Goal: Contribute content: Add original content to the website for others to see

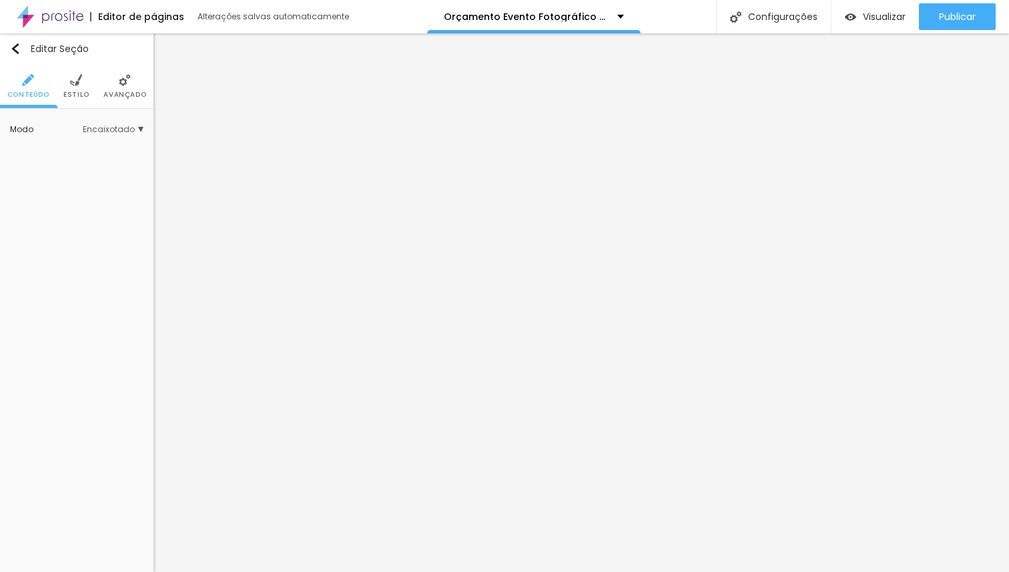
click at [109, 84] on li "Avançado" at bounding box center [124, 86] width 43 height 44
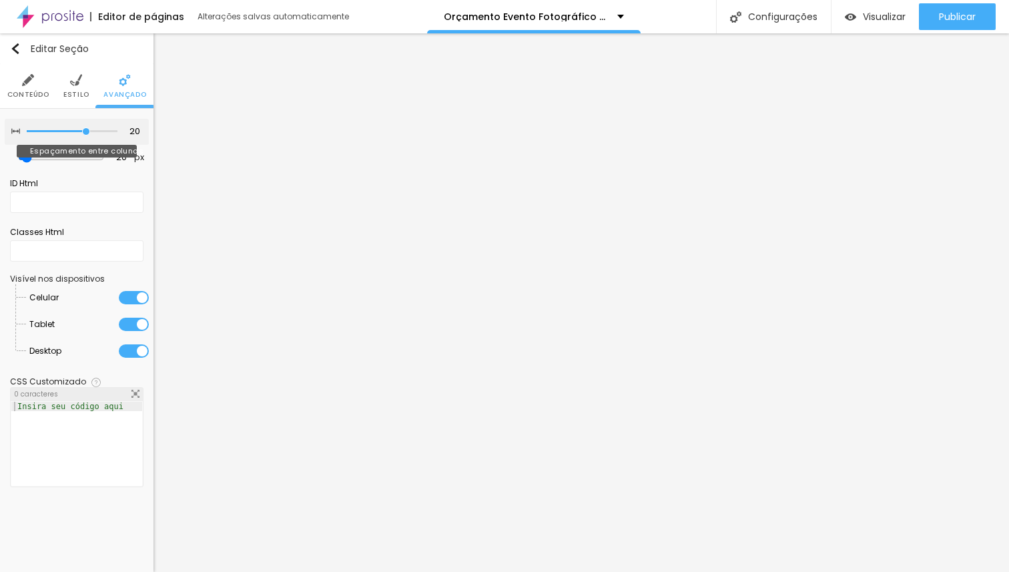
type input "15"
type input "5"
type input "0"
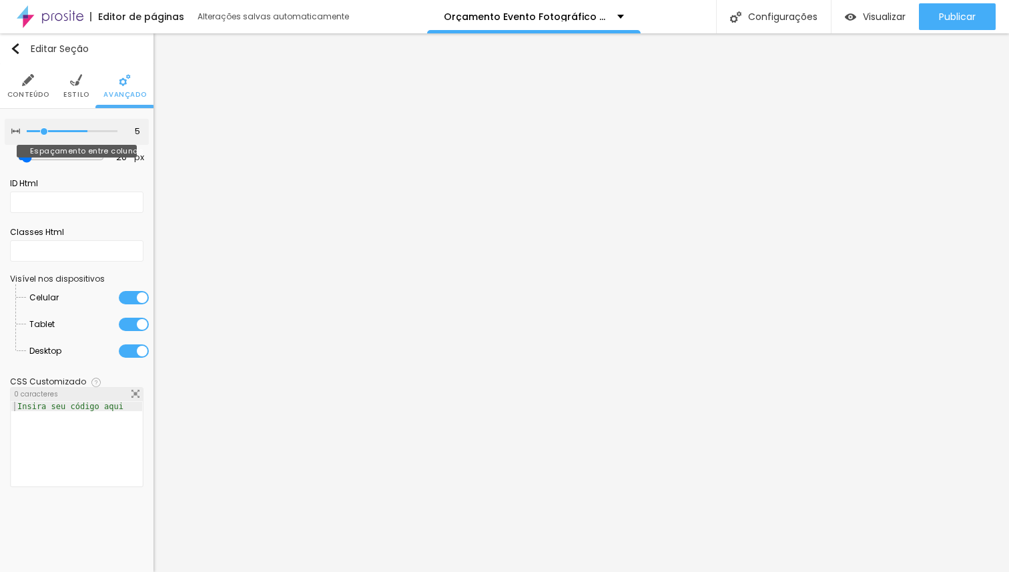
type input "0"
drag, startPoint x: 92, startPoint y: 130, endPoint x: 0, endPoint y: 131, distance: 92.1
type input "0"
click at [27, 131] on input "range" at bounding box center [72, 131] width 91 height 7
type input "0"
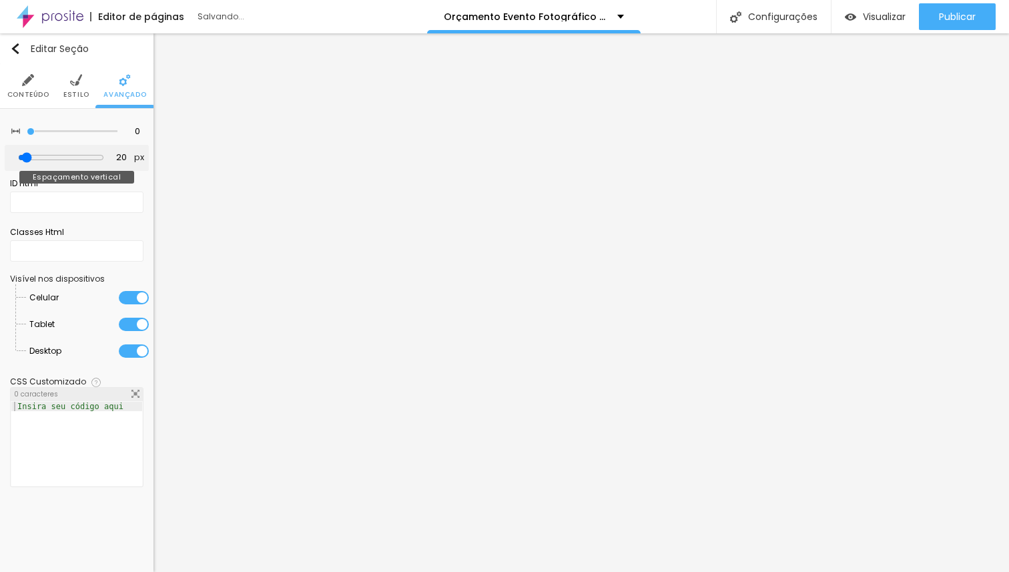
type input "0"
click at [25, 157] on input "range" at bounding box center [61, 157] width 73 height 7
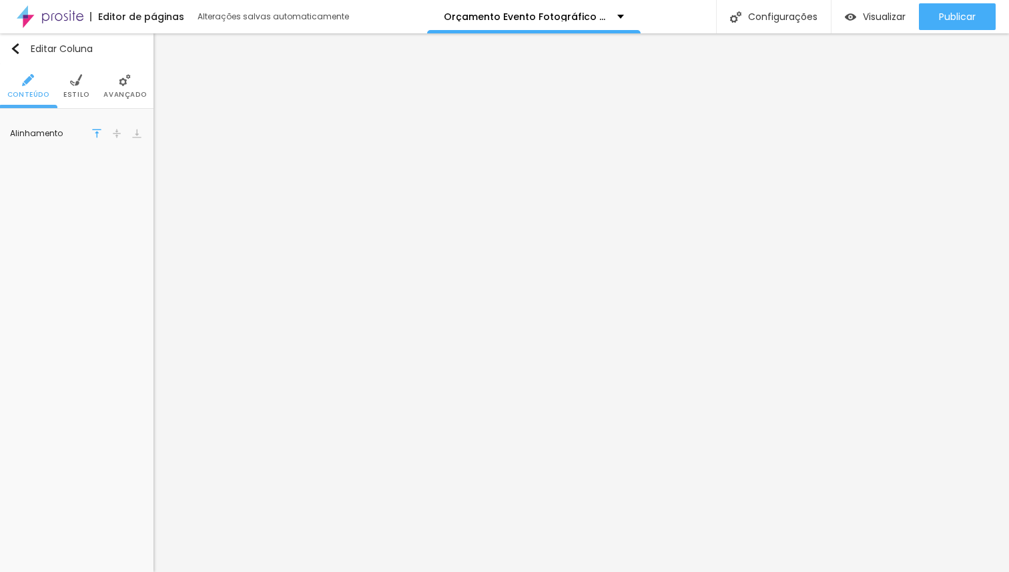
click at [112, 92] on span "Avançado" at bounding box center [124, 94] width 43 height 7
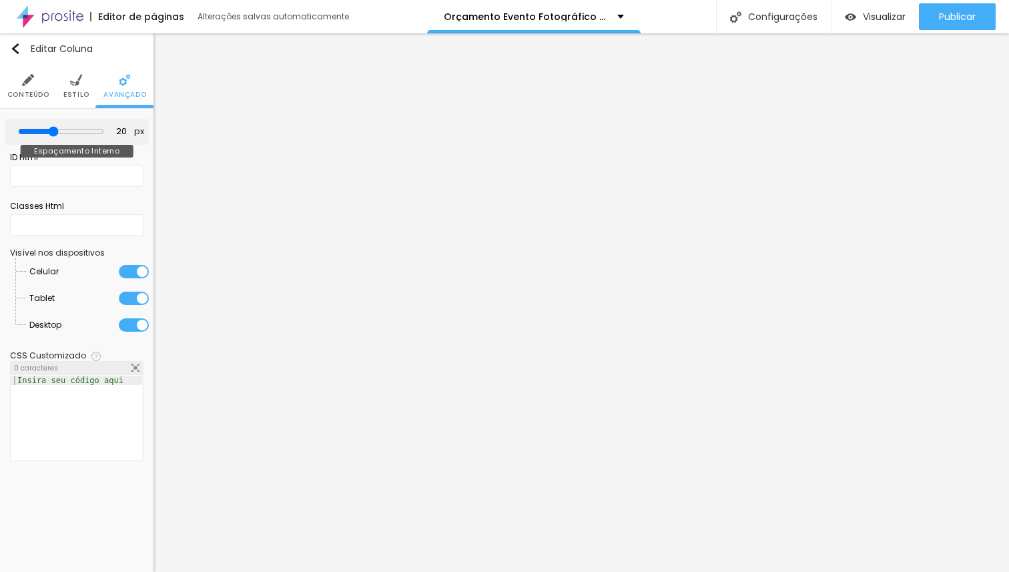
type input "15"
type input "0"
drag, startPoint x: 54, startPoint y: 129, endPoint x: 0, endPoint y: 127, distance: 54.1
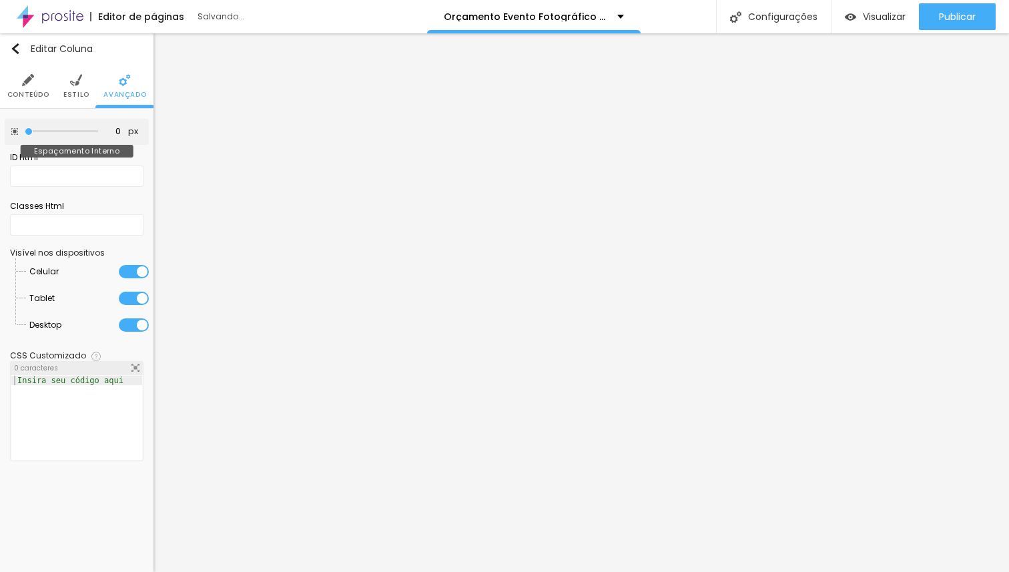
type input "0"
click at [25, 128] on input "range" at bounding box center [61, 131] width 73 height 7
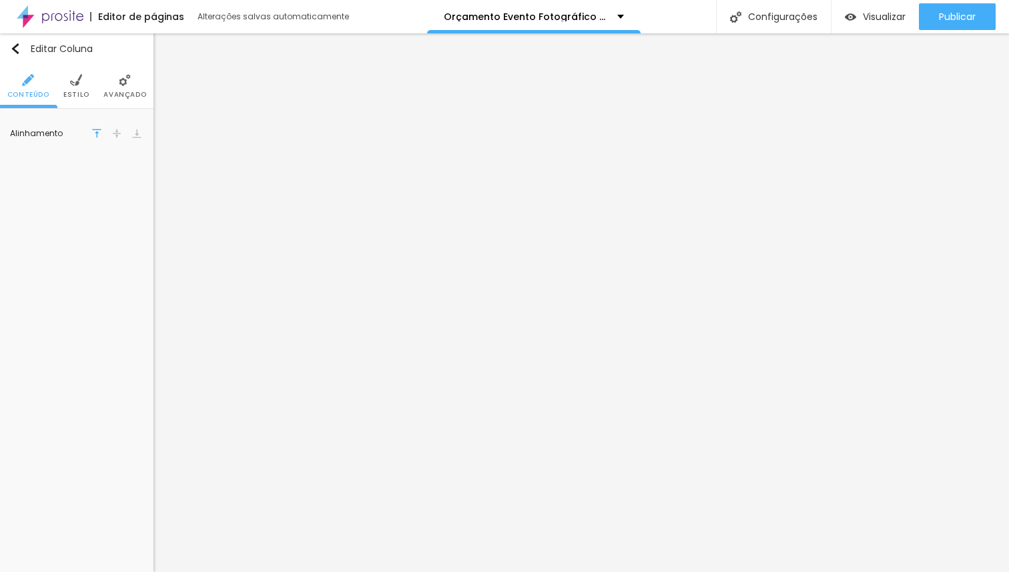
click at [115, 91] on span "Avançado" at bounding box center [124, 94] width 43 height 7
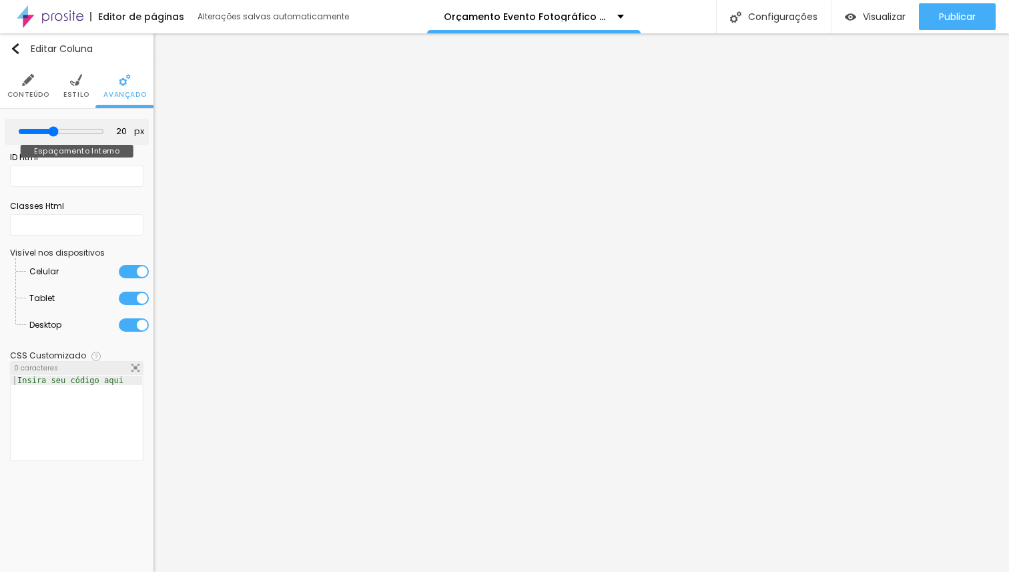
type input "15"
type input "5"
type input "0"
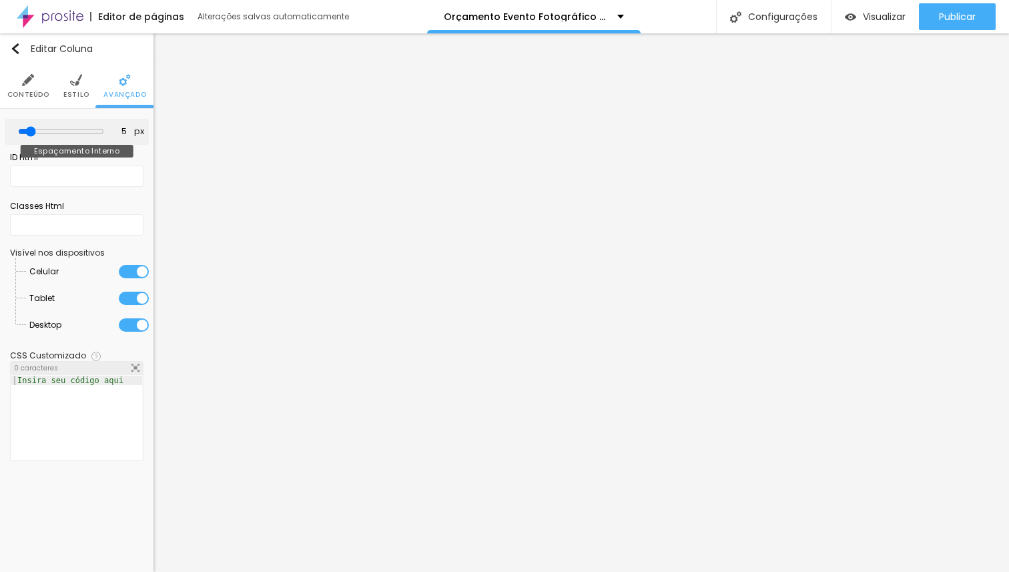
type input "0"
click at [25, 129] on input "range" at bounding box center [61, 131] width 73 height 7
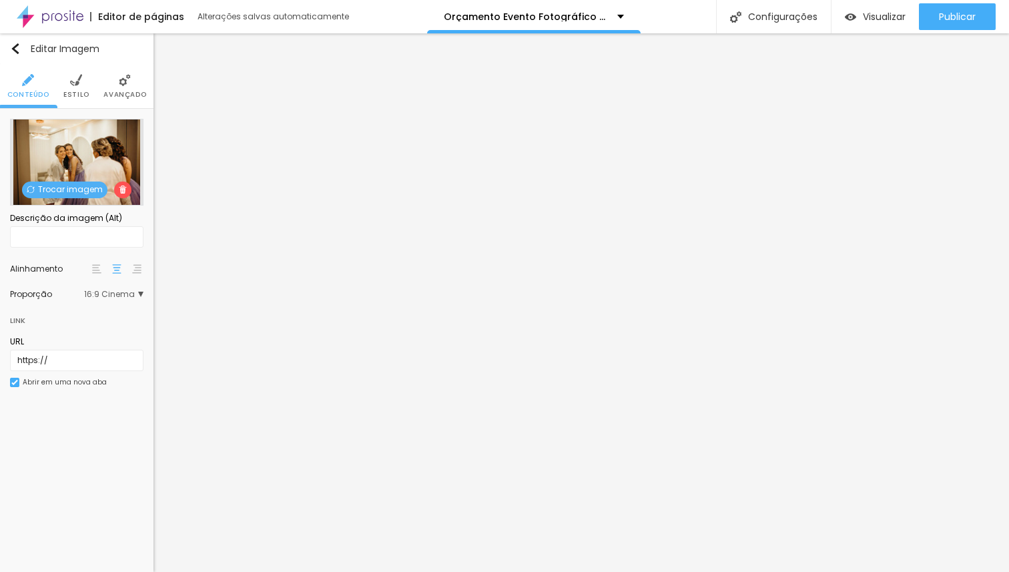
click at [137, 83] on li "Avançado" at bounding box center [124, 86] width 43 height 44
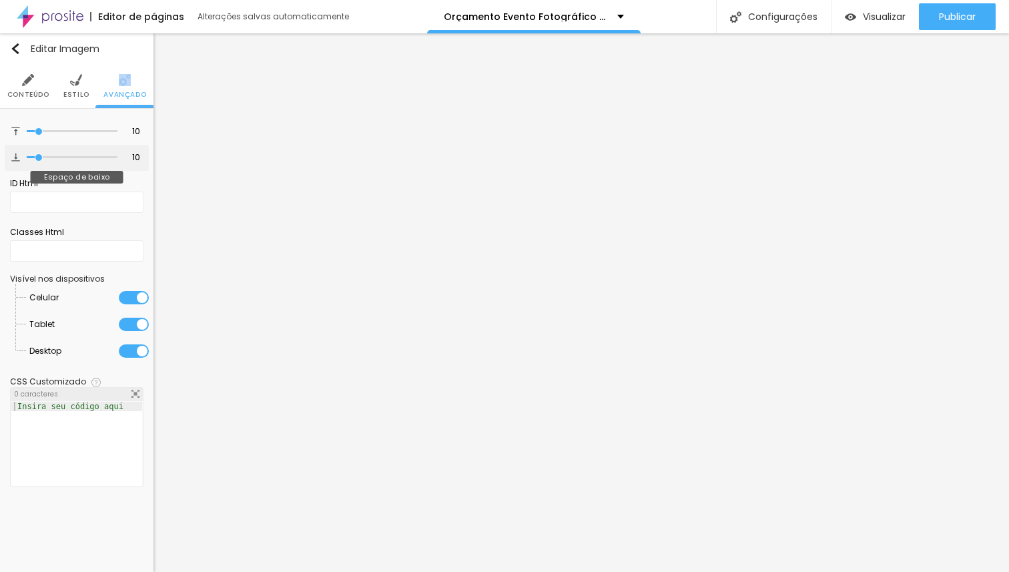
type input "8"
type input "4"
type input "0"
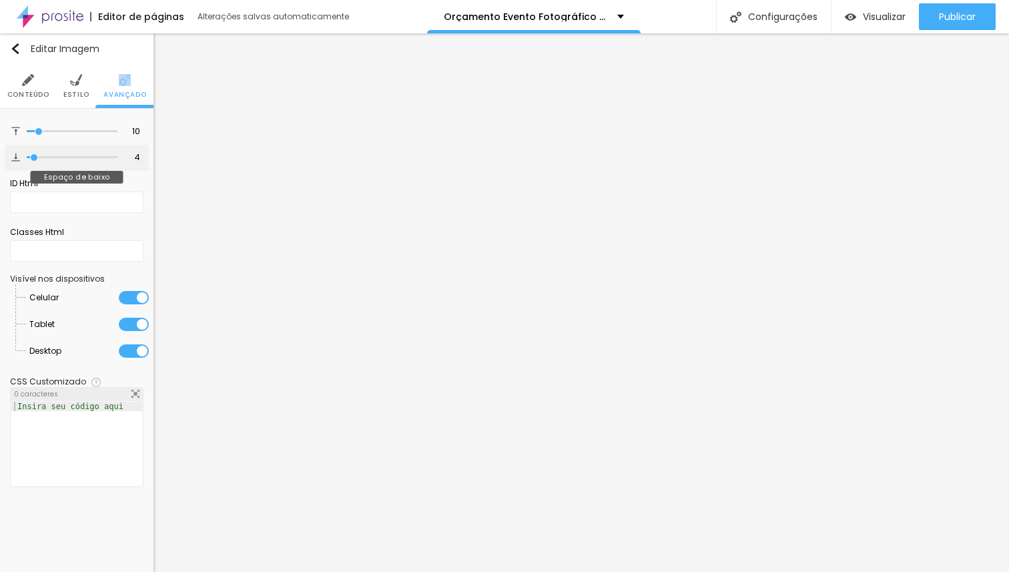
type input "0"
drag, startPoint x: 39, startPoint y: 157, endPoint x: 0, endPoint y: 153, distance: 38.9
type input "0"
click at [27, 154] on input "range" at bounding box center [72, 157] width 91 height 7
type input "0"
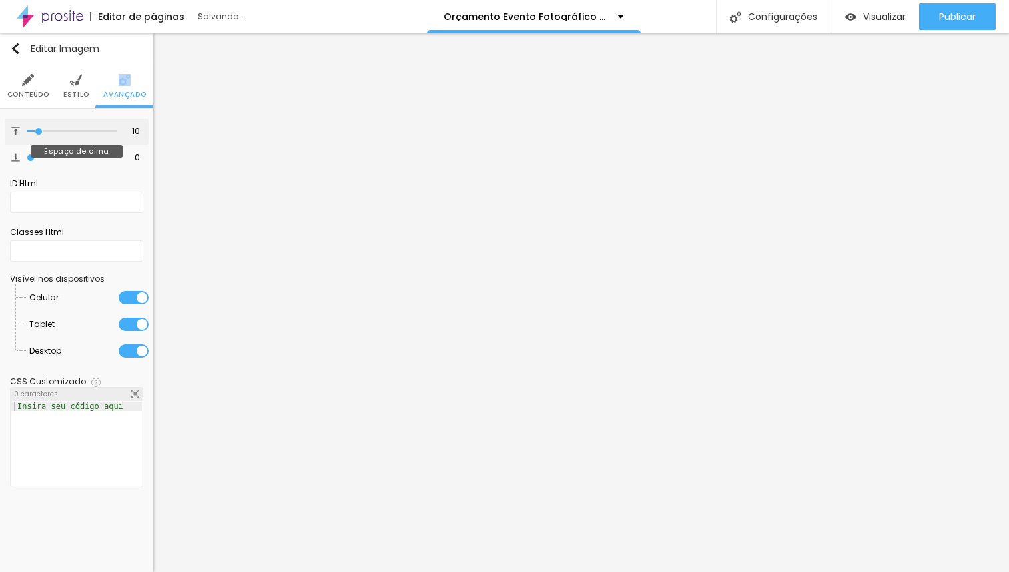
type input "0"
drag, startPoint x: 36, startPoint y: 129, endPoint x: 0, endPoint y: 129, distance: 36.0
type input "0"
click at [27, 129] on input "range" at bounding box center [72, 131] width 91 height 7
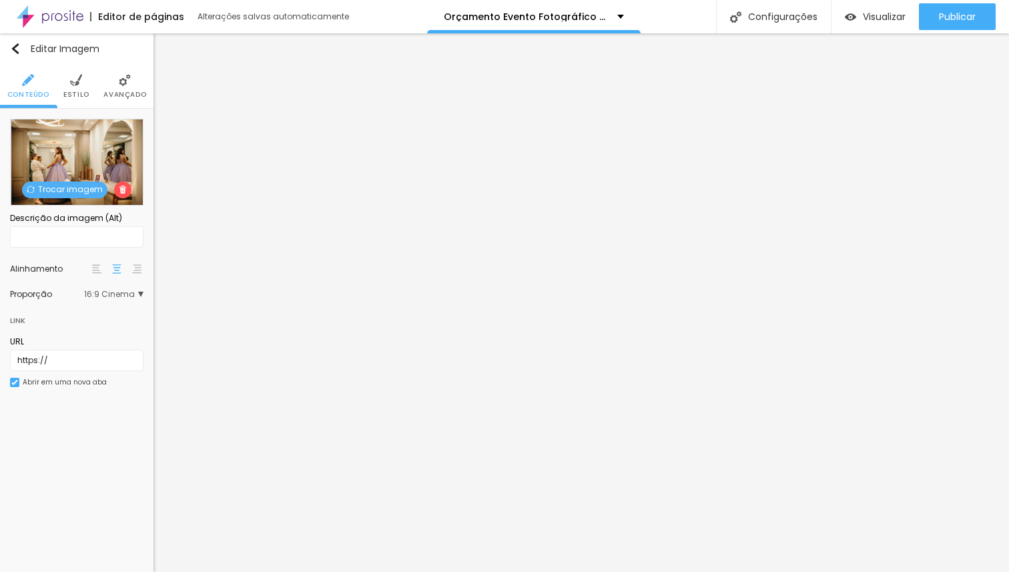
click at [119, 94] on span "Avançado" at bounding box center [124, 94] width 43 height 7
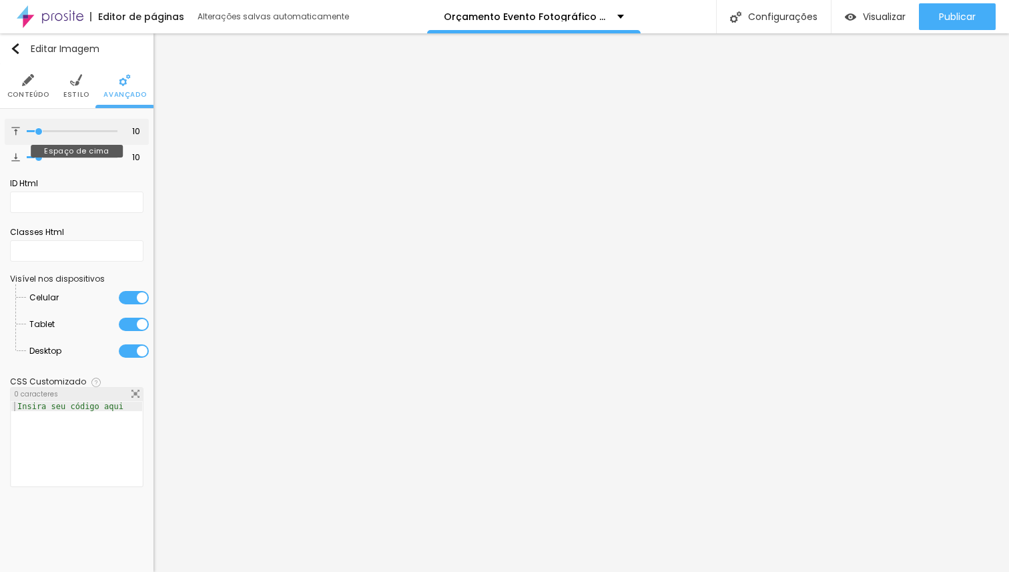
type input "5"
type input "0"
drag, startPoint x: 36, startPoint y: 127, endPoint x: 0, endPoint y: 128, distance: 36.0
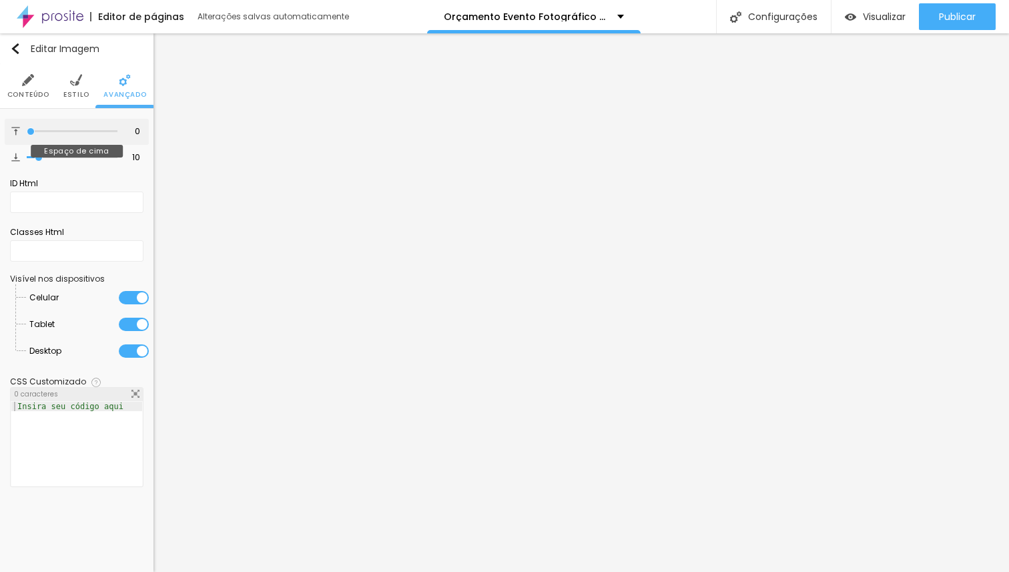
type input "0"
click at [27, 128] on input "range" at bounding box center [72, 131] width 91 height 7
type input "1"
type input "0"
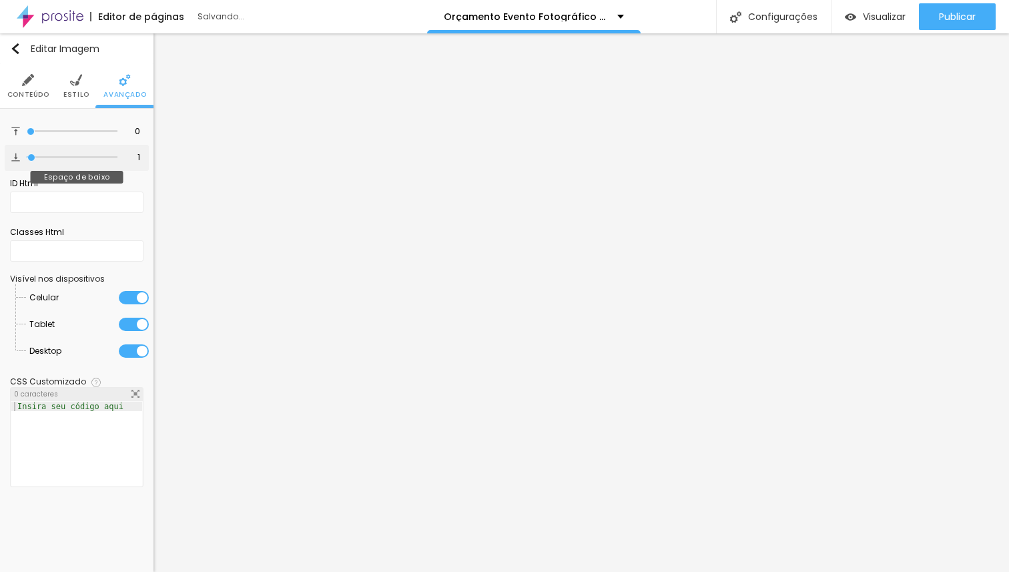
type input "0"
drag, startPoint x: 39, startPoint y: 157, endPoint x: 4, endPoint y: 156, distance: 34.7
type input "0"
click at [27, 156] on input "range" at bounding box center [72, 157] width 91 height 7
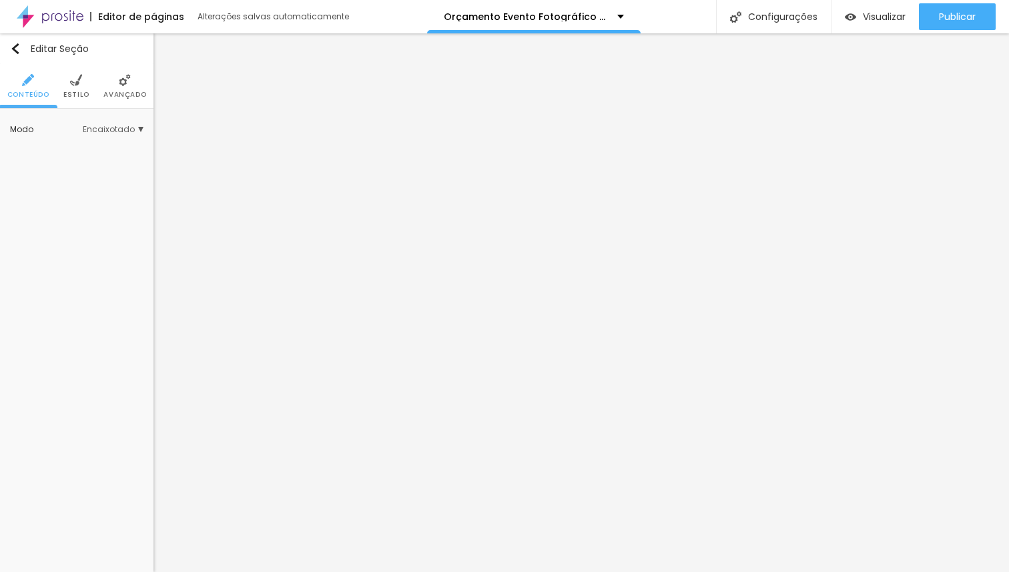
click at [115, 84] on li "Avançado" at bounding box center [124, 86] width 43 height 44
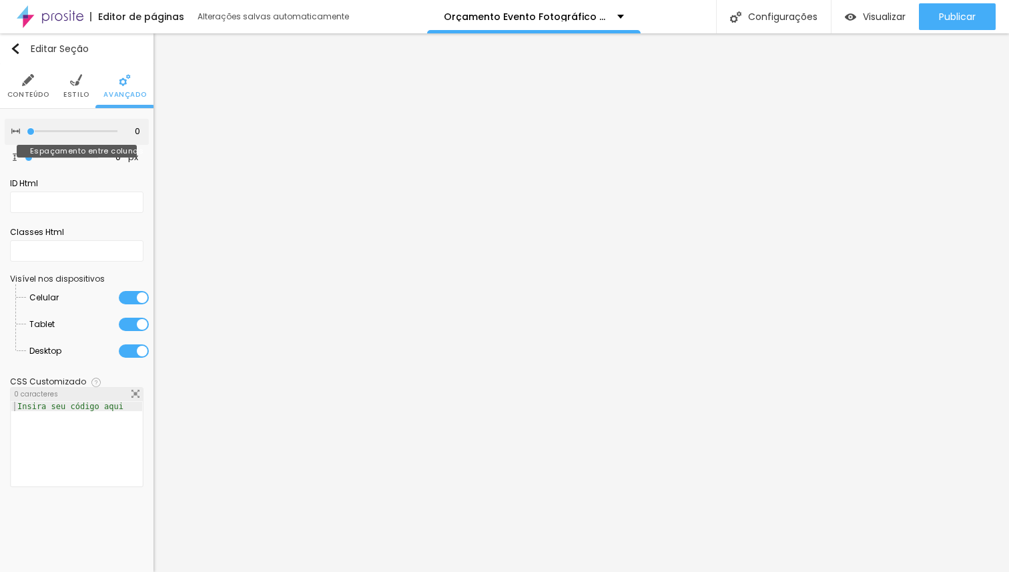
type input "5"
type input "10"
type input "15"
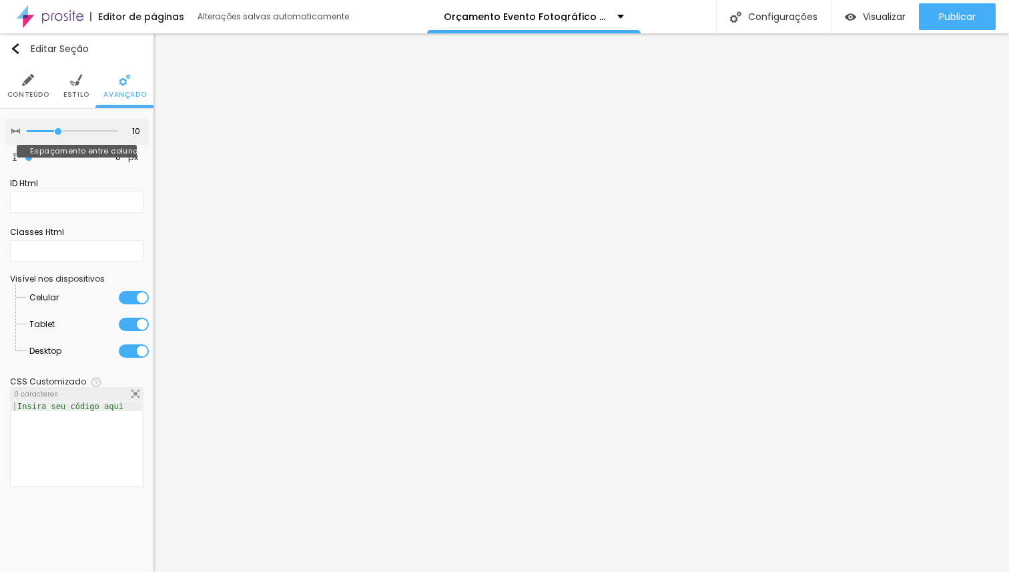
type input "15"
type input "20"
type input "25"
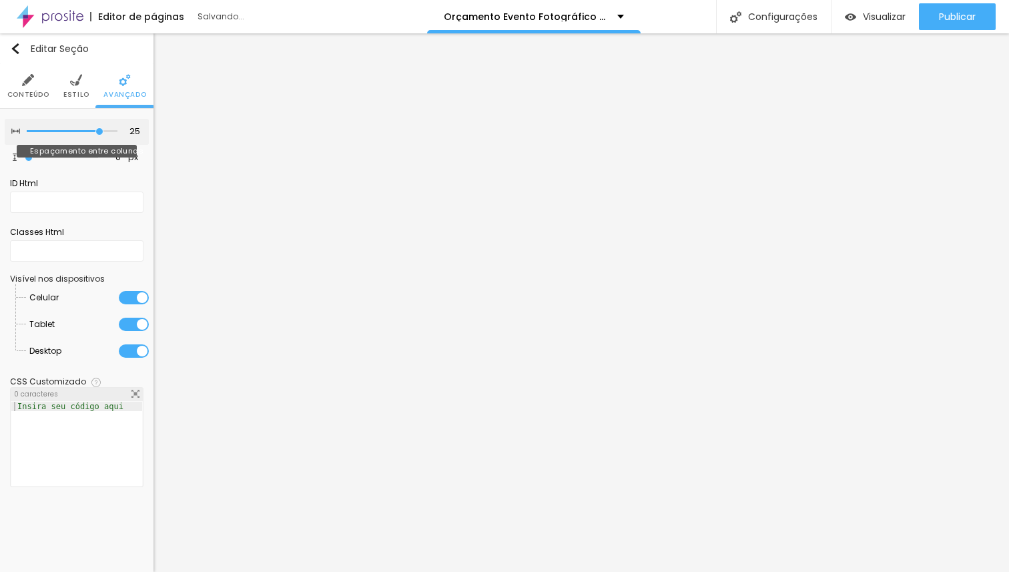
type input "30"
drag, startPoint x: 33, startPoint y: 129, endPoint x: 190, endPoint y: 142, distance: 156.7
type input "30"
click at [117, 135] on input "range" at bounding box center [72, 131] width 91 height 7
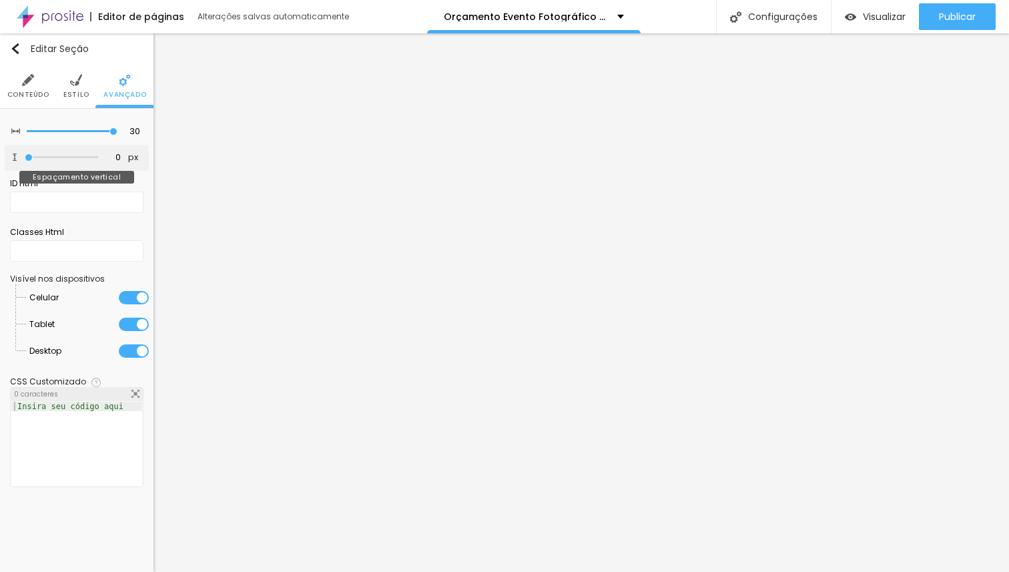
type input "8"
type input "26"
type input "106"
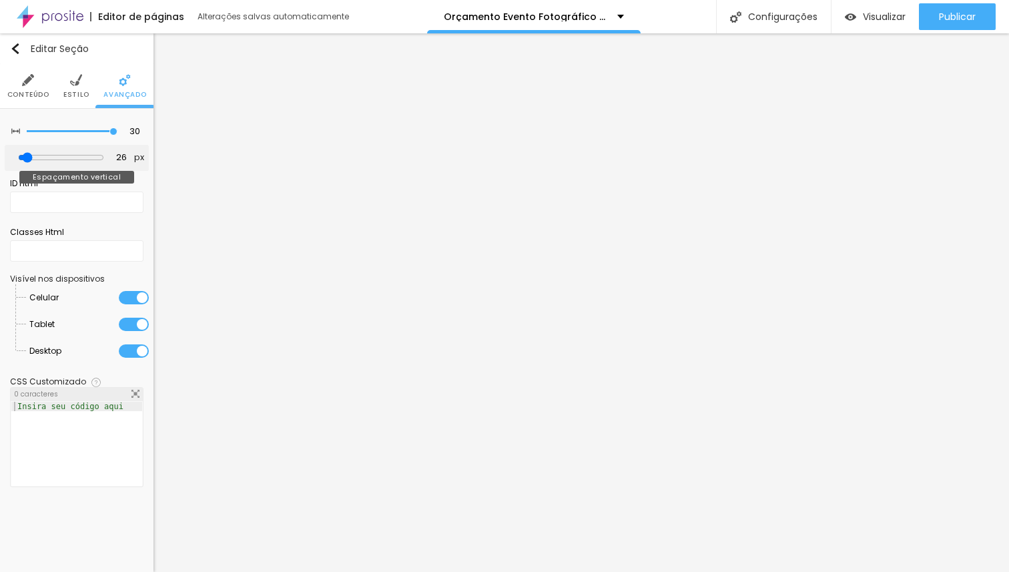
type input "106"
type input "151"
type input "157"
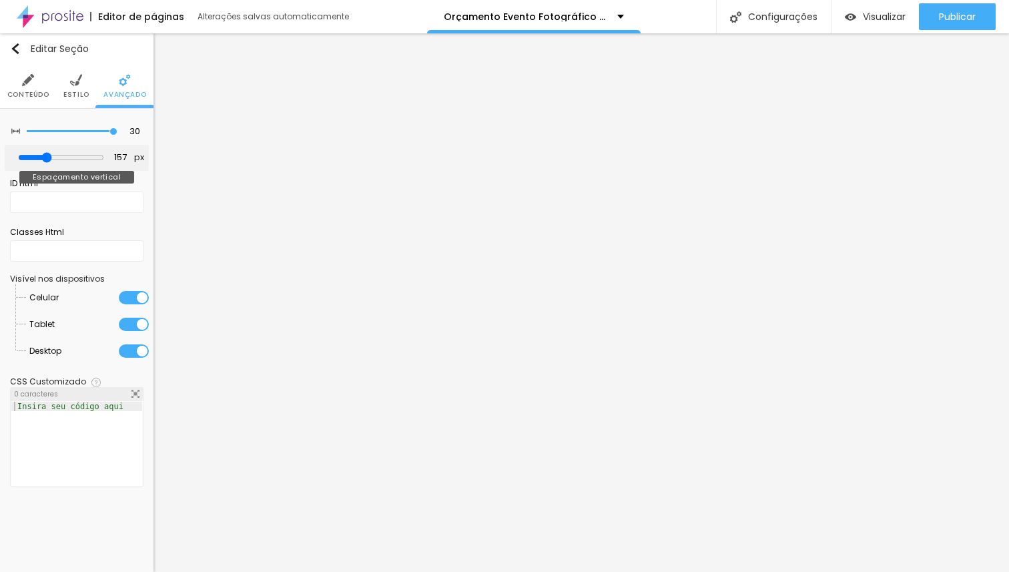
type input "160"
type input "153"
type input "142"
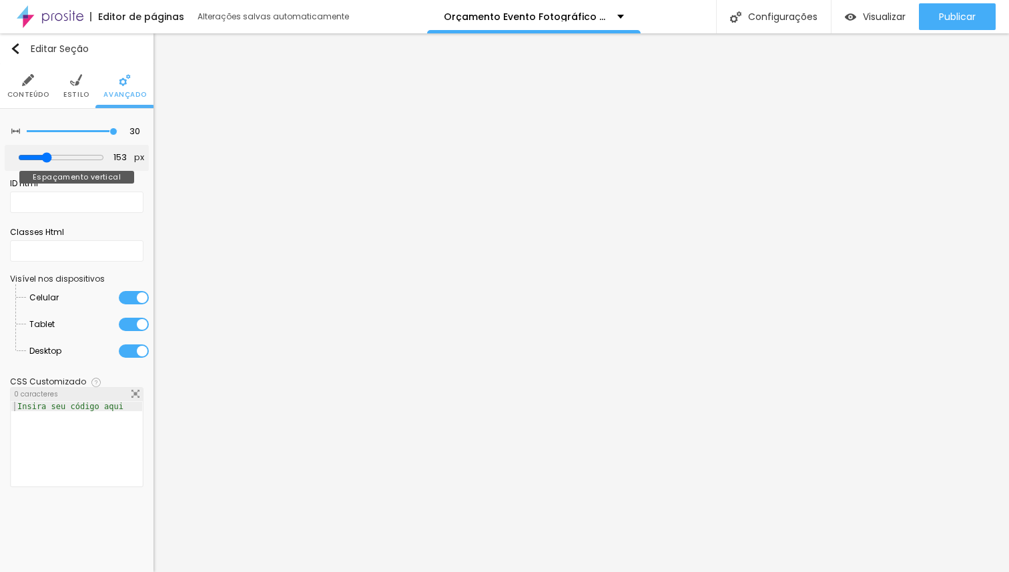
type input "142"
type input "127"
type input "123"
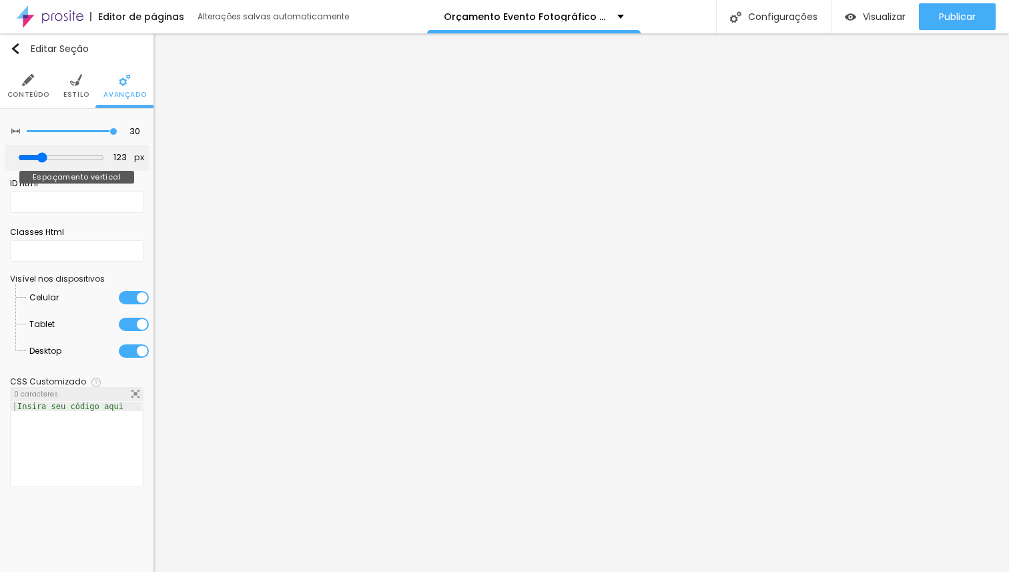
type input "116"
type input "106"
type input "88"
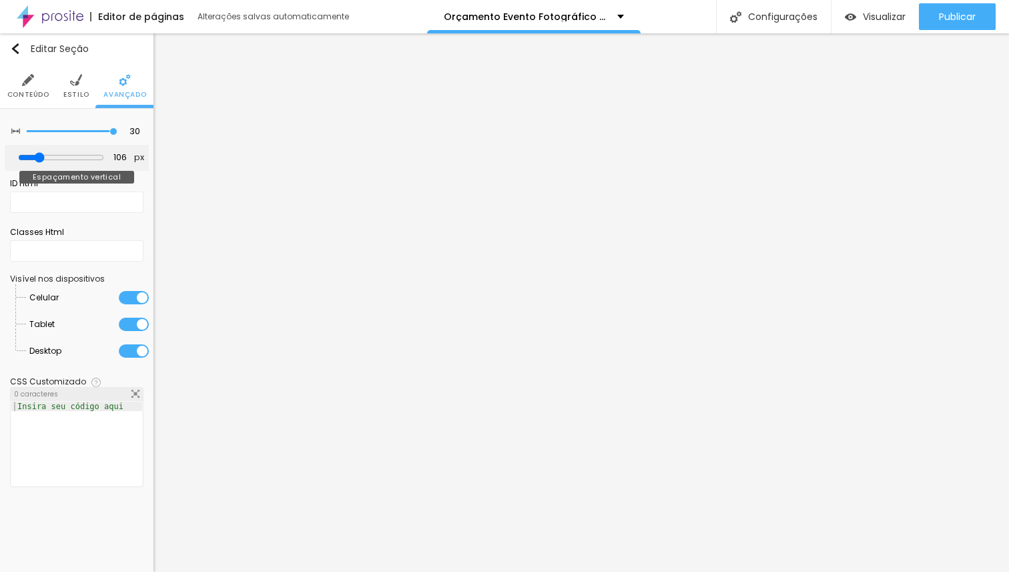
type input "88"
type input "81"
type input "77"
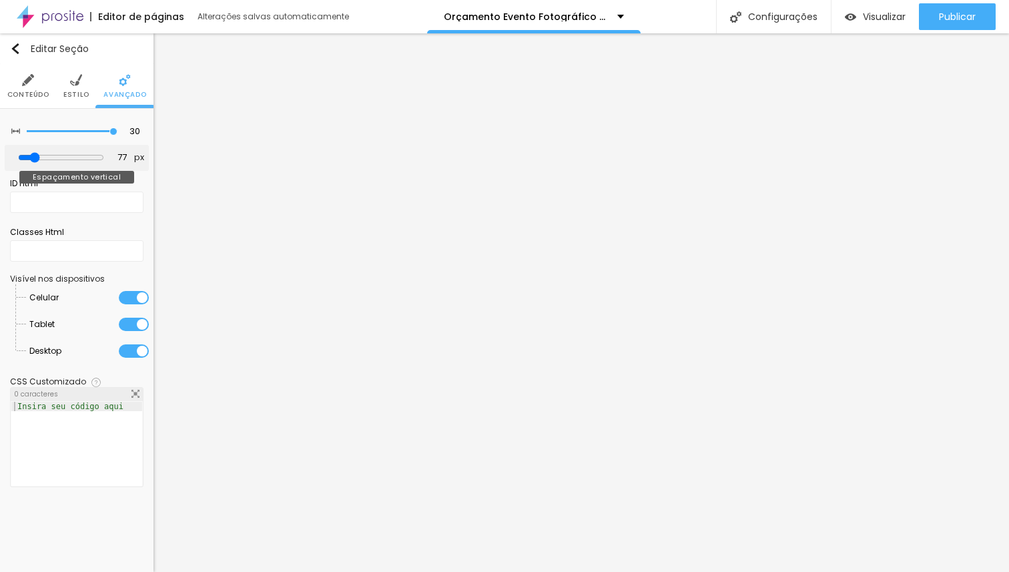
type input "70"
type input "59"
type input "51"
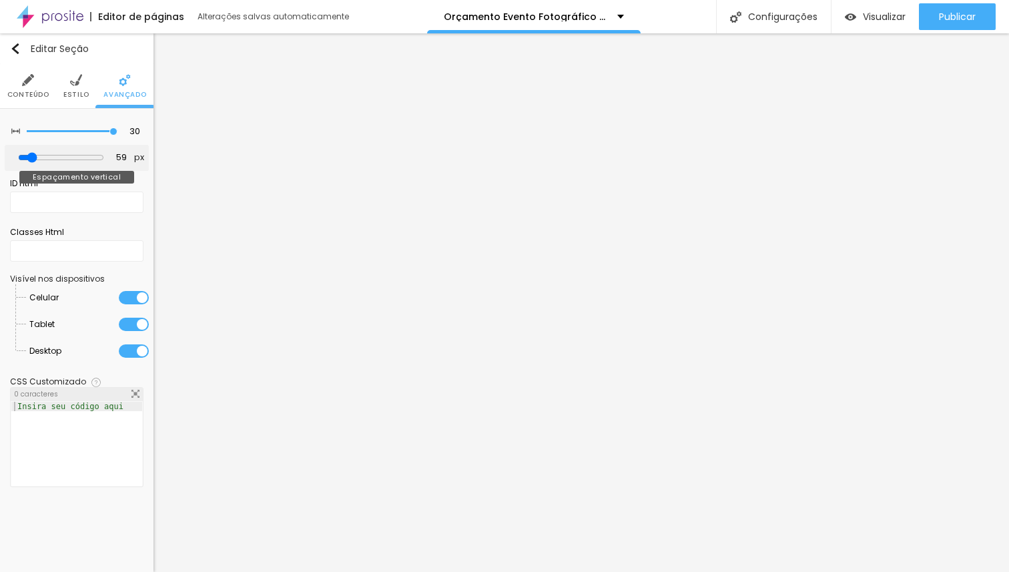
type input "51"
type input "44"
type input "42"
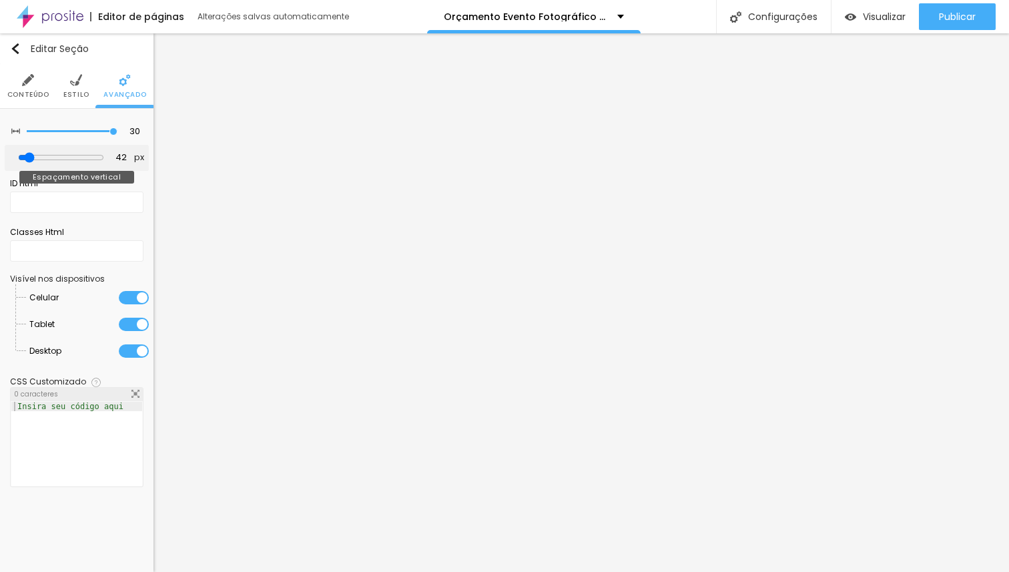
type input "40"
type input "36"
type input "34"
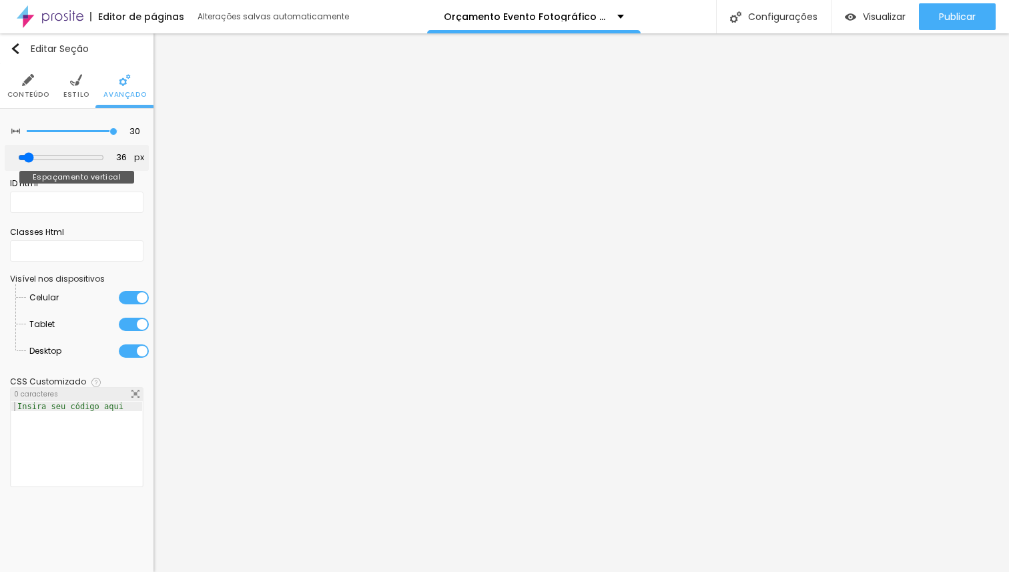
type input "34"
type input "31"
type input "27"
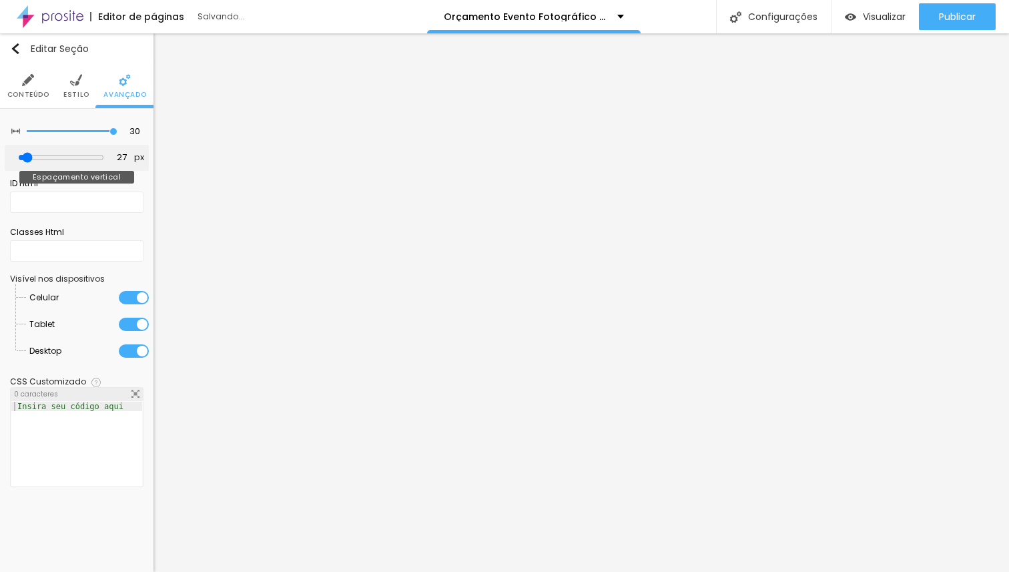
type input "25"
type input "23"
type input "21"
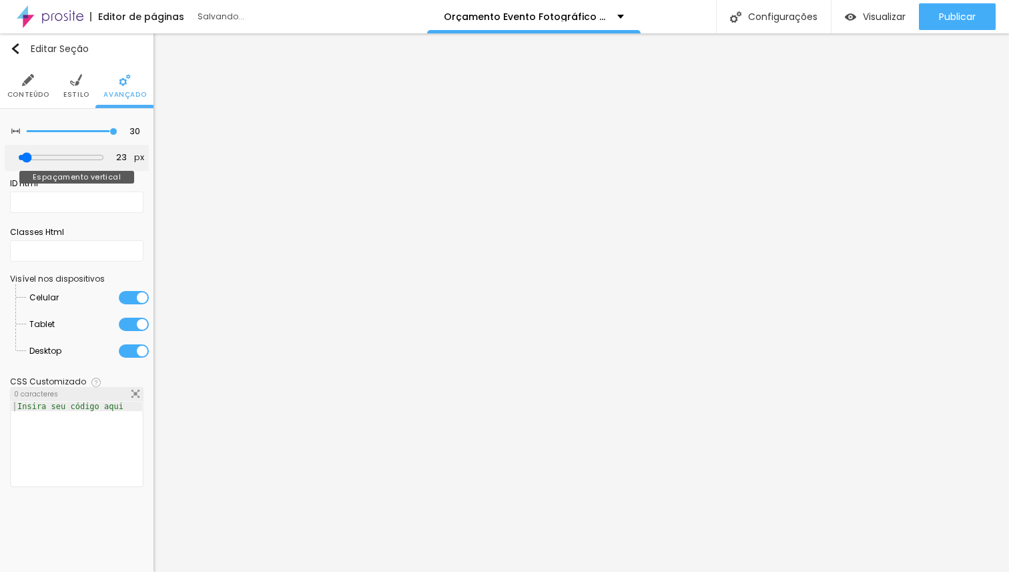
type input "21"
type input "18"
type input "16"
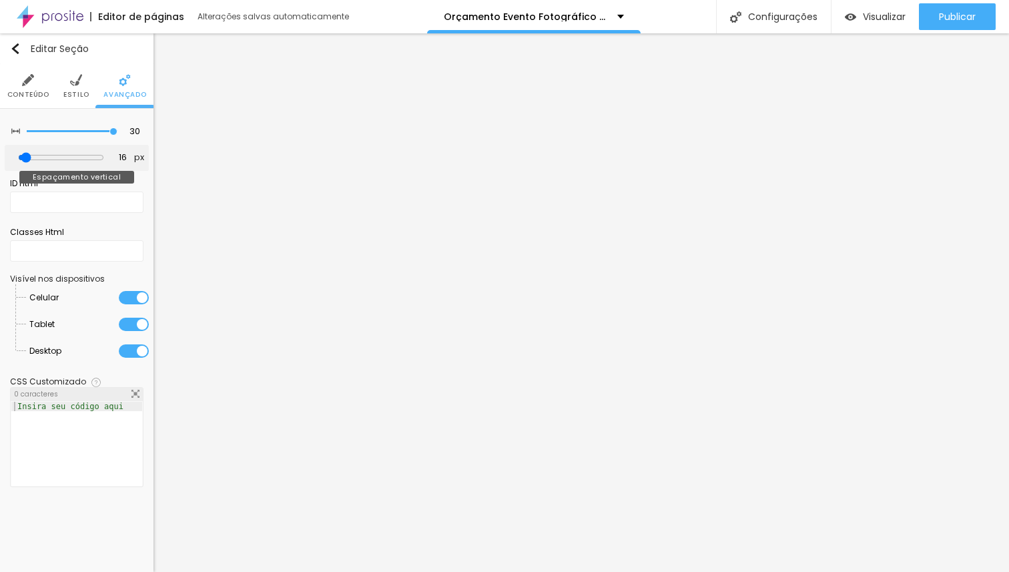
type input "18"
type input "21"
type input "23"
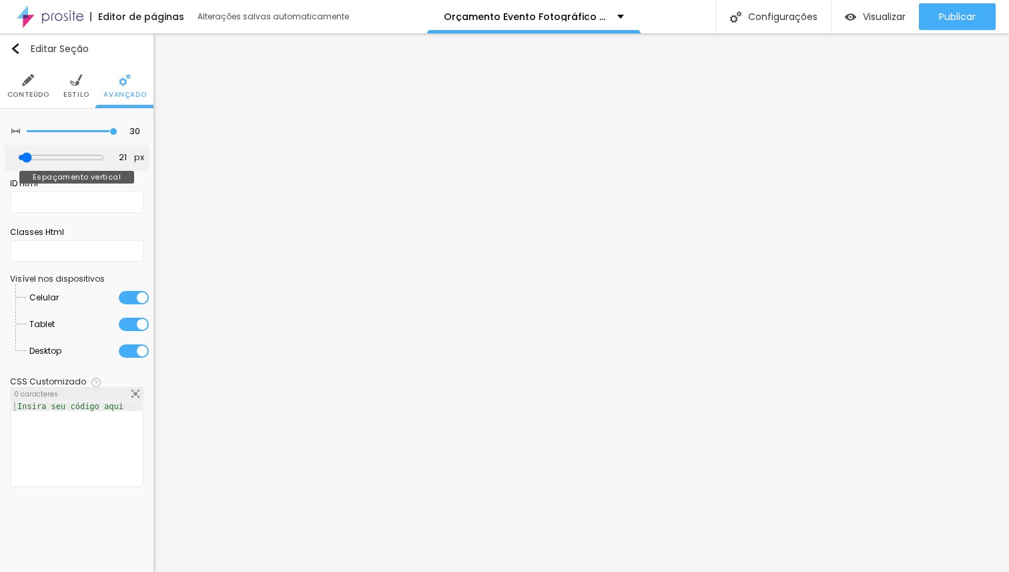
type input "23"
type input "25"
type input "27"
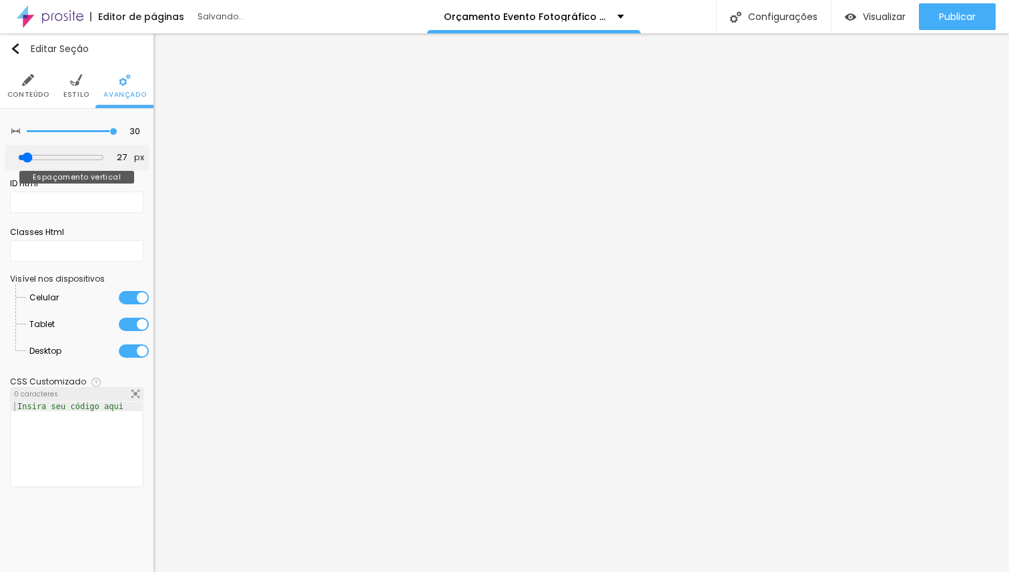
type input "29"
type input "31"
type input "33"
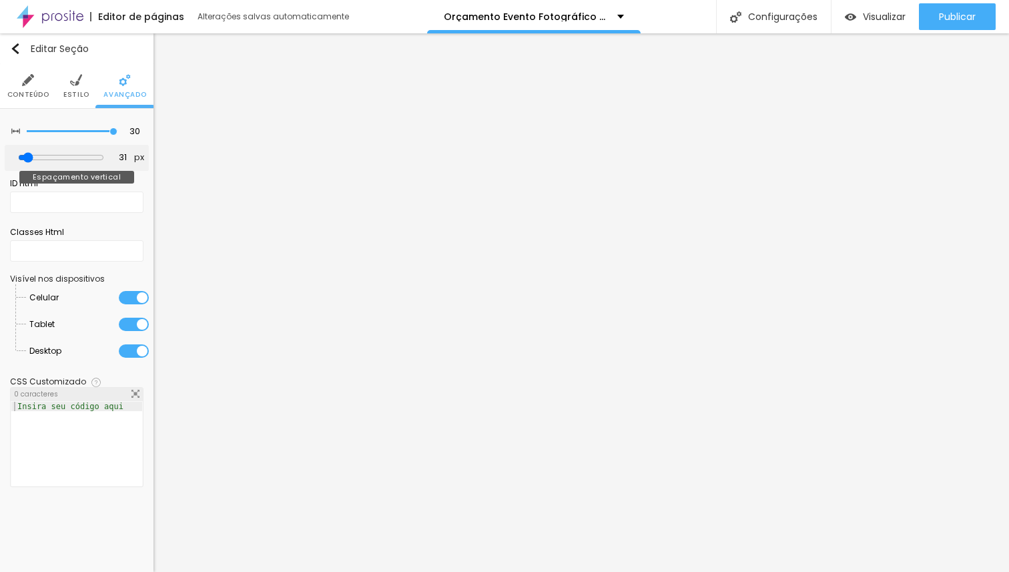
type input "33"
type input "36"
type input "33"
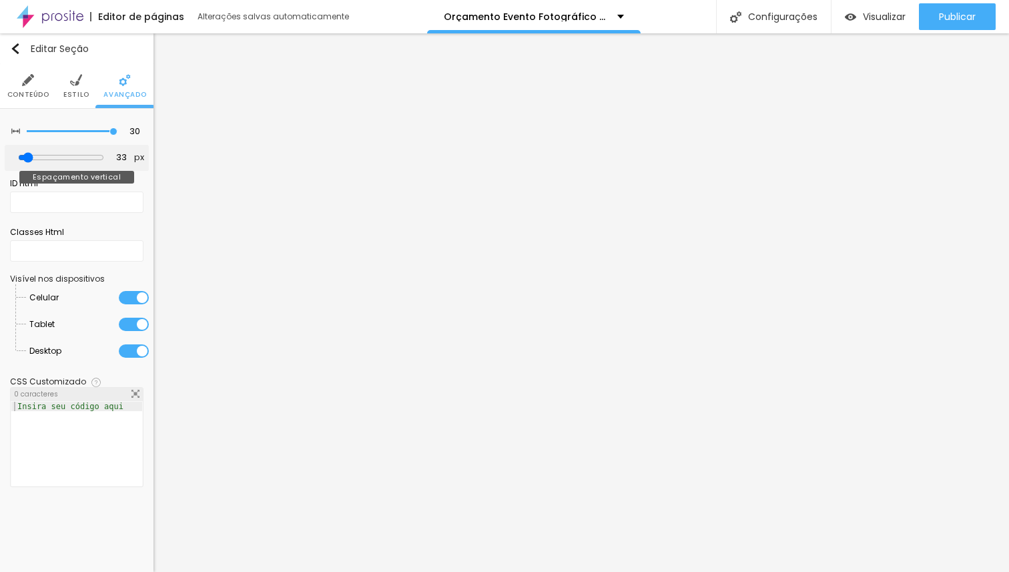
type input "31"
type input "29"
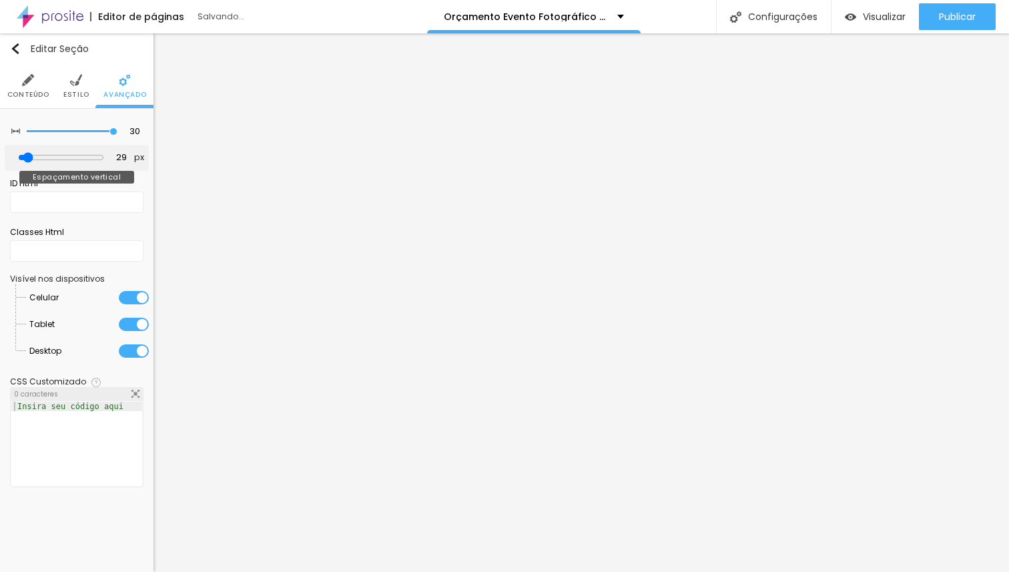
click at [33, 157] on input "range" at bounding box center [61, 157] width 86 height 11
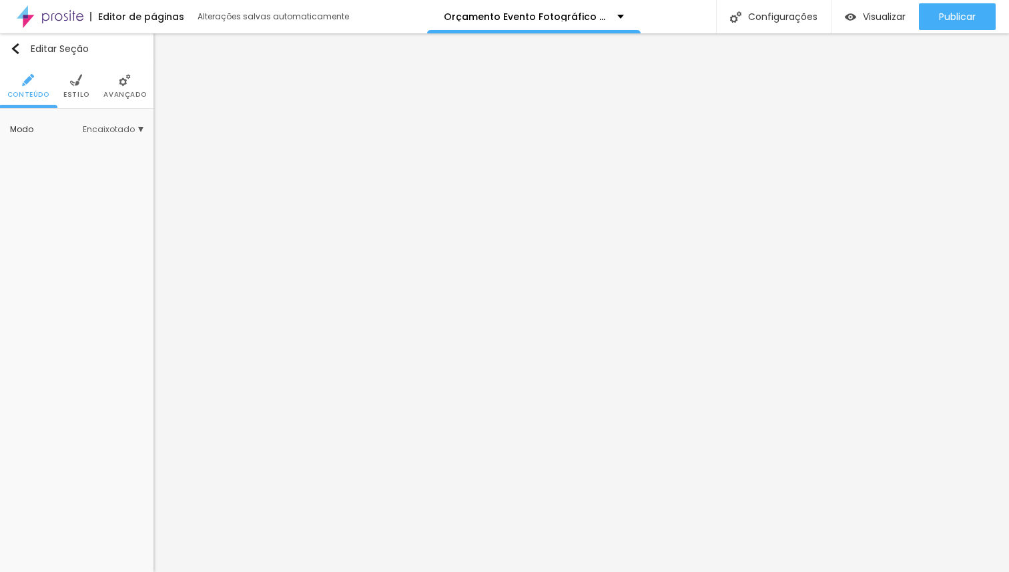
click at [117, 92] on span "Avançado" at bounding box center [124, 94] width 43 height 7
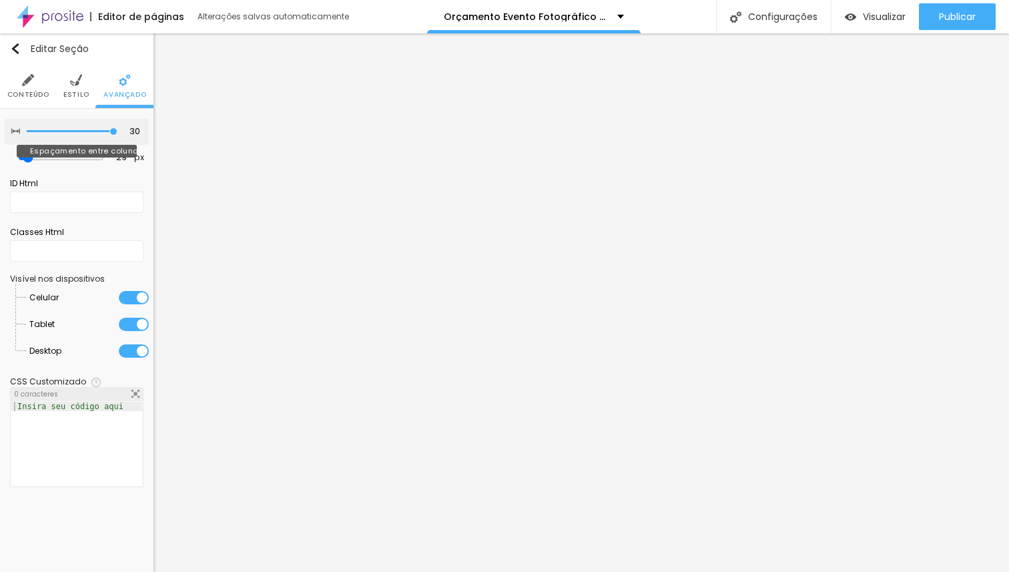
type input "25"
type input "20"
type input "5"
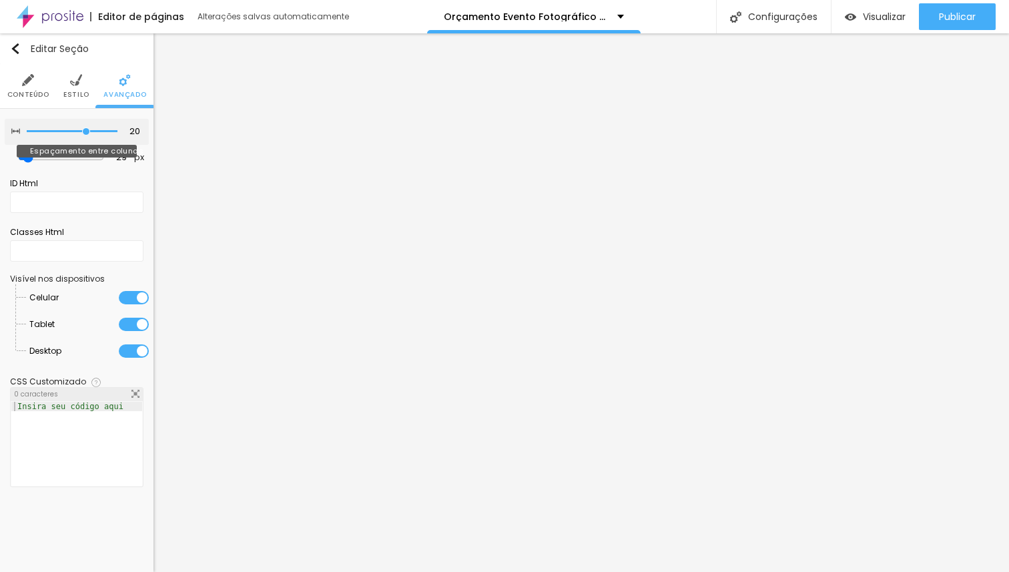
type input "5"
type input "0"
type input "5"
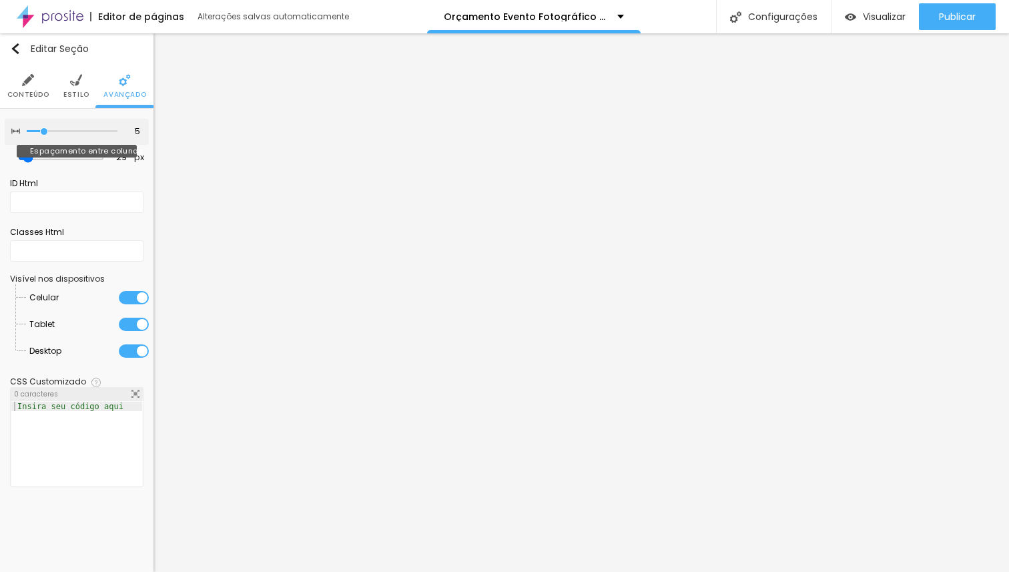
type input "25"
type input "30"
drag, startPoint x: 108, startPoint y: 131, endPoint x: 171, endPoint y: 137, distance: 63.7
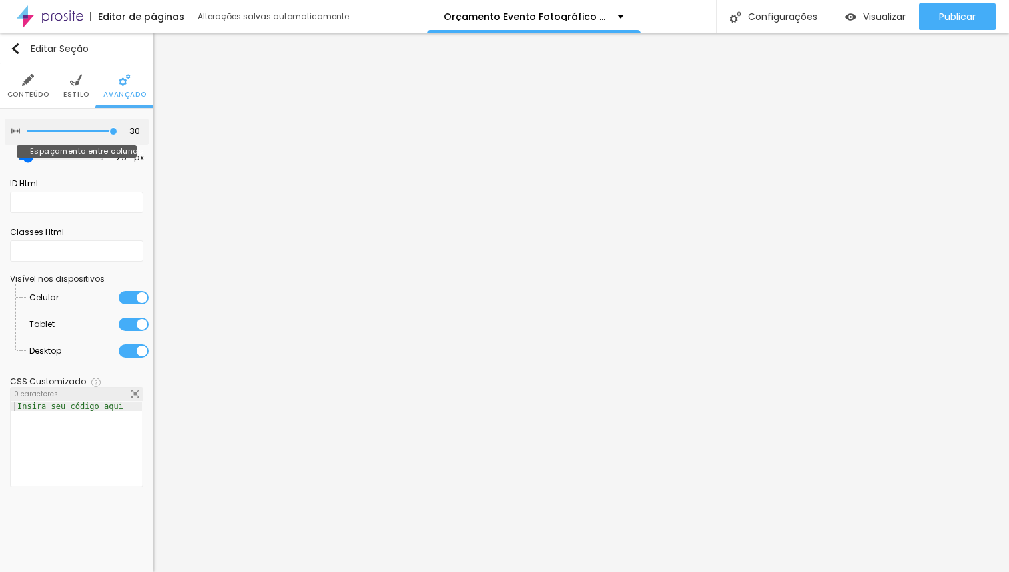
click at [117, 135] on input "range" at bounding box center [72, 131] width 91 height 7
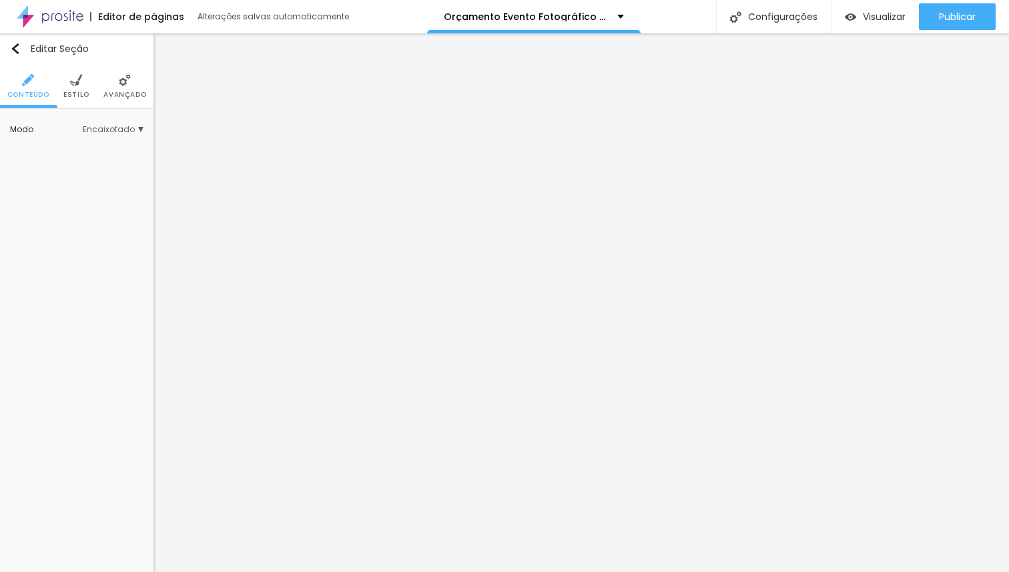
click at [139, 89] on li "Avançado" at bounding box center [124, 86] width 43 height 44
click at [129, 83] on img at bounding box center [125, 80] width 12 height 12
click at [87, 89] on ul "Estilo Avançado" at bounding box center [76, 86] width 153 height 45
click at [97, 91] on span "Avançado" at bounding box center [110, 94] width 43 height 7
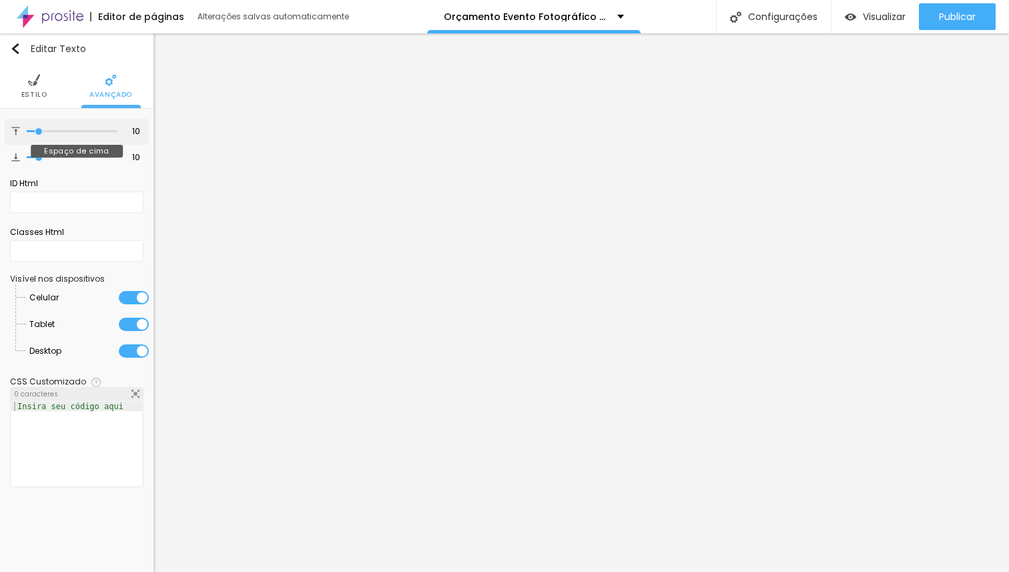
type input "16"
type input "19"
type input "45"
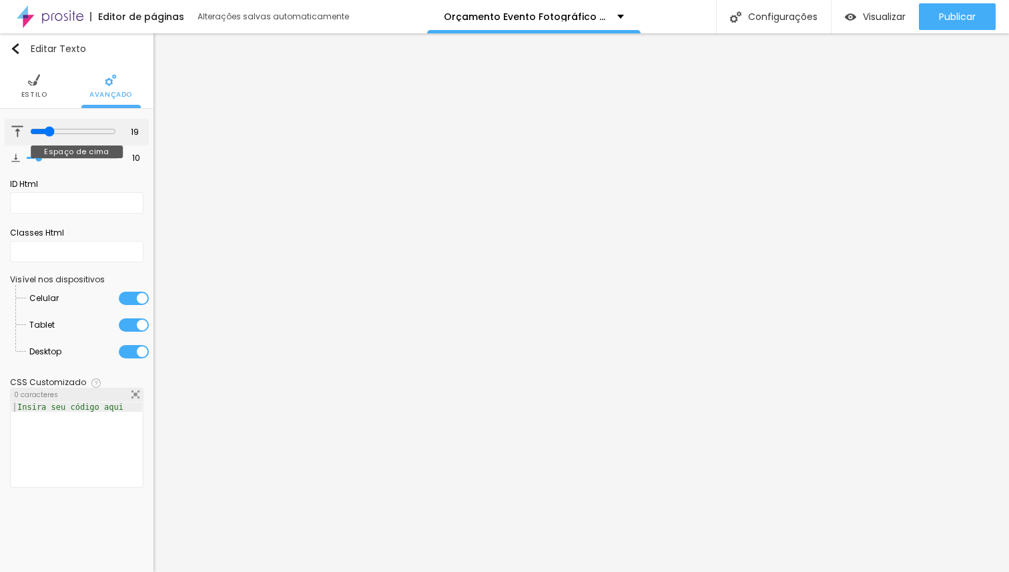
type input "45"
type input "84"
type input "100"
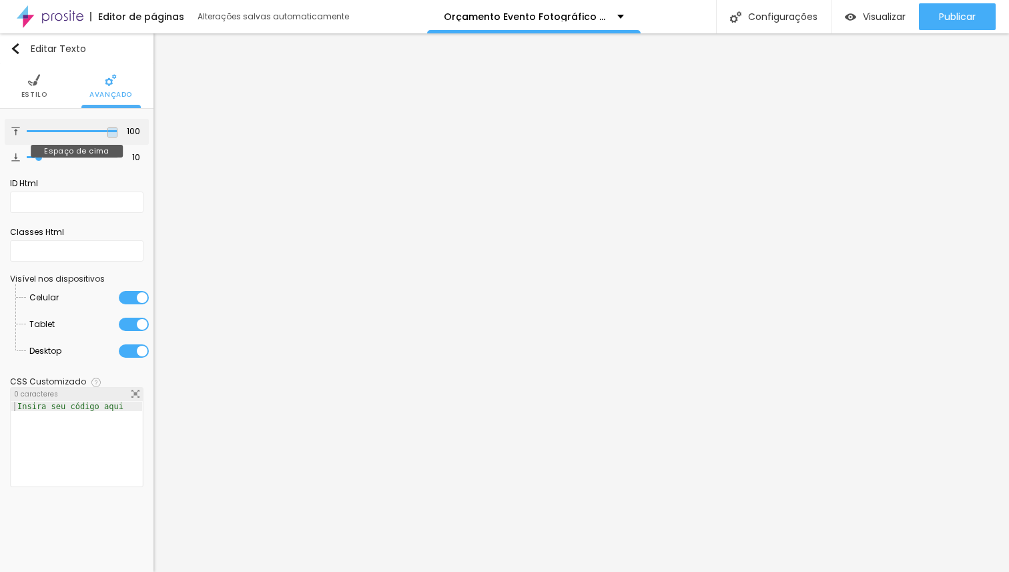
drag, startPoint x: 43, startPoint y: 131, endPoint x: 156, endPoint y: 143, distance: 113.4
type input "100"
click at [117, 135] on input "range" at bounding box center [72, 131] width 91 height 7
type input "11"
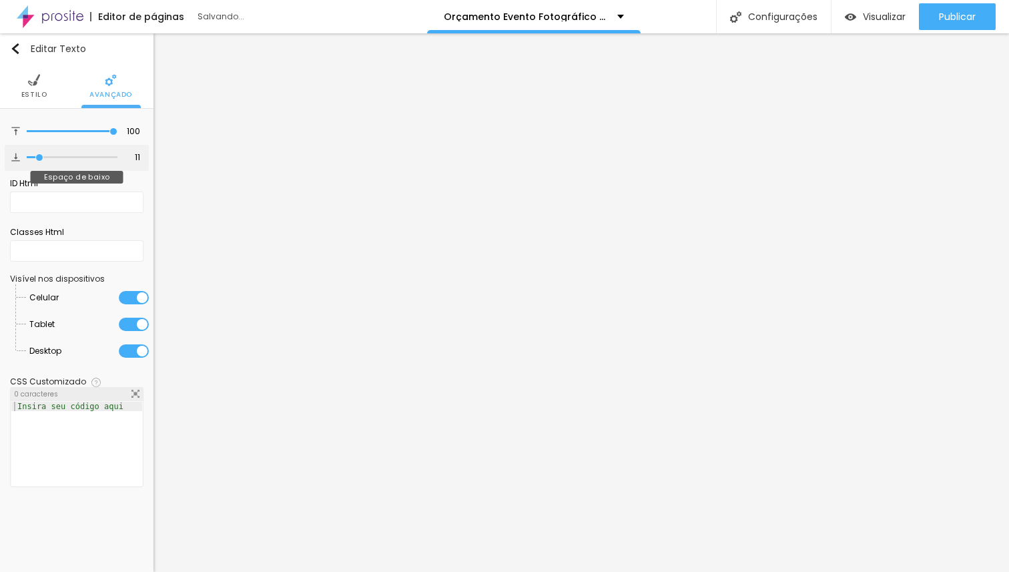
type input "33"
type input "89"
type input "100"
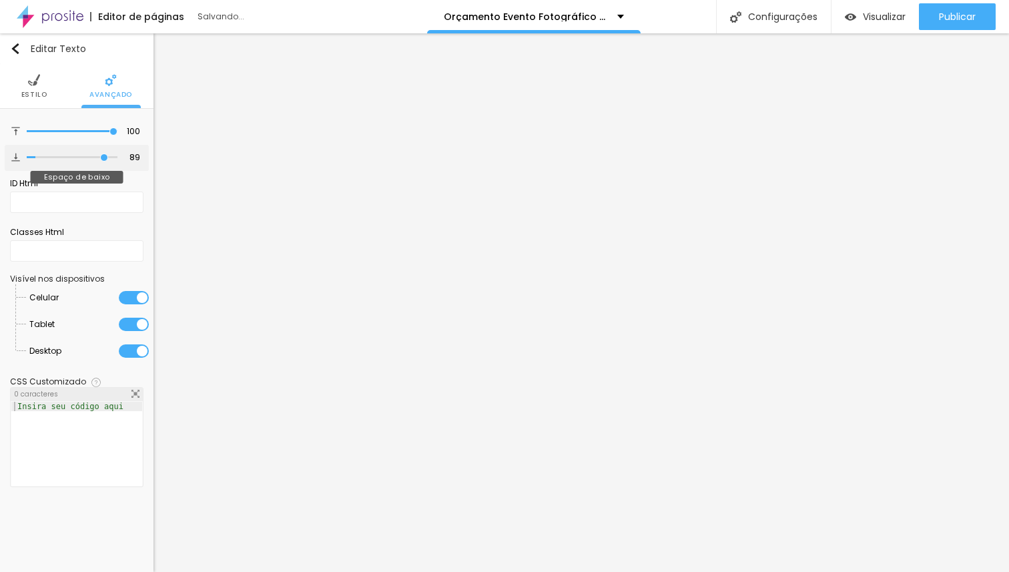
type input "100"
drag, startPoint x: 39, startPoint y: 160, endPoint x: 179, endPoint y: 166, distance: 139.6
type input "100"
click at [117, 161] on input "range" at bounding box center [72, 157] width 91 height 7
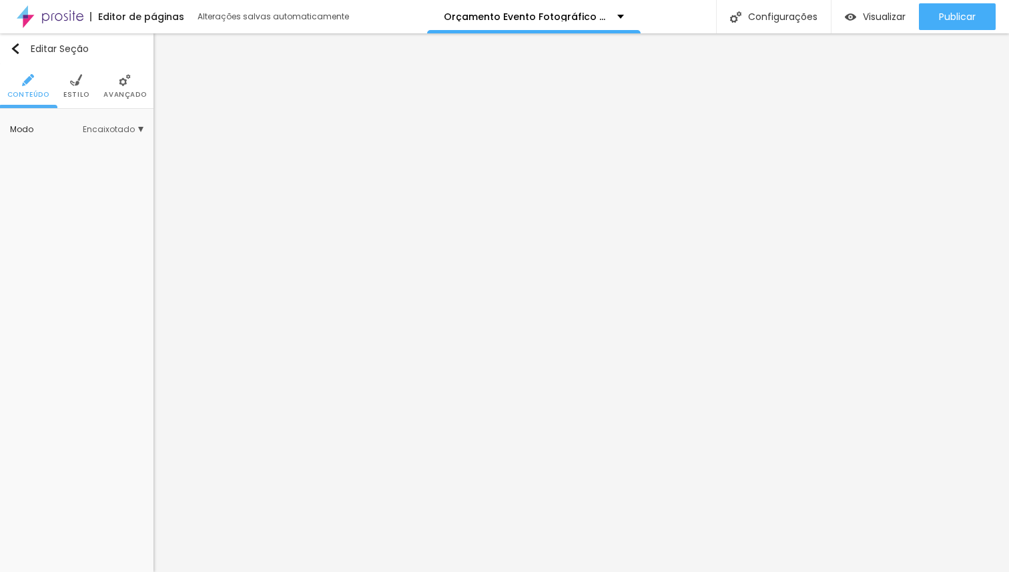
click at [77, 94] on span "Estilo" at bounding box center [76, 94] width 26 height 7
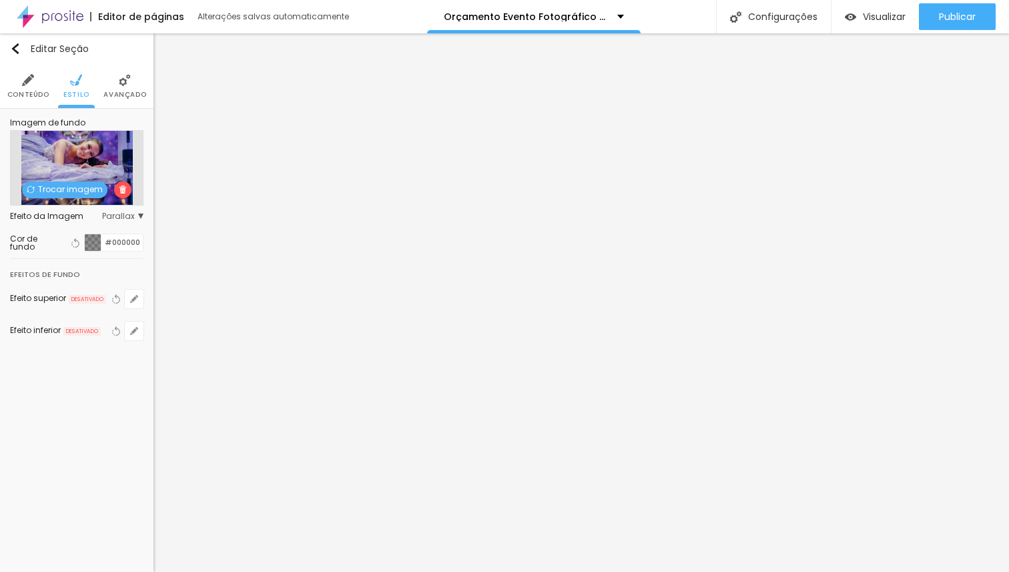
click at [69, 194] on span "Trocar imagem" at bounding box center [64, 189] width 85 height 17
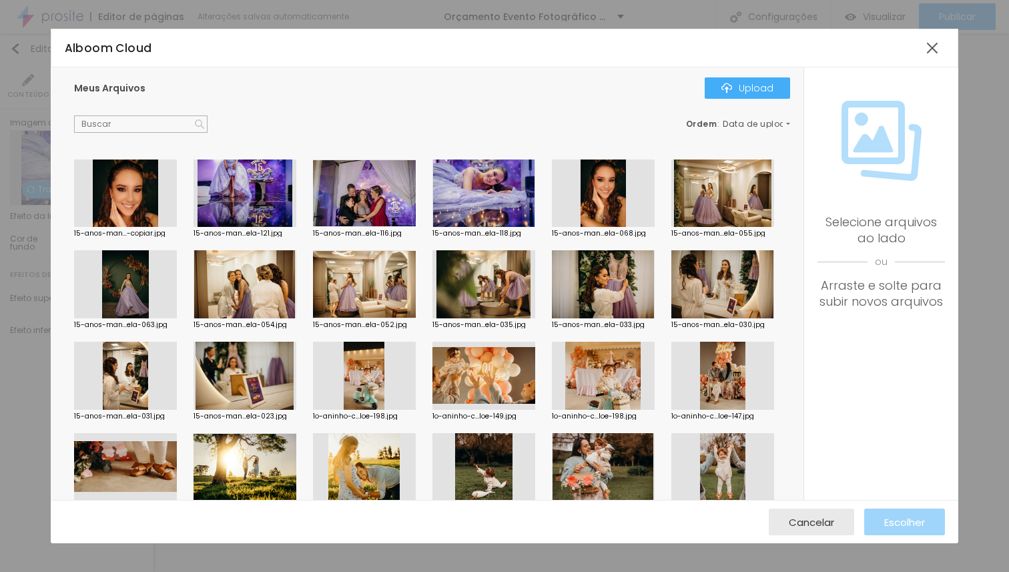
click at [228, 209] on div at bounding box center [245, 193] width 103 height 68
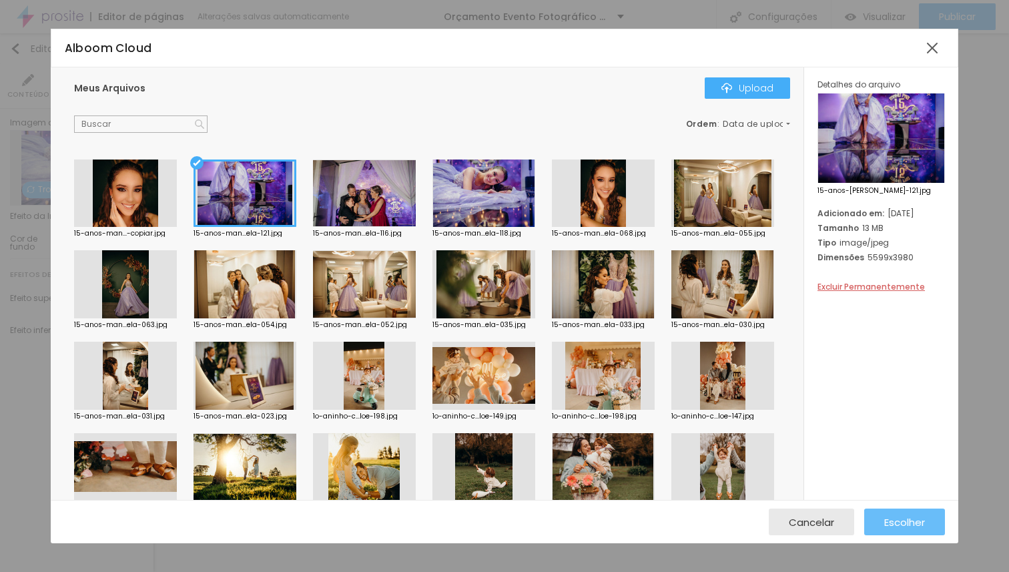
click at [903, 525] on span "Escolher" at bounding box center [904, 521] width 41 height 11
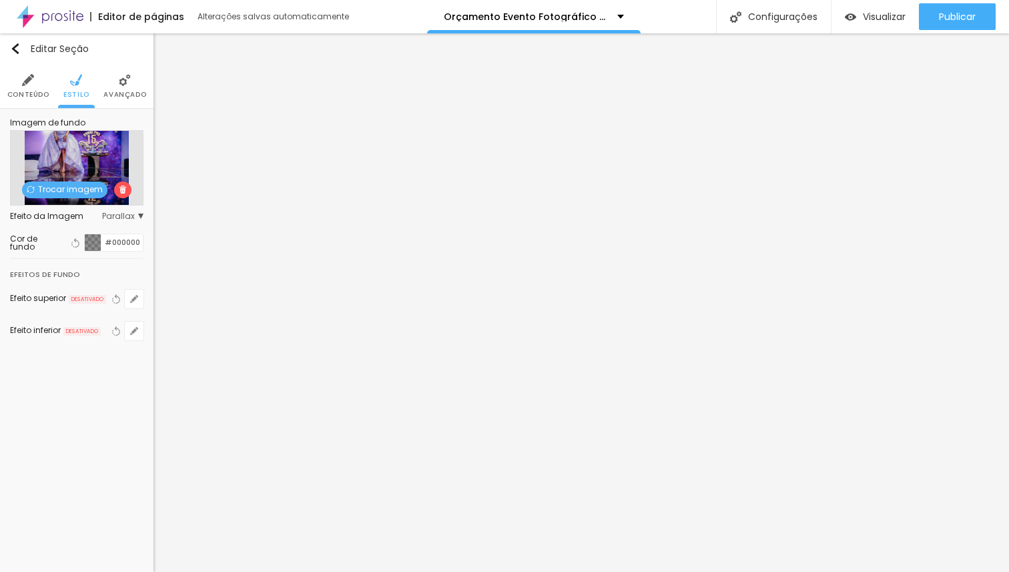
click at [126, 95] on span "Avançado" at bounding box center [124, 94] width 43 height 7
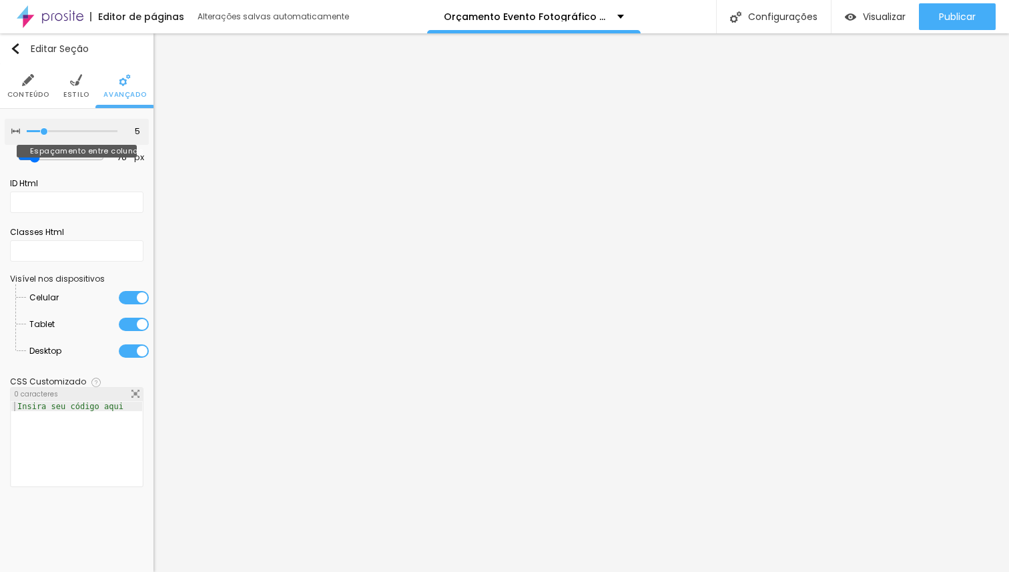
type input "10"
type input "25"
type input "30"
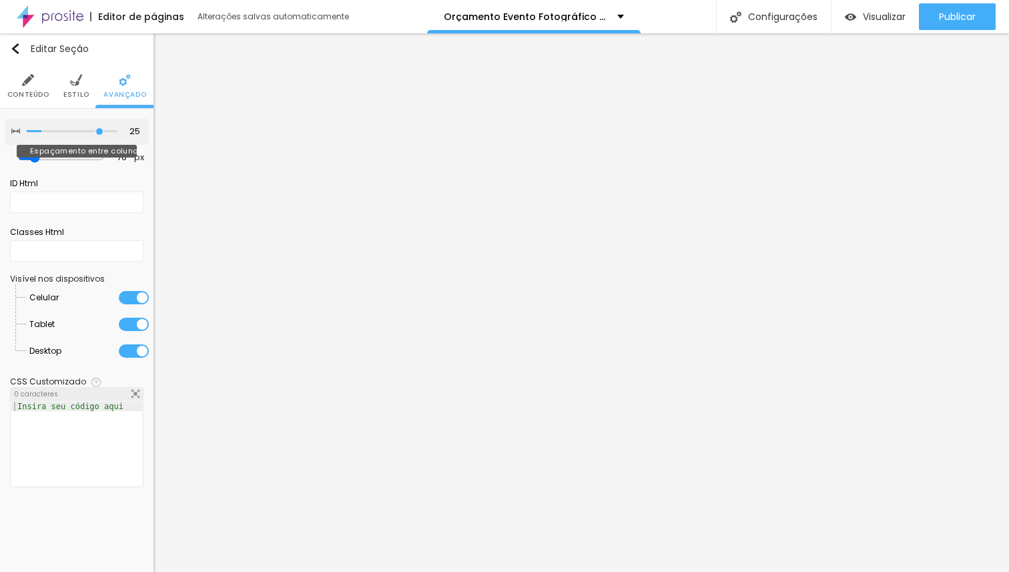
type input "30"
drag, startPoint x: 48, startPoint y: 129, endPoint x: 142, endPoint y: 127, distance: 94.1
type input "30"
click at [117, 128] on input "range" at bounding box center [72, 131] width 91 height 7
drag, startPoint x: 114, startPoint y: 132, endPoint x: 123, endPoint y: 130, distance: 9.6
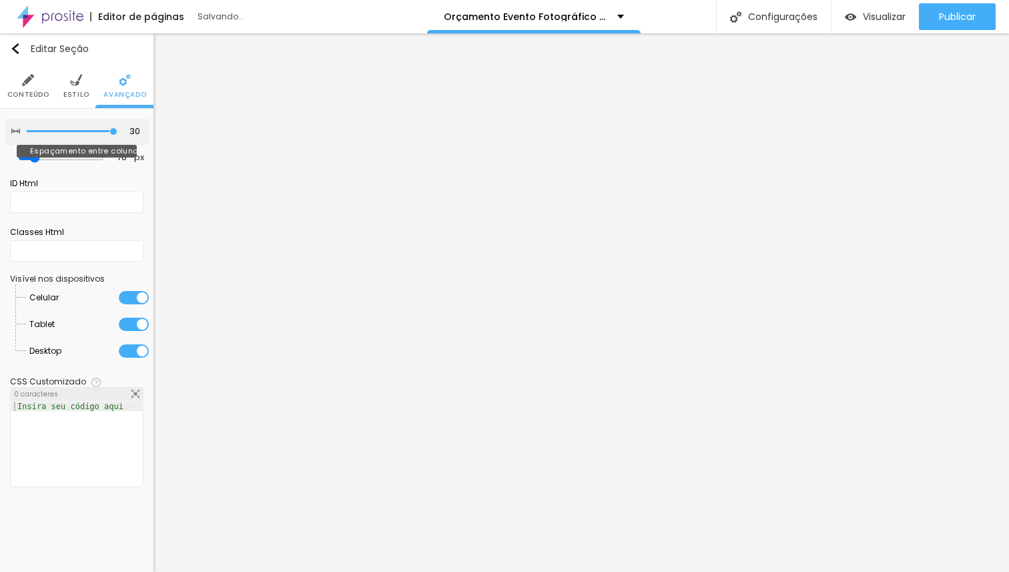
click at [117, 130] on input "range" at bounding box center [72, 131] width 91 height 7
type input "119"
type input "294"
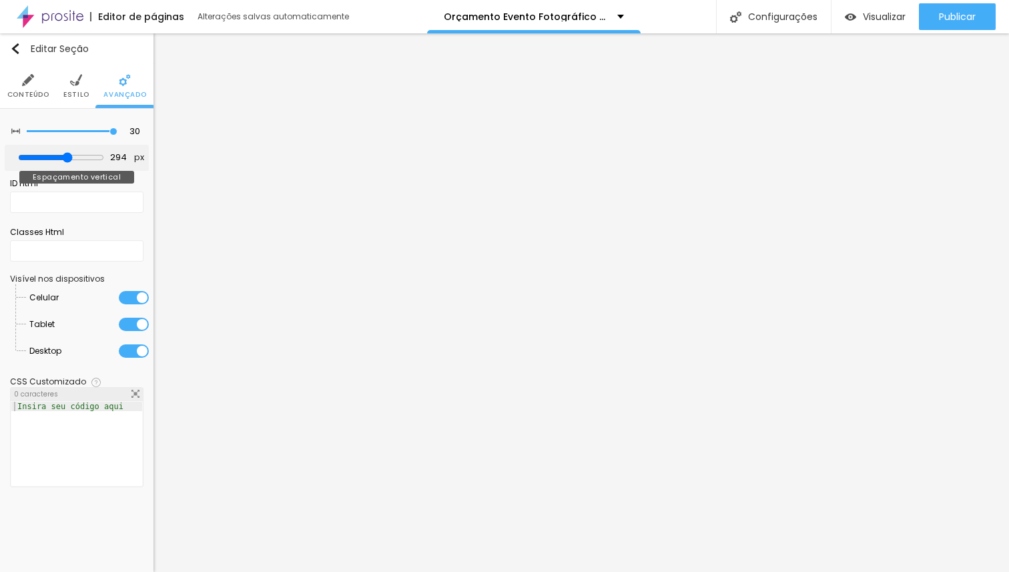
type input "500"
type input "480"
type input "458"
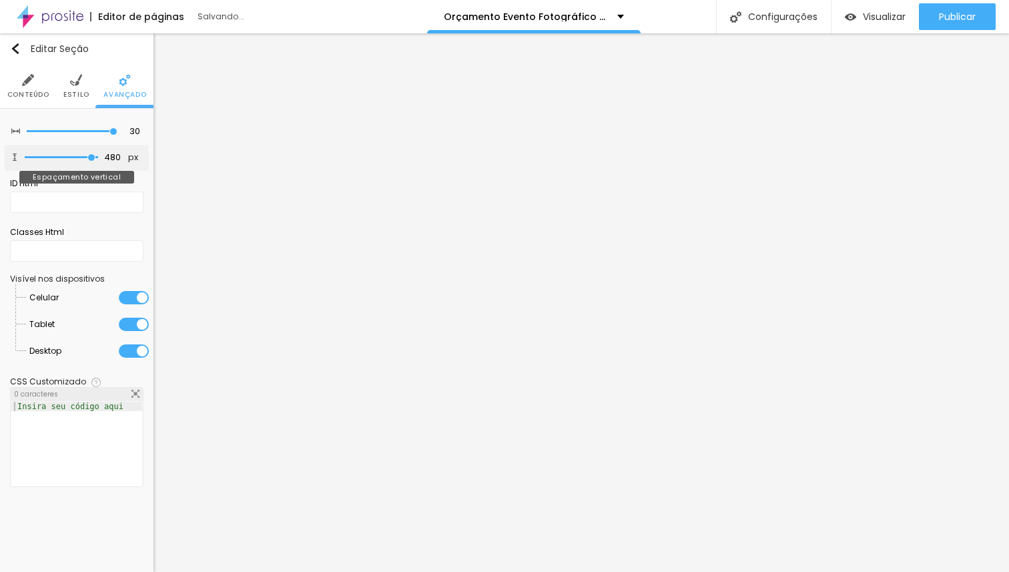
type input "458"
type input "369"
type input "299"
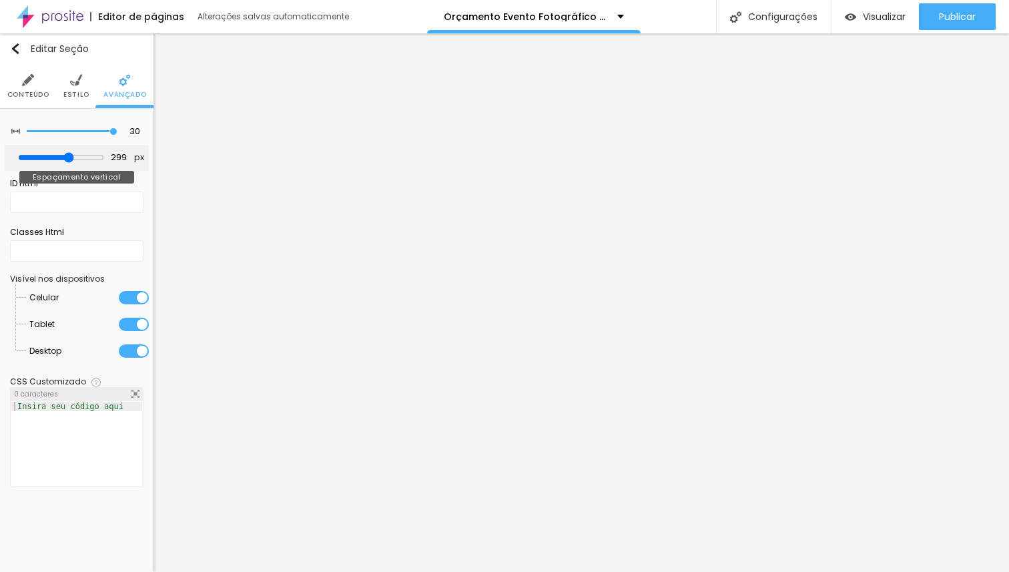
type input "146"
type input "77"
type input "66"
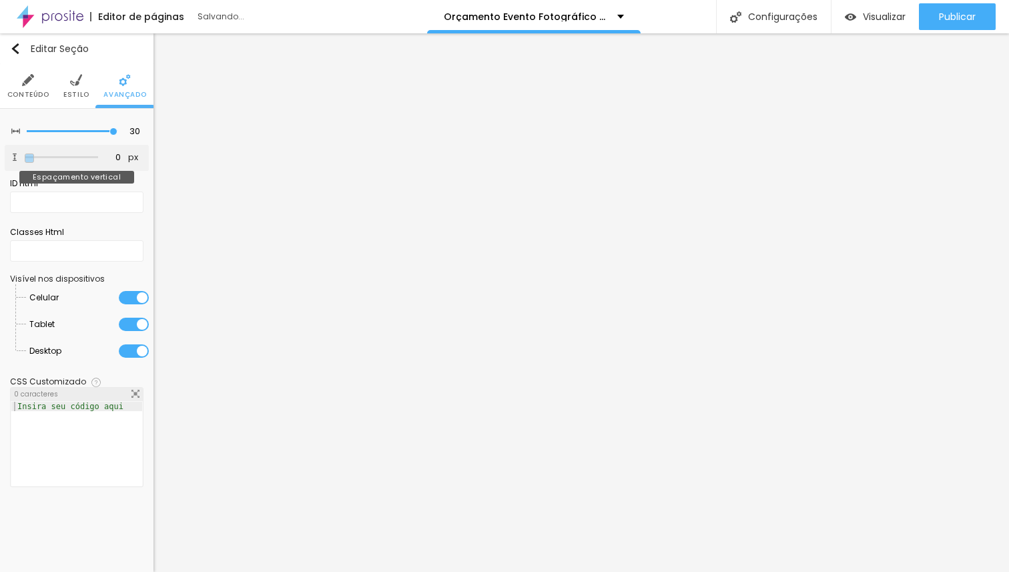
drag, startPoint x: 39, startPoint y: 155, endPoint x: 9, endPoint y: 181, distance: 39.7
click at [25, 161] on input "range" at bounding box center [61, 157] width 73 height 7
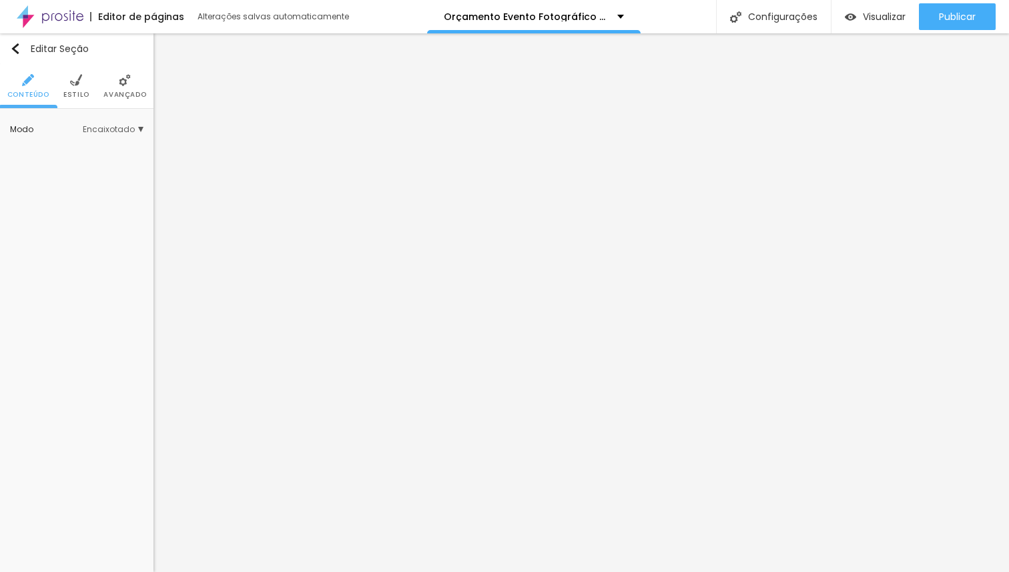
click at [76, 91] on span "Estilo" at bounding box center [76, 94] width 26 height 7
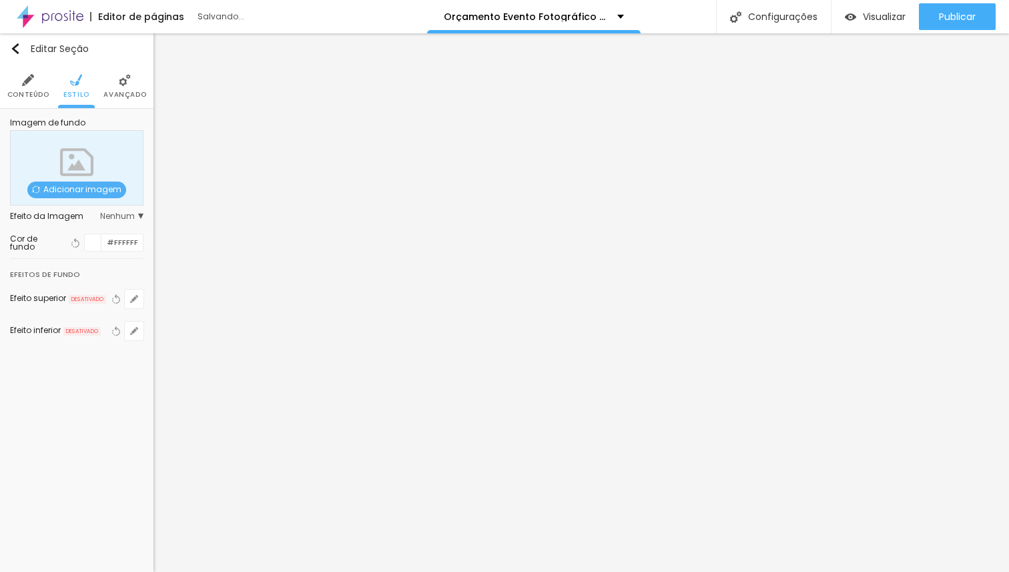
click at [78, 186] on span "Adicionar imagem" at bounding box center [76, 189] width 99 height 17
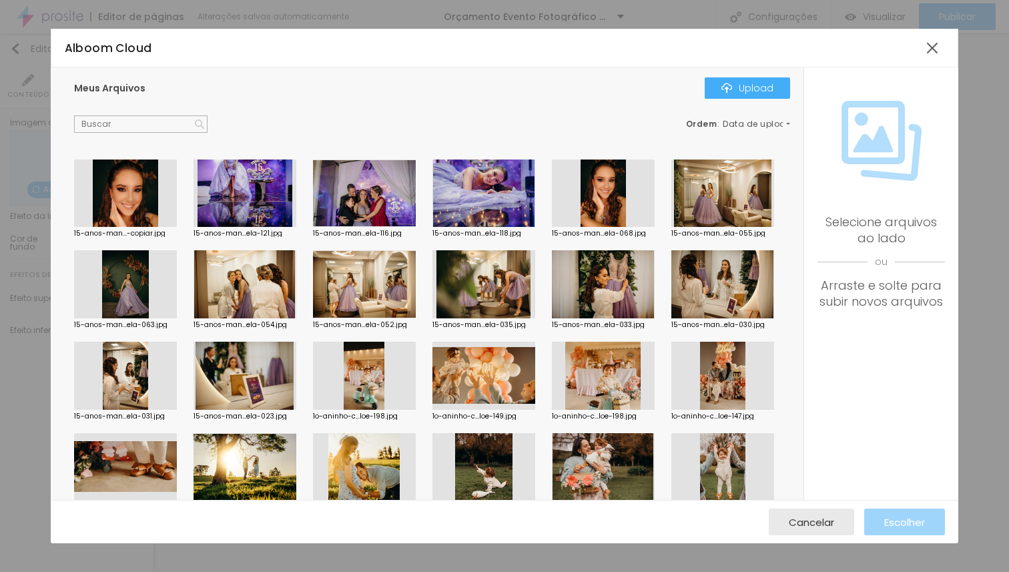
click at [515, 192] on div at bounding box center [483, 193] width 103 height 68
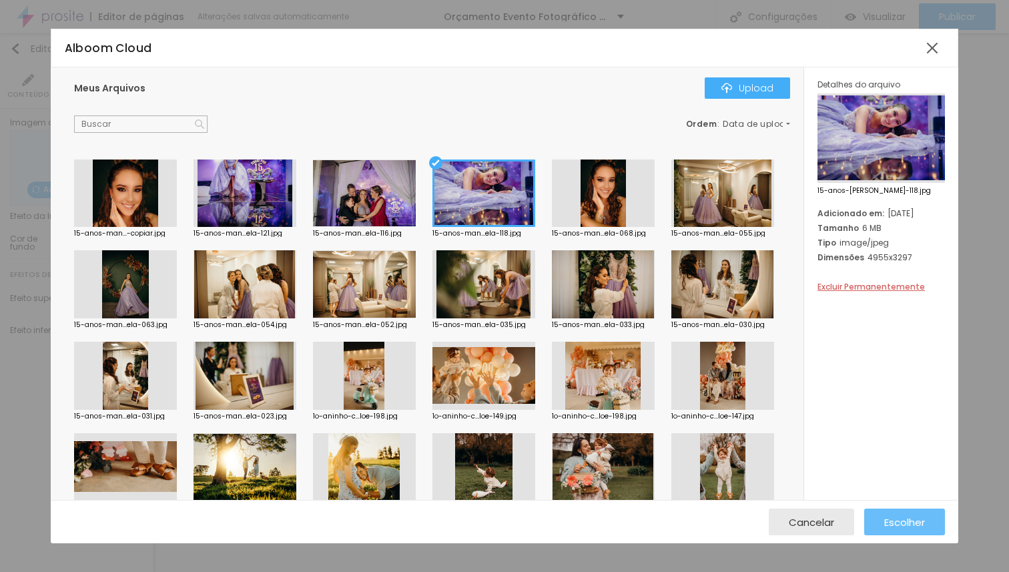
click at [886, 518] on span "Escolher" at bounding box center [904, 521] width 41 height 11
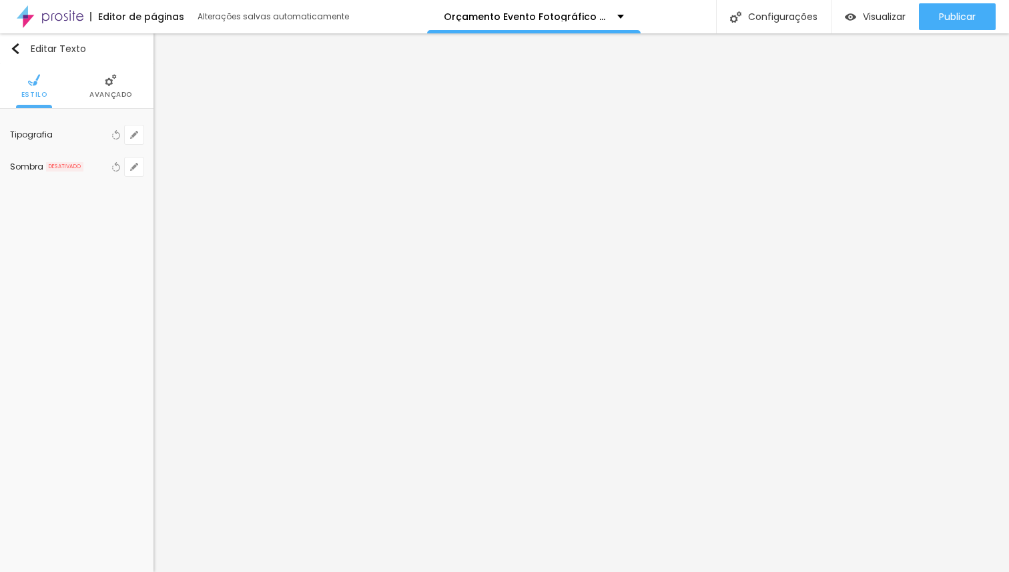
click at [113, 95] on span "Avançado" at bounding box center [110, 94] width 43 height 7
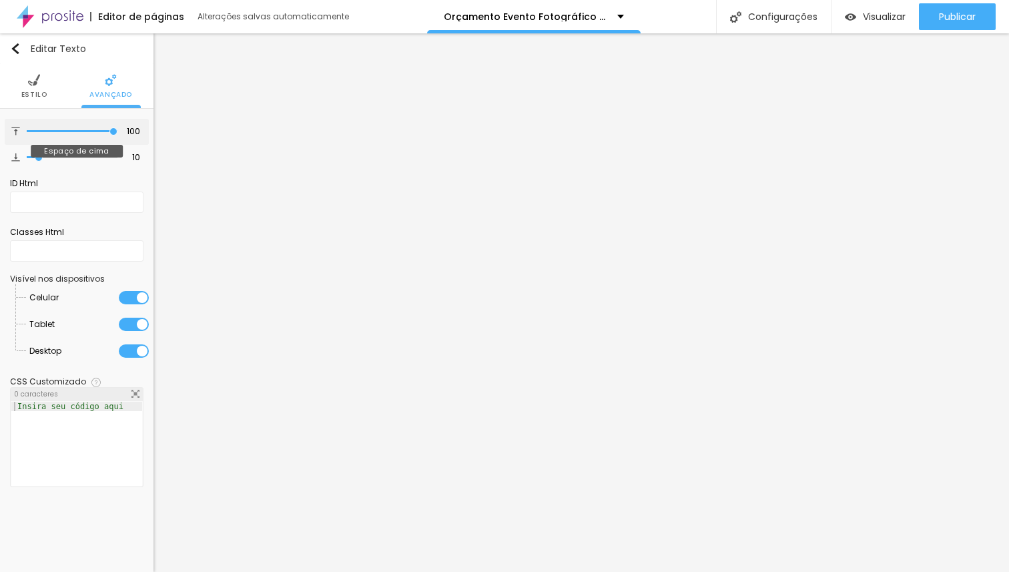
drag, startPoint x: 38, startPoint y: 131, endPoint x: 160, endPoint y: 131, distance: 122.1
click at [117, 131] on input "range" at bounding box center [72, 131] width 91 height 7
drag, startPoint x: 39, startPoint y: 157, endPoint x: 160, endPoint y: 153, distance: 121.5
click at [117, 154] on input "range" at bounding box center [72, 157] width 91 height 7
click at [29, 98] on span "Estilo" at bounding box center [34, 94] width 26 height 7
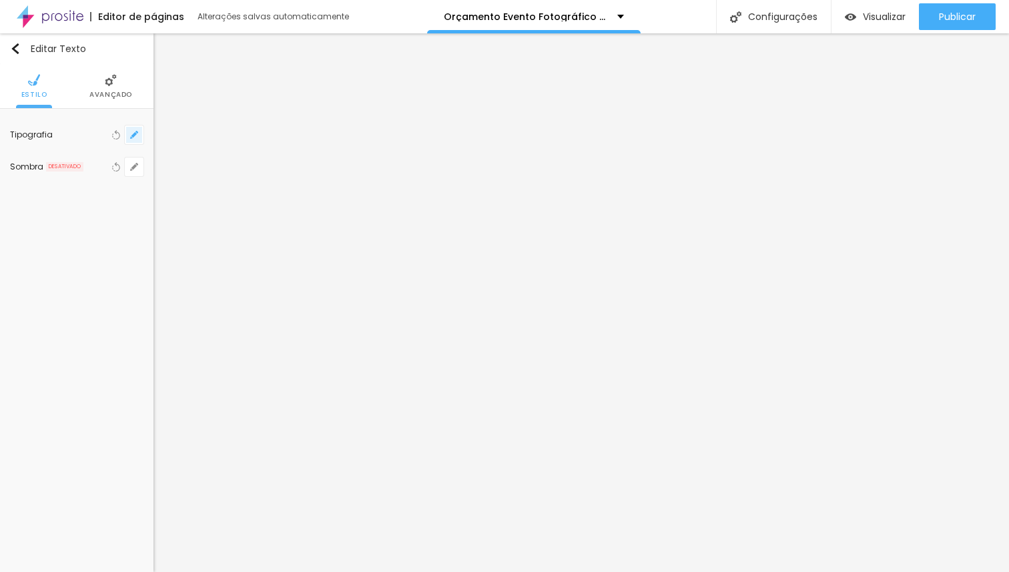
click at [129, 135] on button "button" at bounding box center [134, 134] width 19 height 19
click at [294, 571] on div at bounding box center [504, 572] width 1009 height 0
click at [77, 94] on span "Estilo" at bounding box center [76, 94] width 26 height 7
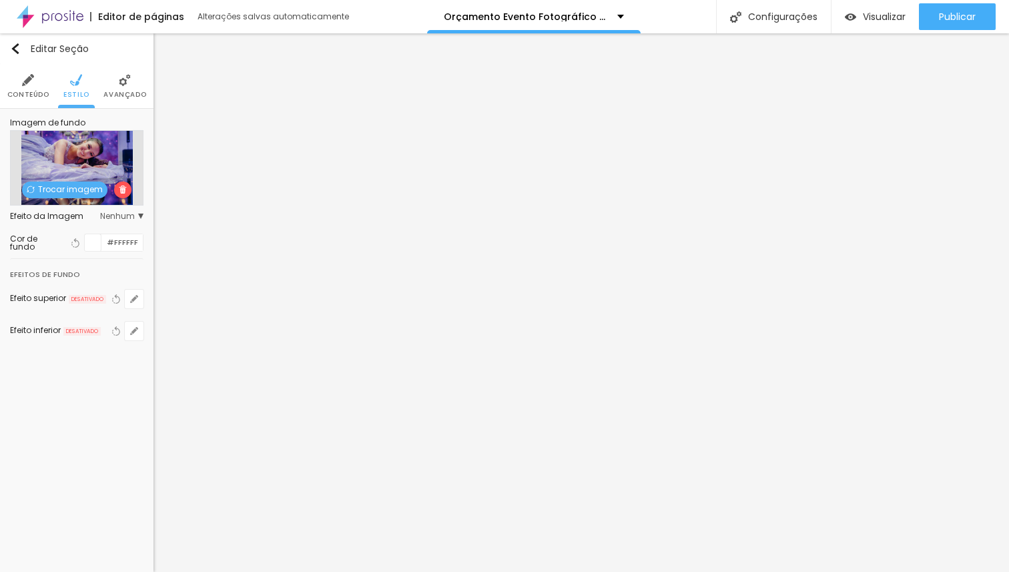
click at [73, 194] on span "Trocar imagem" at bounding box center [64, 189] width 85 height 17
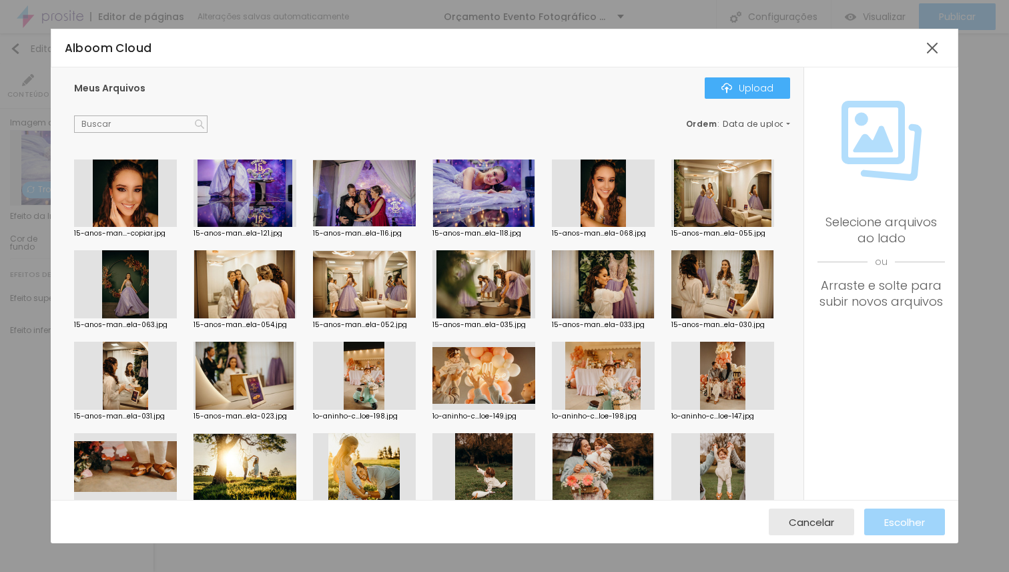
click at [535, 295] on div at bounding box center [483, 284] width 103 height 68
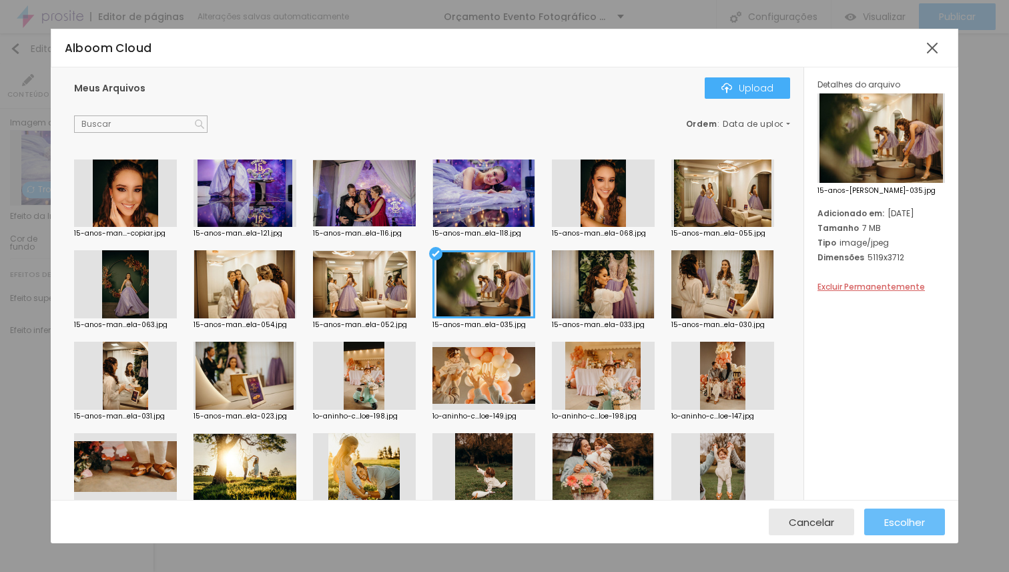
click at [900, 524] on span "Escolher" at bounding box center [904, 521] width 41 height 11
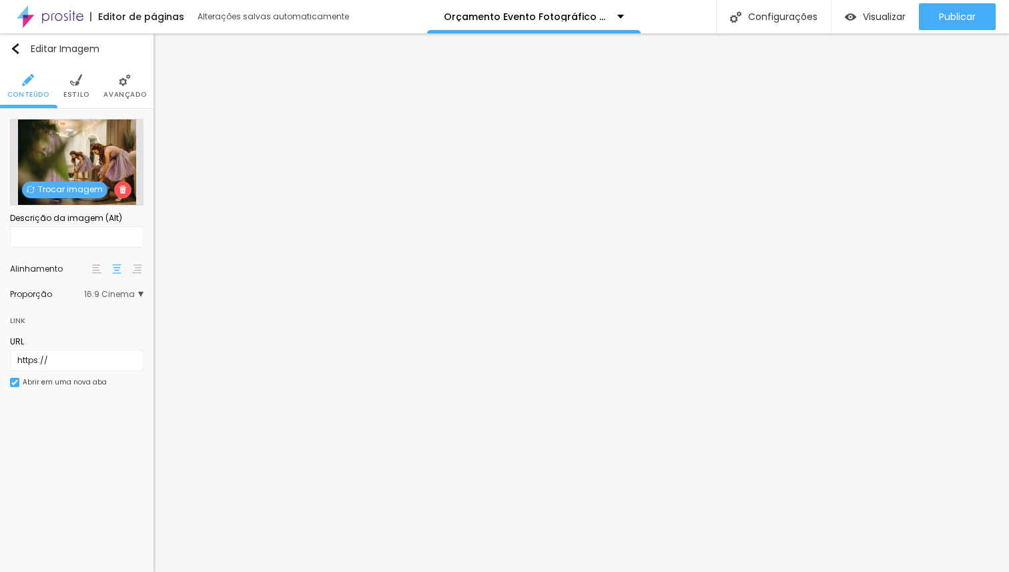
click at [71, 191] on span "Trocar imagem" at bounding box center [64, 189] width 85 height 17
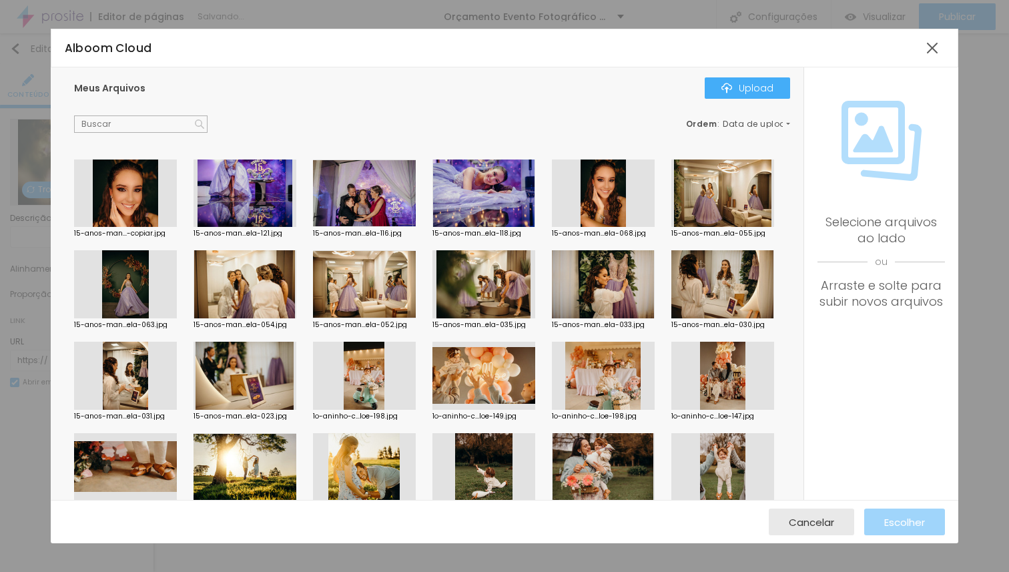
click at [467, 193] on div at bounding box center [483, 193] width 103 height 68
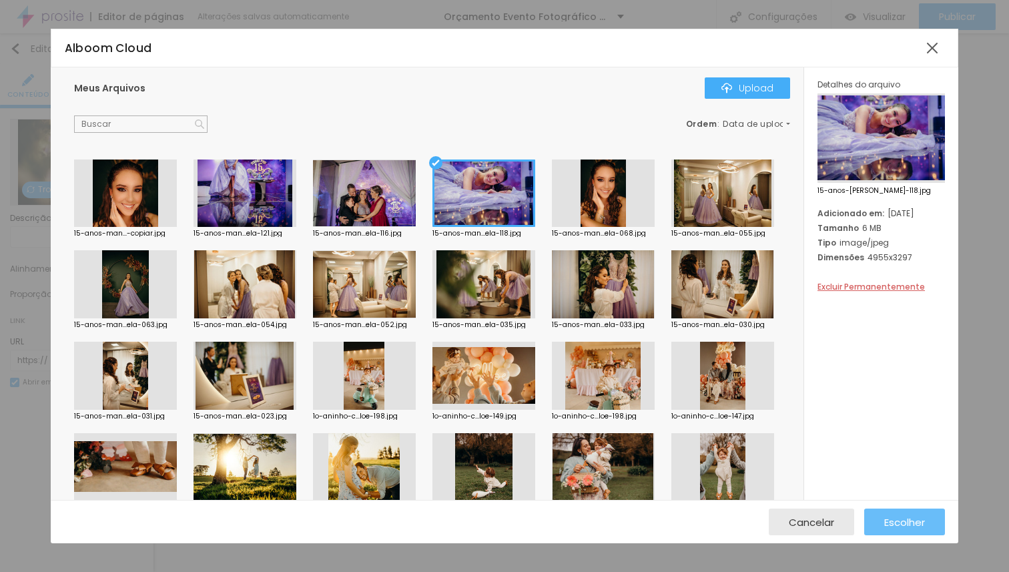
click at [883, 520] on button "Escolher" at bounding box center [904, 521] width 81 height 27
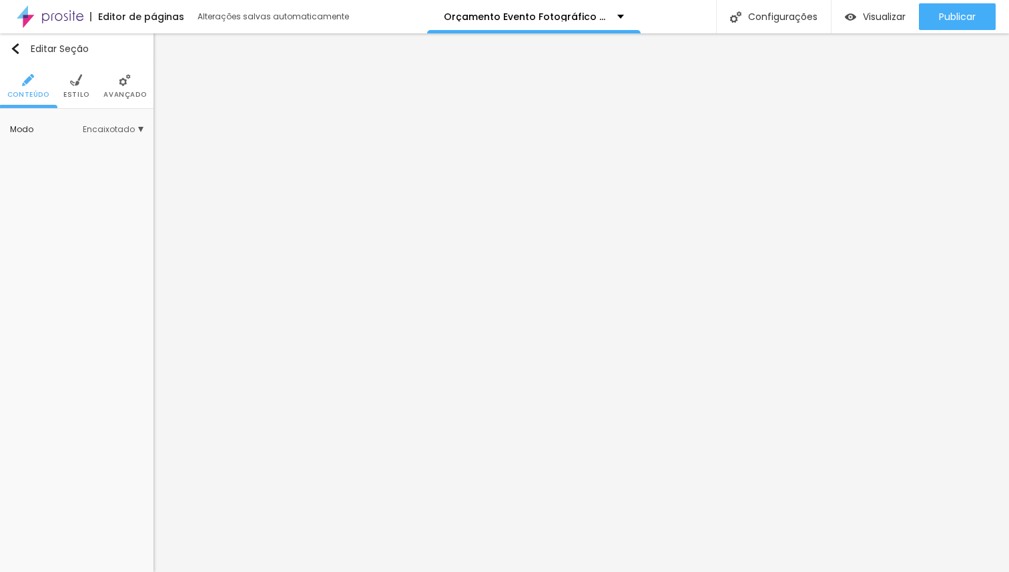
click at [86, 89] on li "Estilo" at bounding box center [76, 86] width 26 height 44
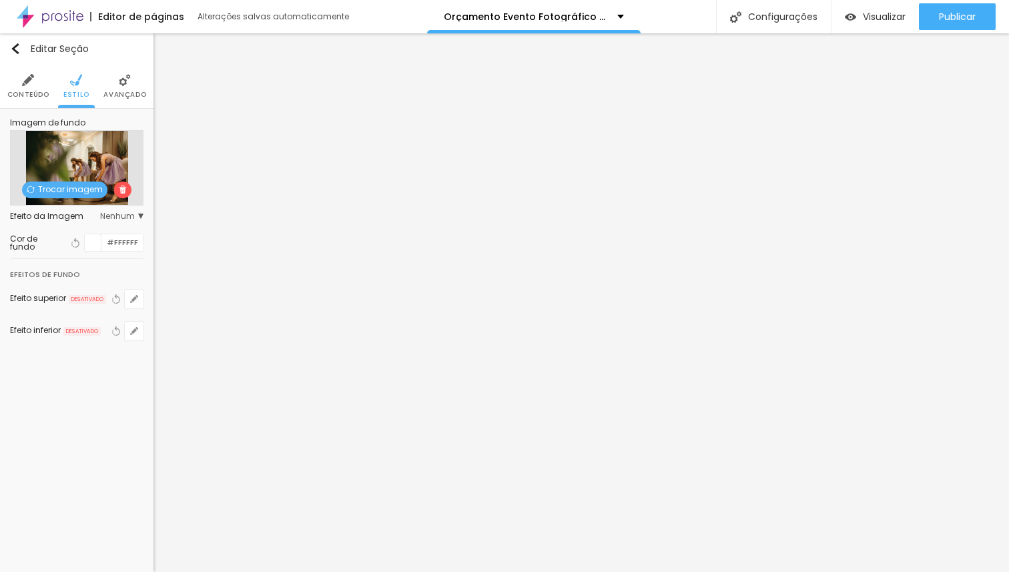
click at [83, 190] on span "Trocar imagem" at bounding box center [64, 189] width 85 height 17
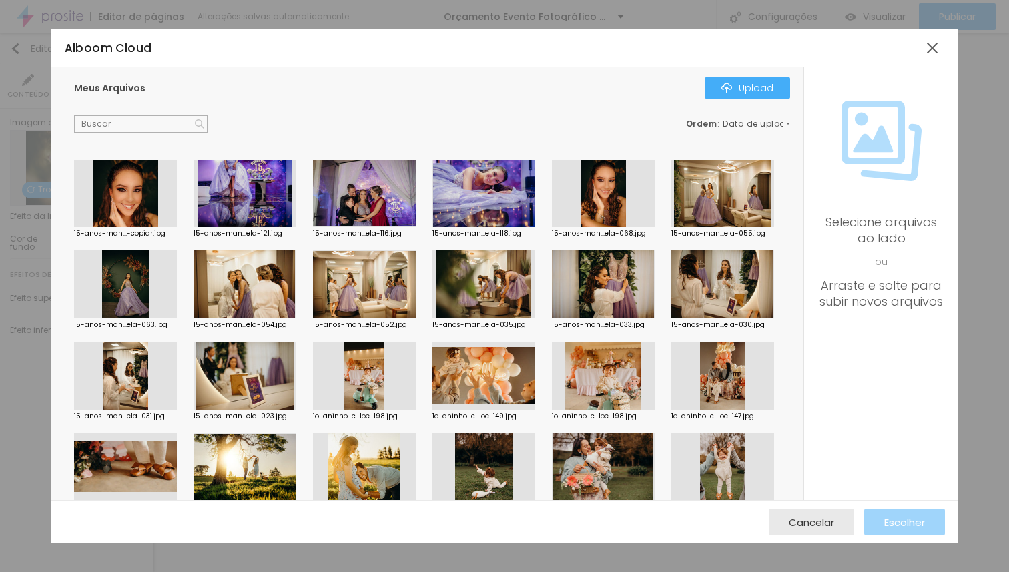
click at [535, 288] on div at bounding box center [483, 284] width 103 height 68
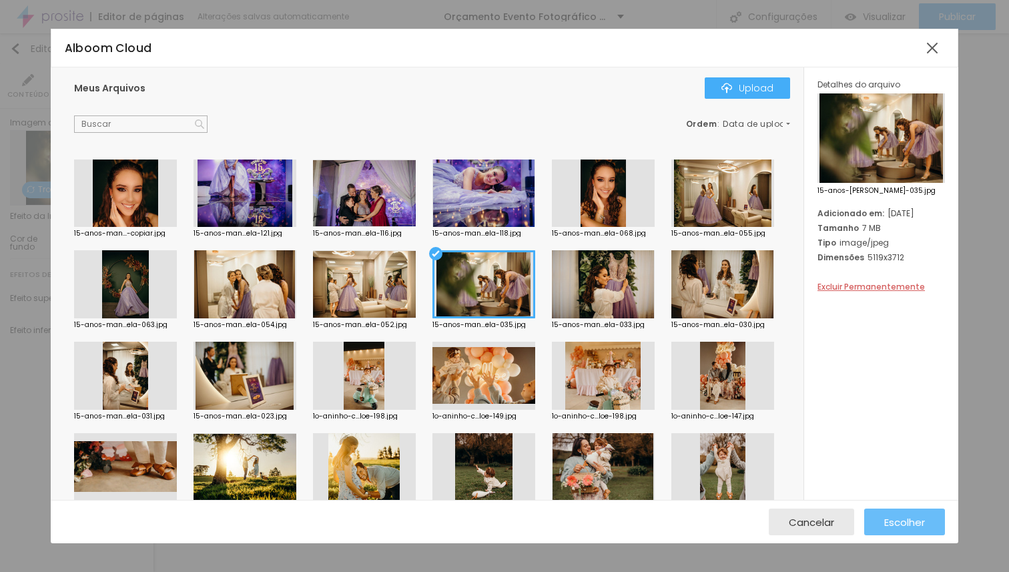
click at [889, 522] on span "Escolher" at bounding box center [904, 521] width 41 height 11
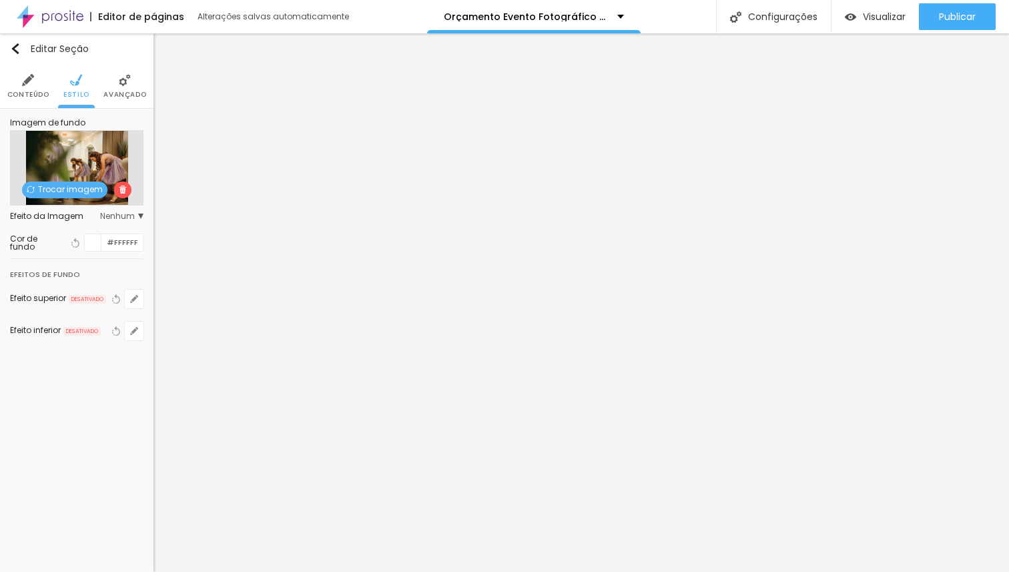
click at [54, 191] on span "Trocar imagem" at bounding box center [64, 189] width 85 height 17
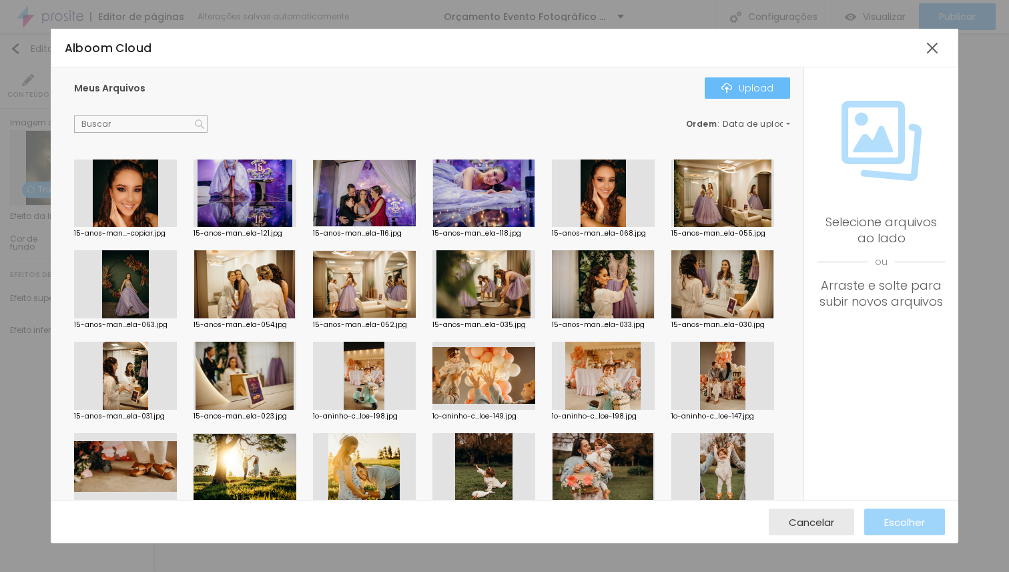
click at [759, 85] on div "Upload" at bounding box center [747, 88] width 52 height 11
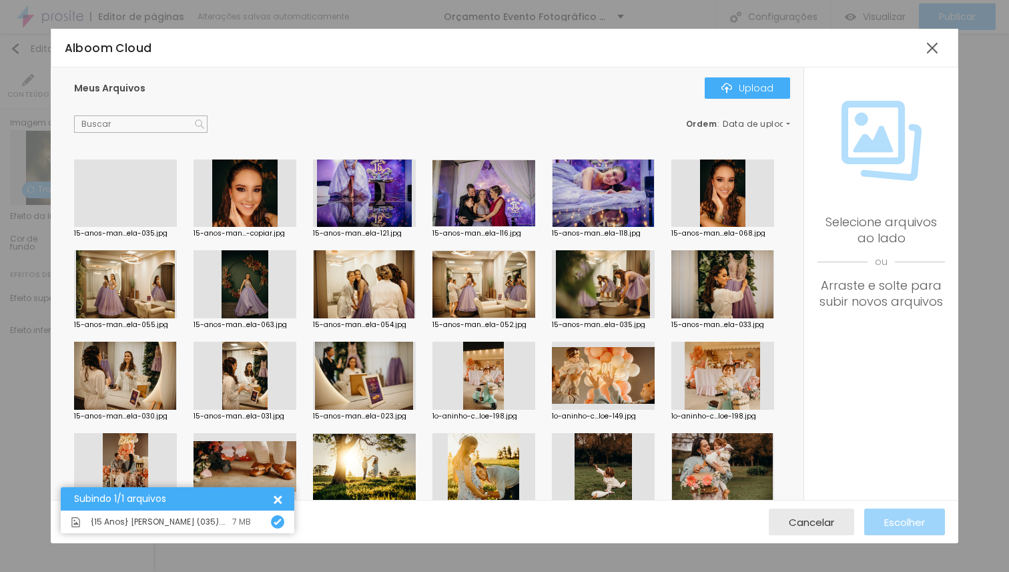
click at [129, 227] on div at bounding box center [125, 227] width 103 height 0
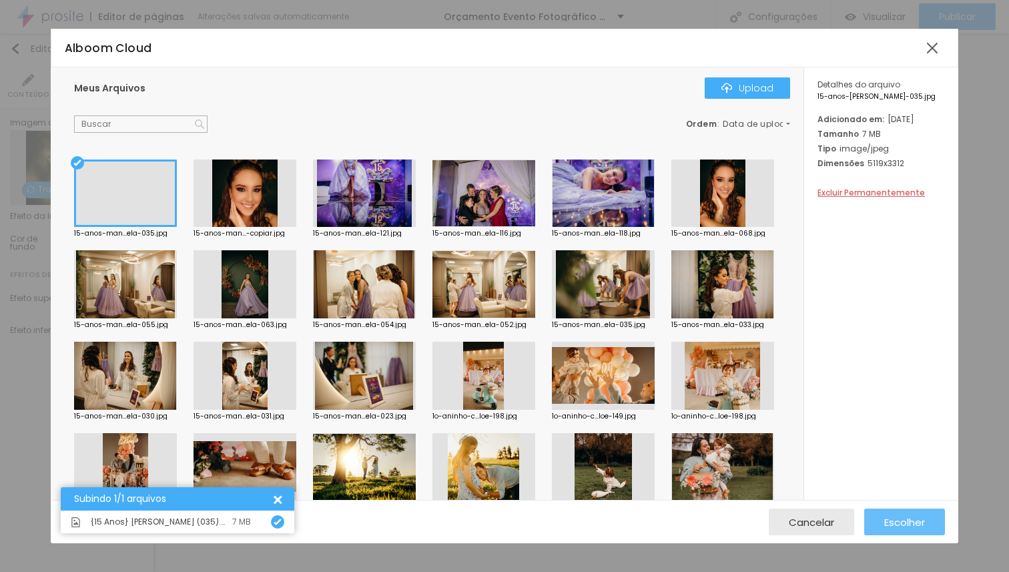
click at [891, 519] on span "Escolher" at bounding box center [904, 521] width 41 height 11
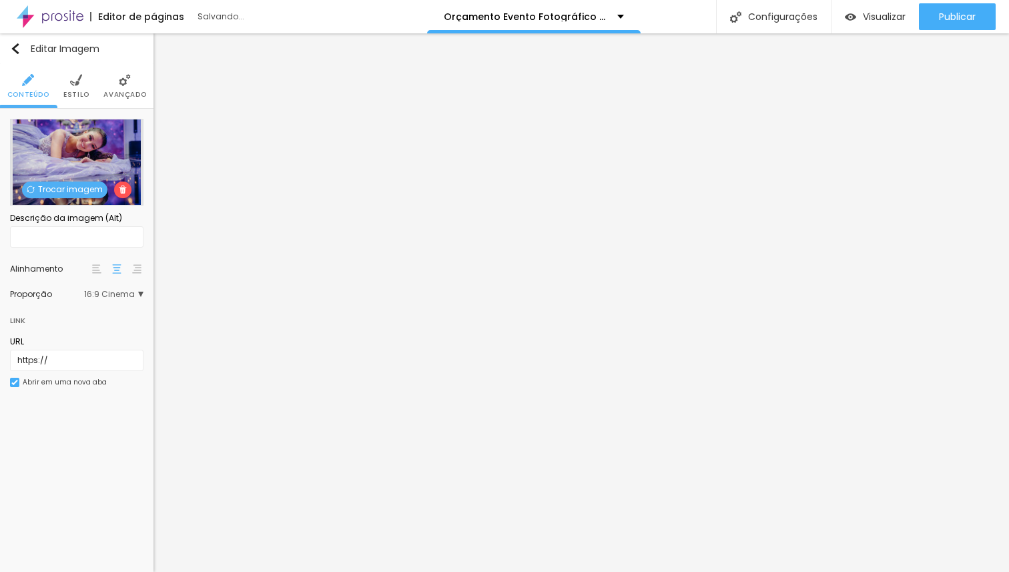
click at [91, 187] on span "Trocar imagem" at bounding box center [64, 189] width 85 height 17
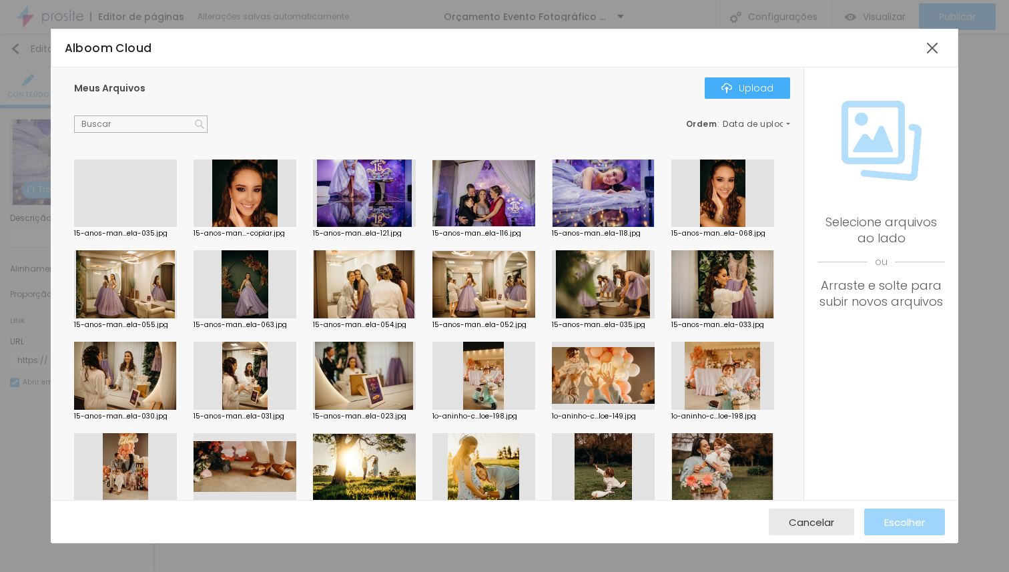
click at [296, 394] on div at bounding box center [245, 376] width 103 height 68
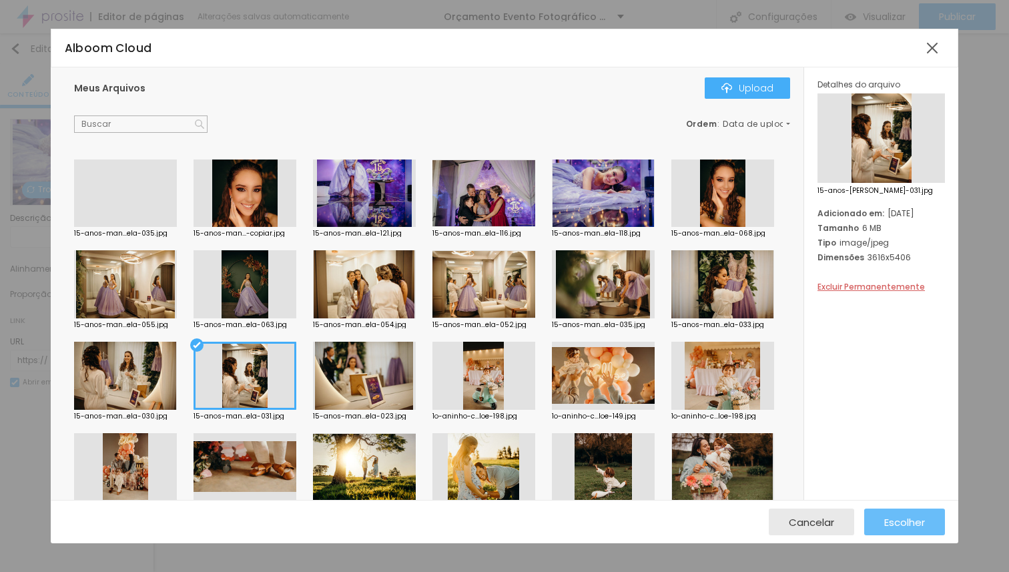
click at [914, 524] on span "Escolher" at bounding box center [904, 521] width 41 height 11
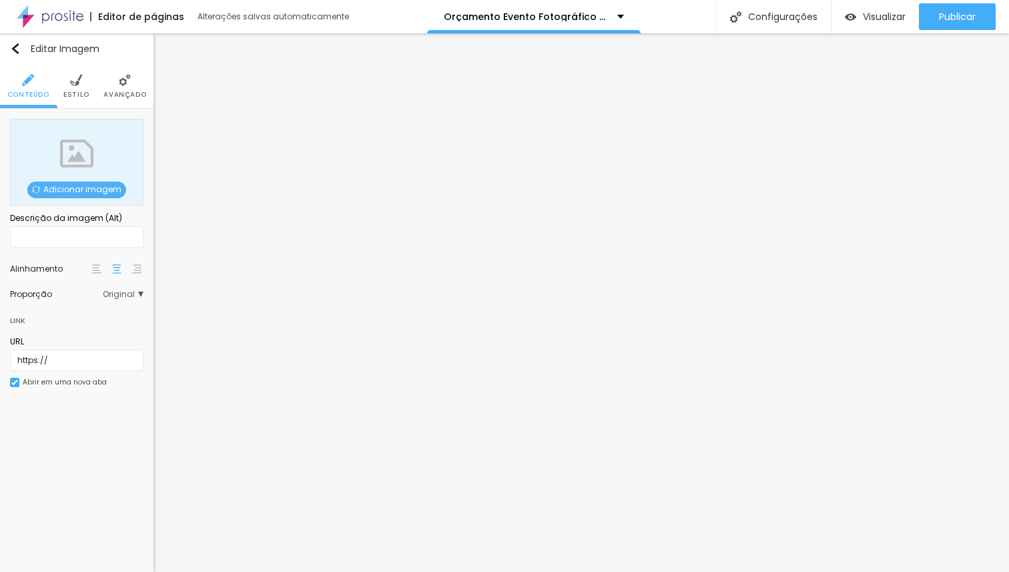
click at [91, 183] on span "Adicionar imagem" at bounding box center [76, 189] width 99 height 17
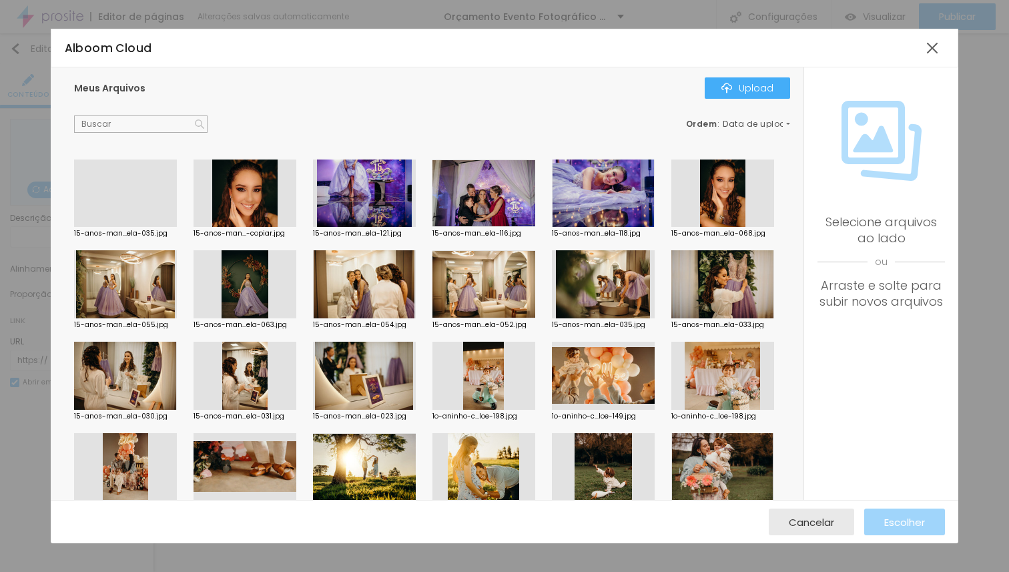
click at [296, 386] on div at bounding box center [245, 376] width 103 height 68
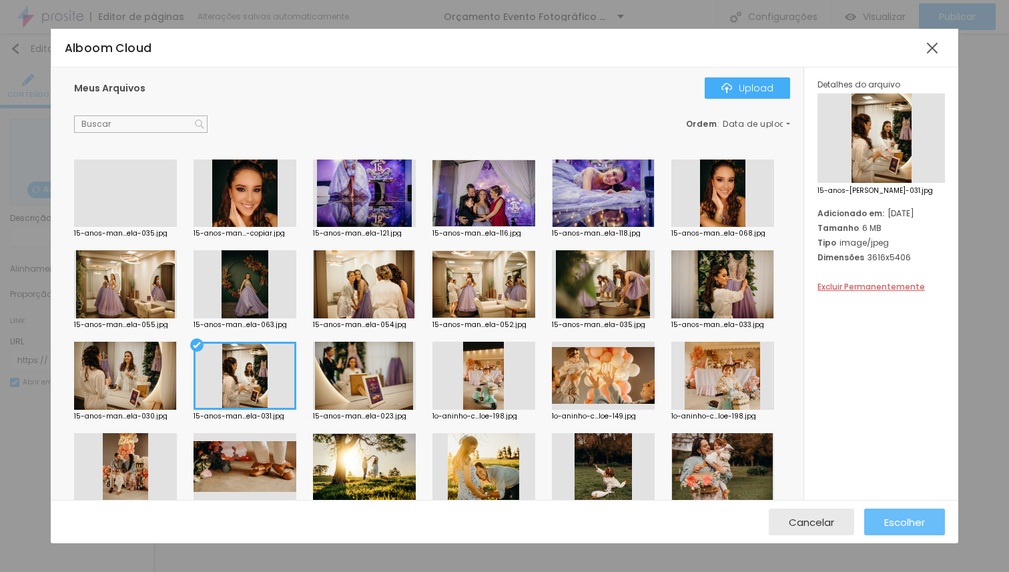
click at [891, 517] on span "Escolher" at bounding box center [904, 521] width 41 height 11
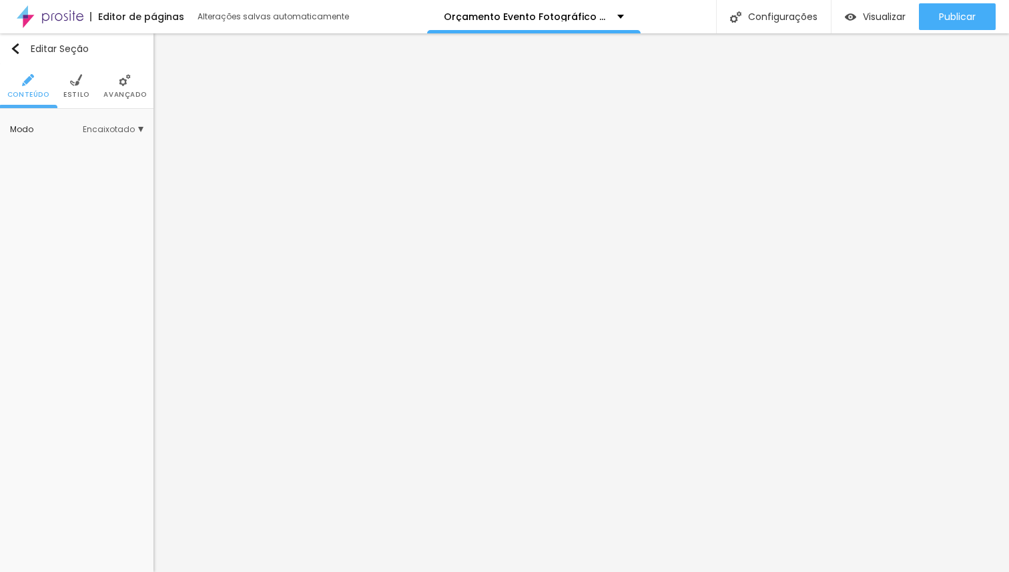
click at [81, 91] on span "Estilo" at bounding box center [76, 94] width 26 height 7
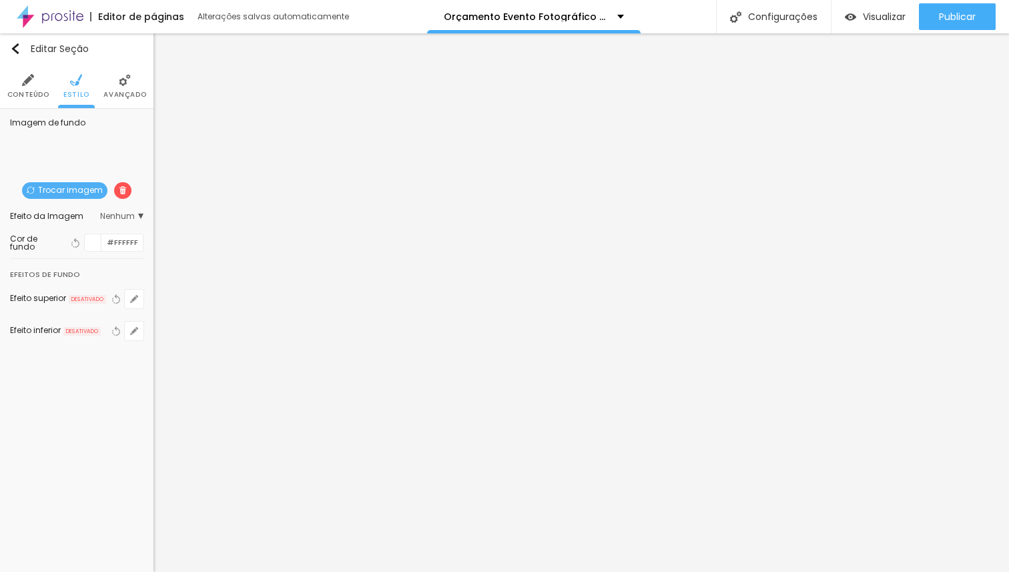
click at [61, 193] on span "Trocar imagem" at bounding box center [64, 190] width 85 height 17
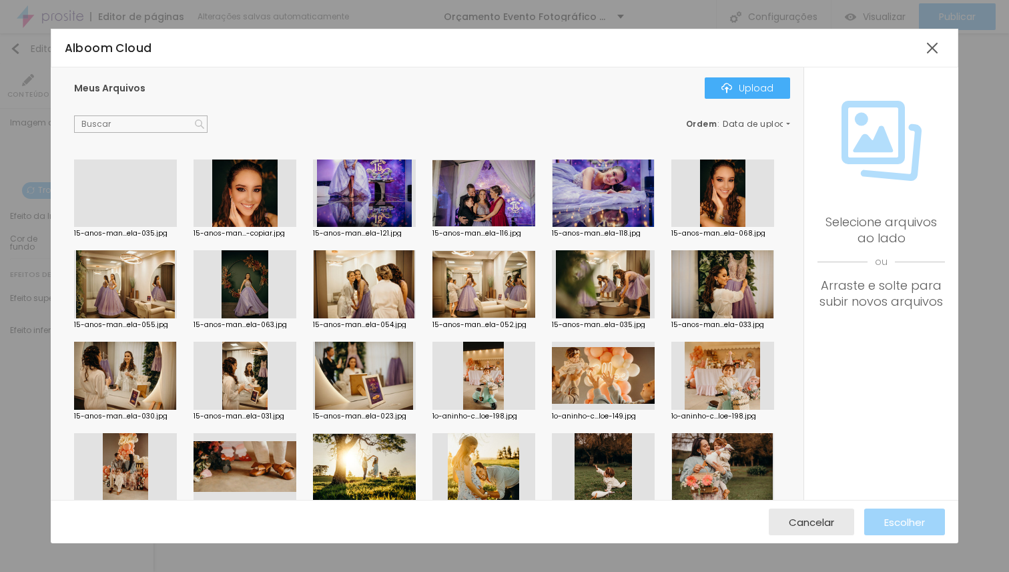
drag, startPoint x: 611, startPoint y: 390, endPoint x: 711, endPoint y: 437, distance: 110.5
click at [416, 390] on div at bounding box center [364, 376] width 103 height 68
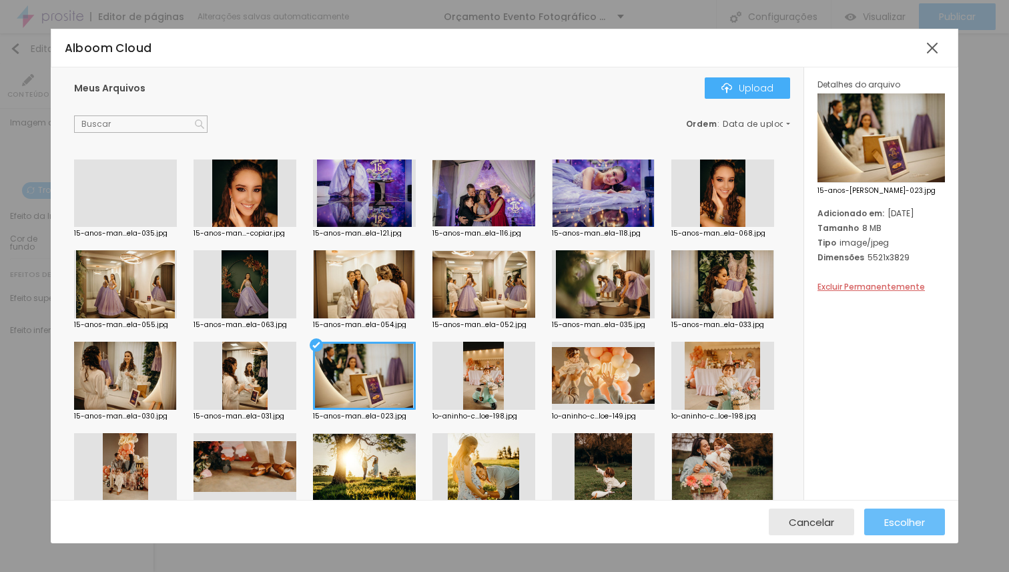
click at [888, 516] on span "Escolher" at bounding box center [904, 521] width 41 height 11
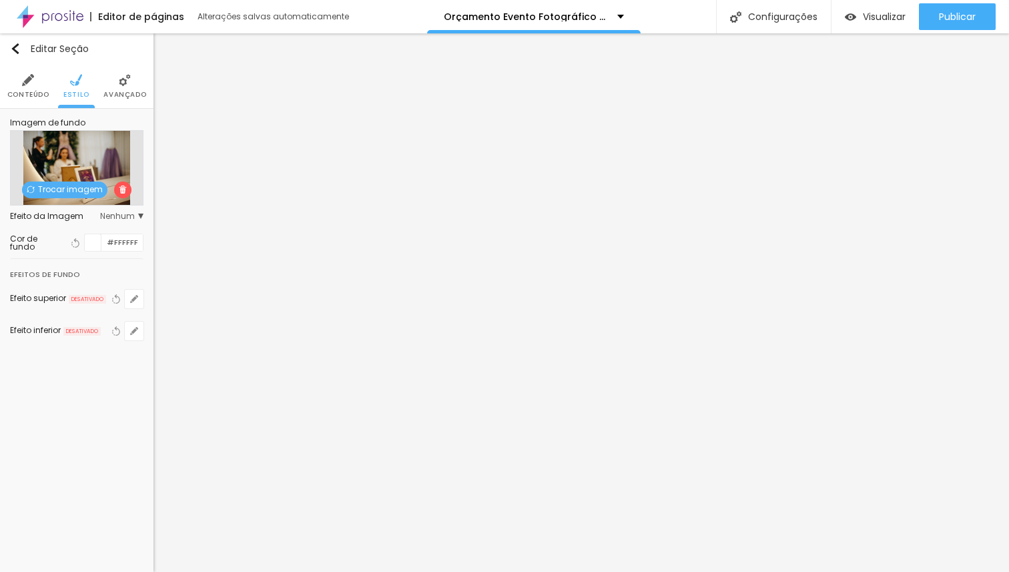
click at [72, 193] on span "Trocar imagem" at bounding box center [64, 189] width 85 height 17
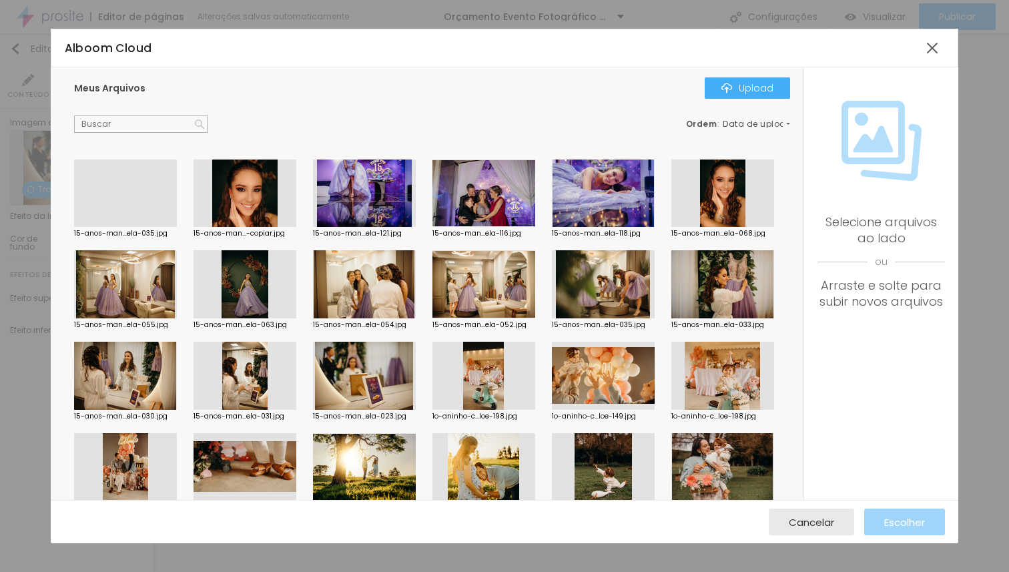
click at [671, 318] on div at bounding box center [722, 284] width 103 height 68
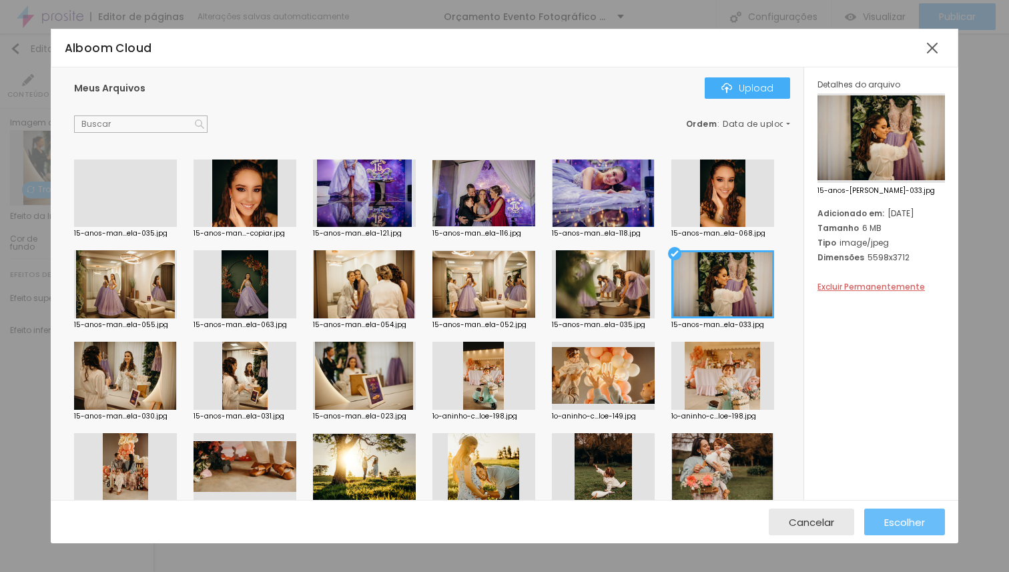
click at [893, 525] on span "Escolher" at bounding box center [904, 521] width 41 height 11
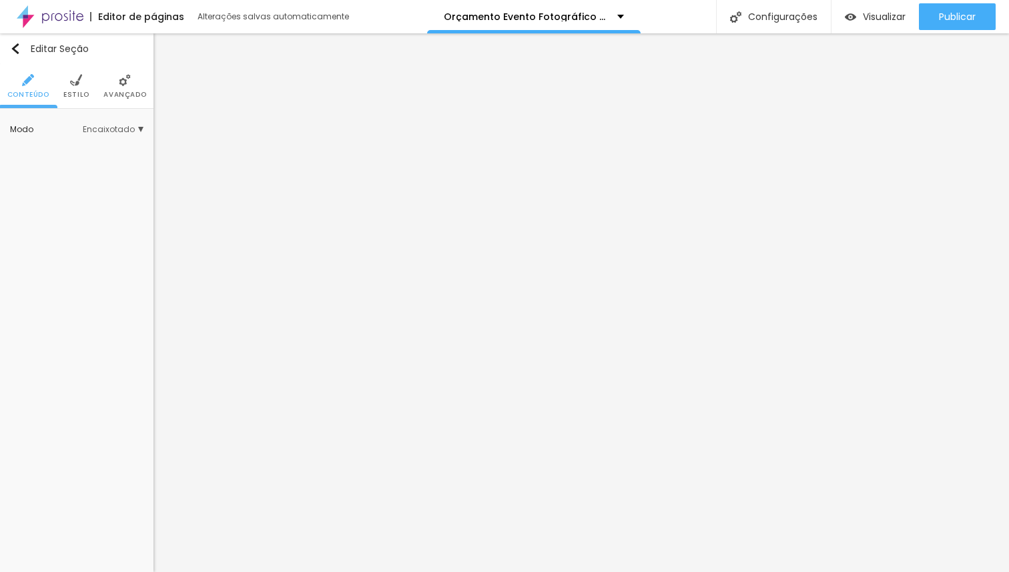
click at [83, 85] on li "Estilo" at bounding box center [76, 86] width 26 height 44
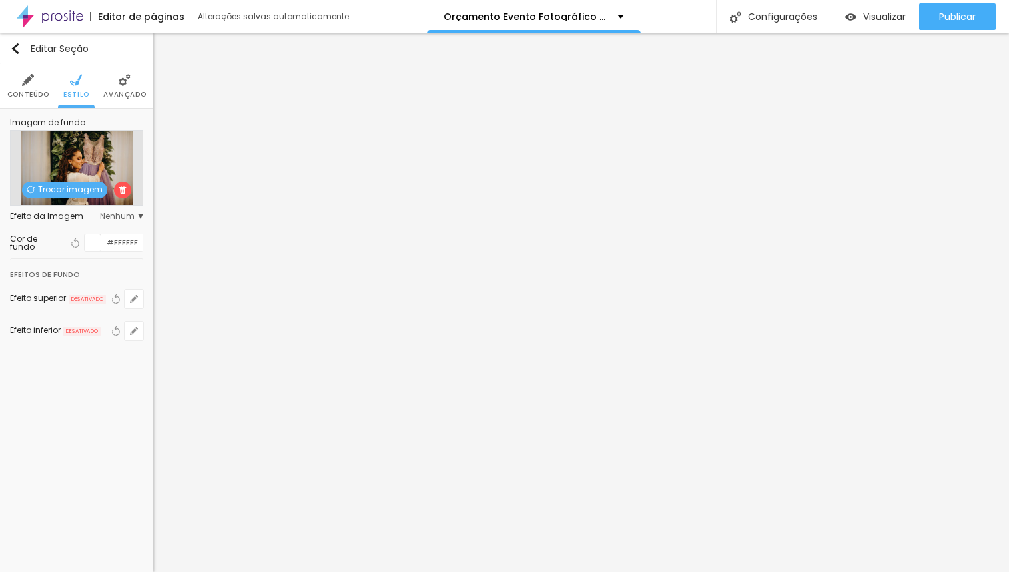
click at [79, 184] on span "Trocar imagem" at bounding box center [64, 189] width 85 height 17
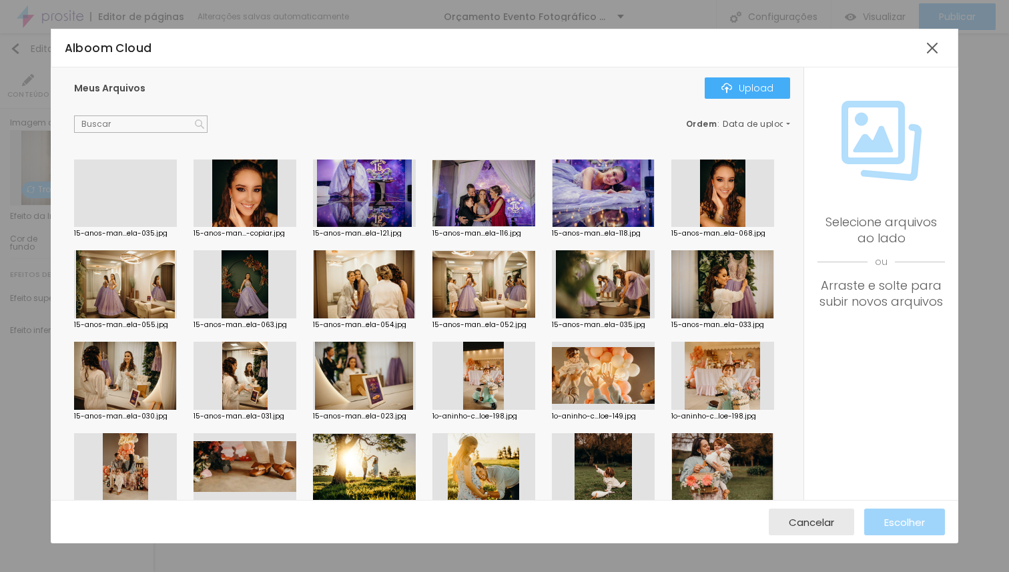
click at [135, 227] on div at bounding box center [125, 227] width 103 height 0
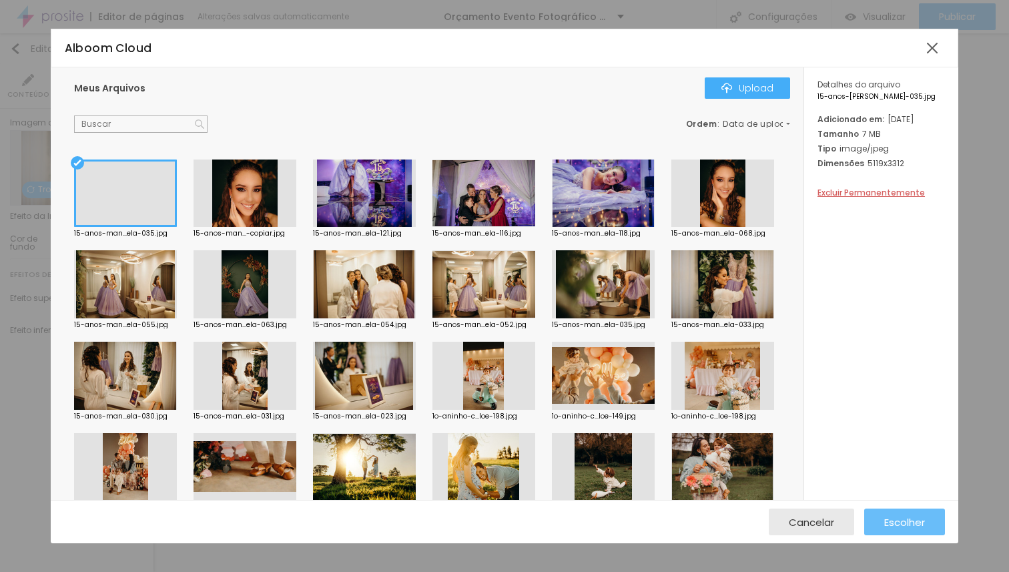
click at [889, 521] on span "Escolher" at bounding box center [904, 521] width 41 height 11
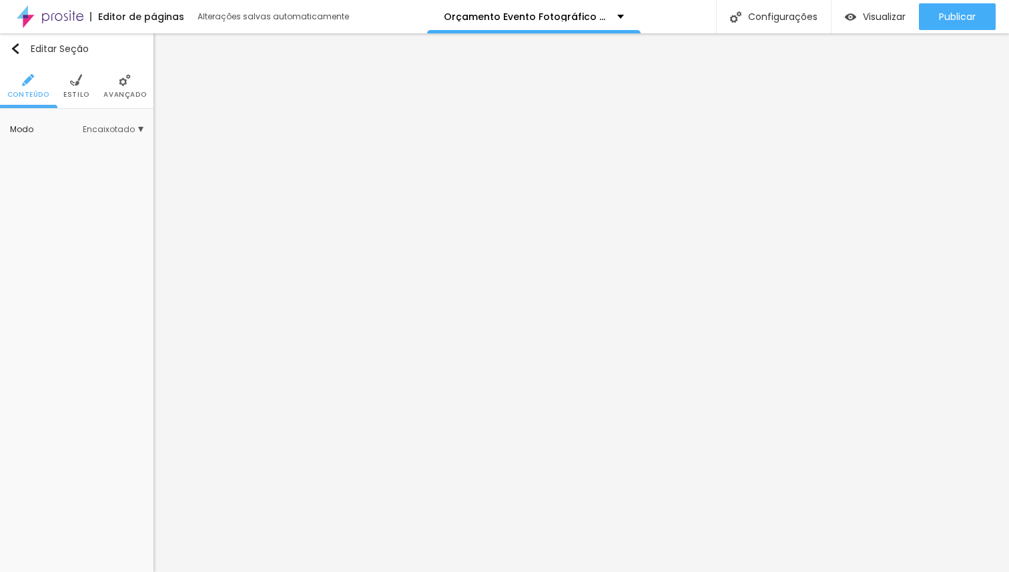
click at [120, 83] on img at bounding box center [125, 80] width 12 height 12
click at [112, 82] on li "Avançado" at bounding box center [124, 86] width 43 height 44
click at [122, 83] on img at bounding box center [125, 80] width 12 height 12
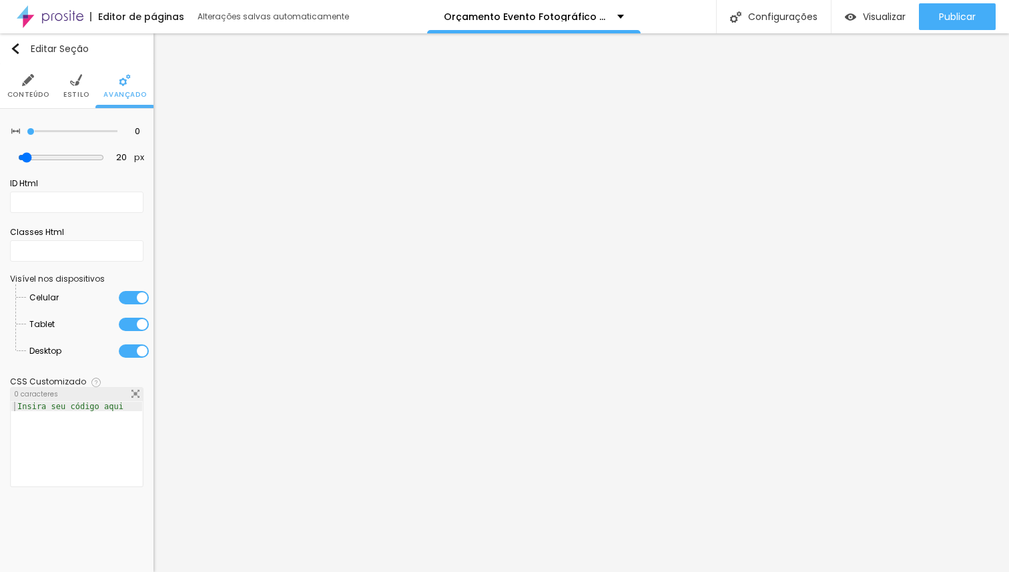
drag, startPoint x: 81, startPoint y: 131, endPoint x: 1, endPoint y: 128, distance: 80.8
click at [27, 128] on input "range" at bounding box center [72, 131] width 91 height 7
drag, startPoint x: 33, startPoint y: 157, endPoint x: 3, endPoint y: 156, distance: 30.7
click at [25, 156] on input "range" at bounding box center [61, 157] width 73 height 7
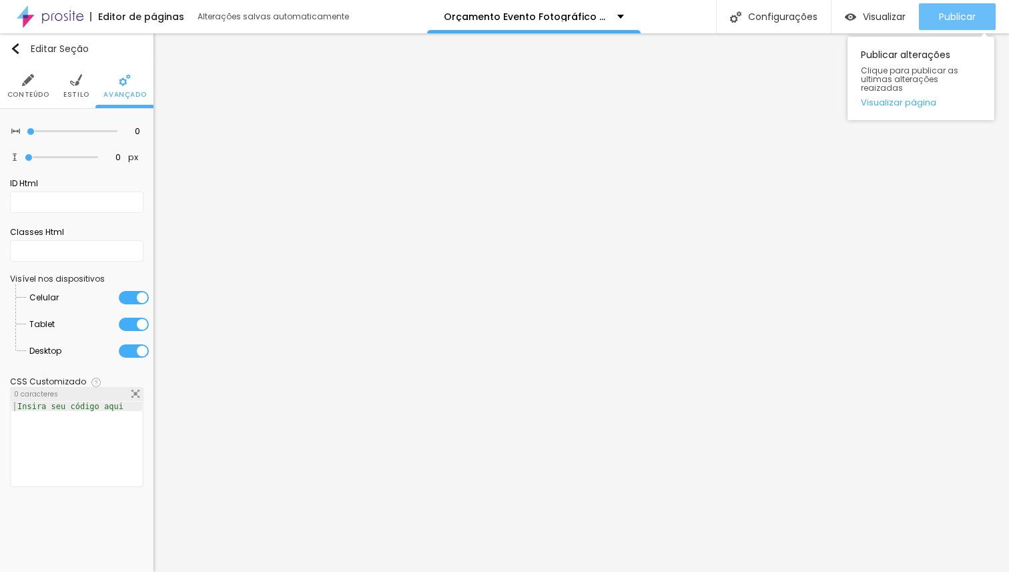
click at [941, 15] on span "Publicar" at bounding box center [957, 16] width 37 height 11
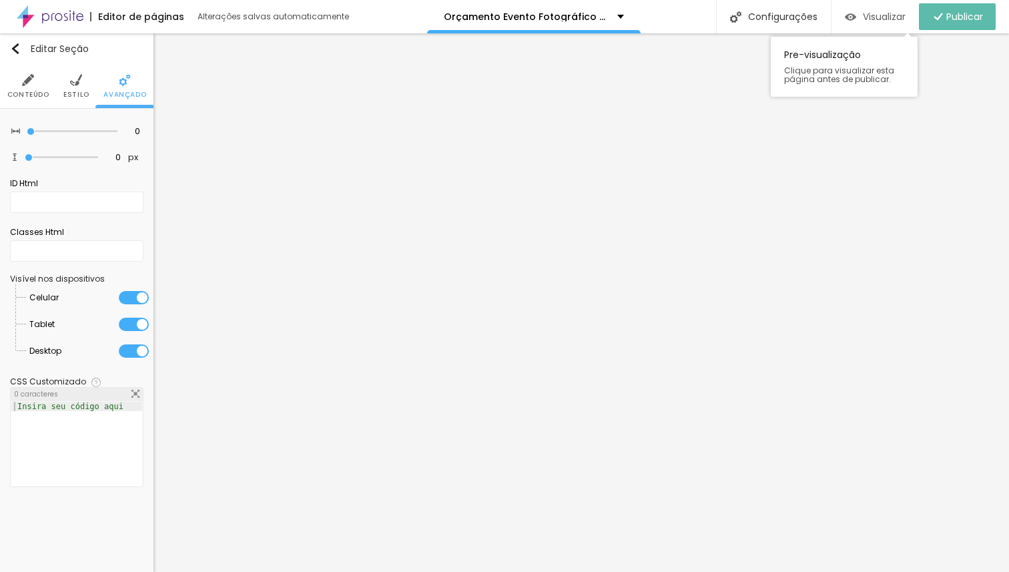
click at [863, 17] on span "Visualizar" at bounding box center [884, 16] width 43 height 11
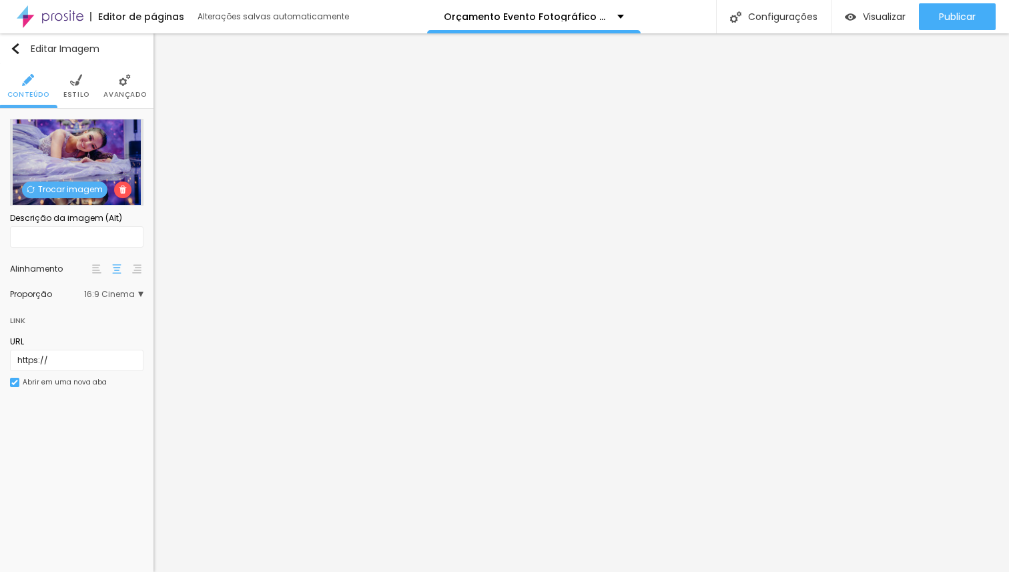
click at [87, 193] on span "Trocar imagem" at bounding box center [64, 189] width 85 height 17
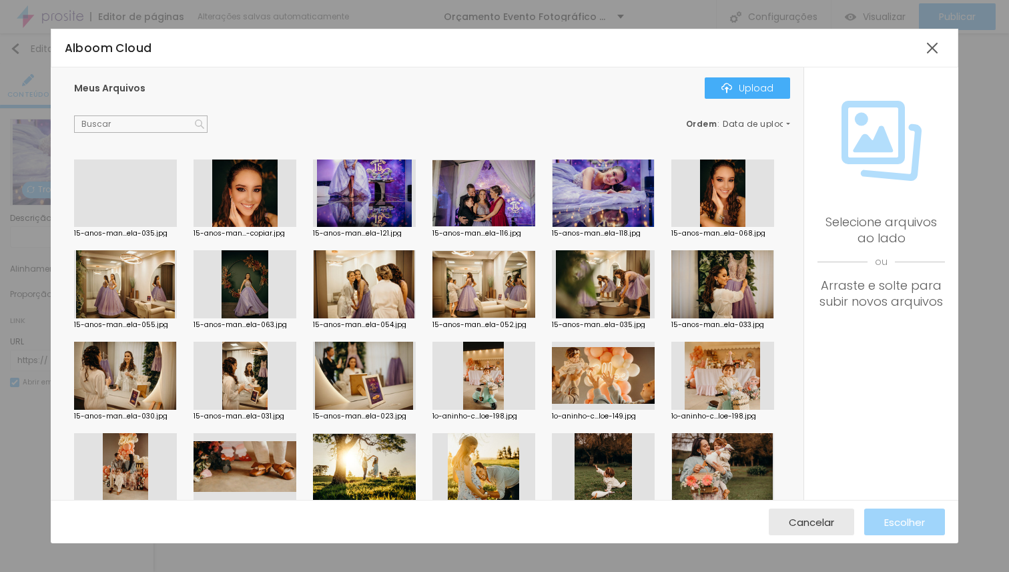
click at [336, 212] on div at bounding box center [364, 193] width 103 height 68
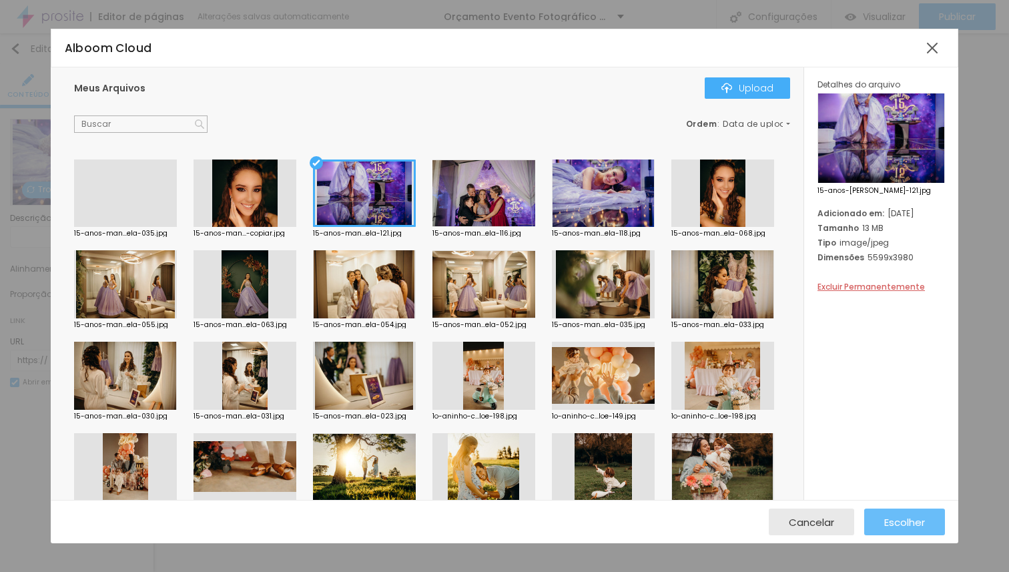
click at [891, 521] on span "Escolher" at bounding box center [904, 521] width 41 height 11
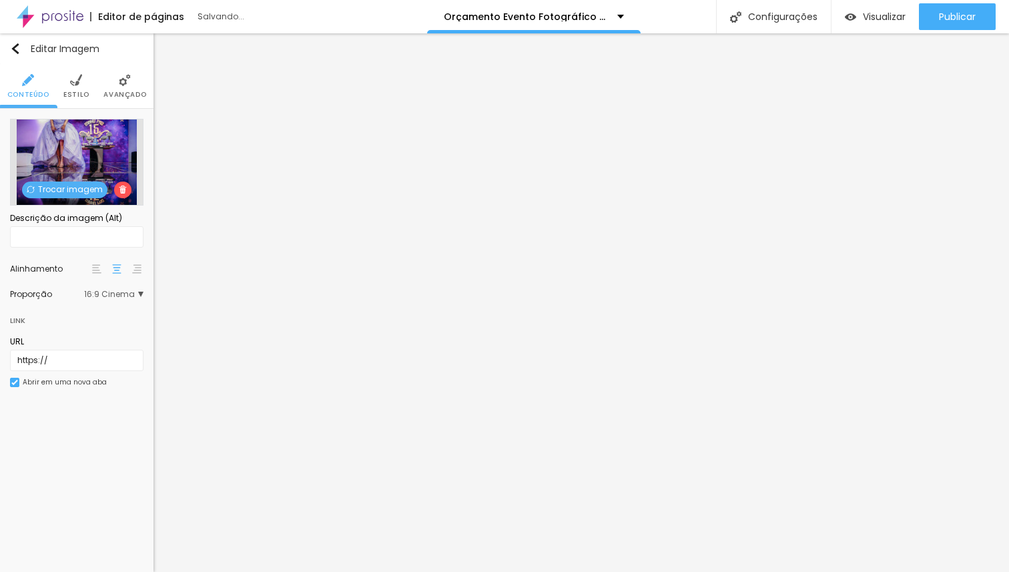
click at [81, 189] on span "Trocar imagem" at bounding box center [64, 189] width 85 height 17
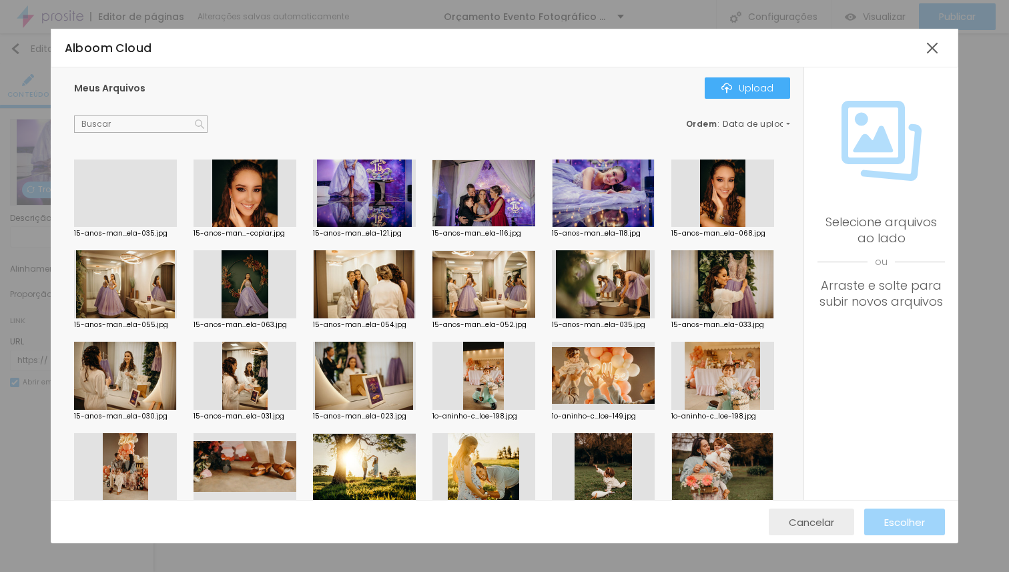
click at [797, 526] on span "Cancelar" at bounding box center [811, 521] width 45 height 11
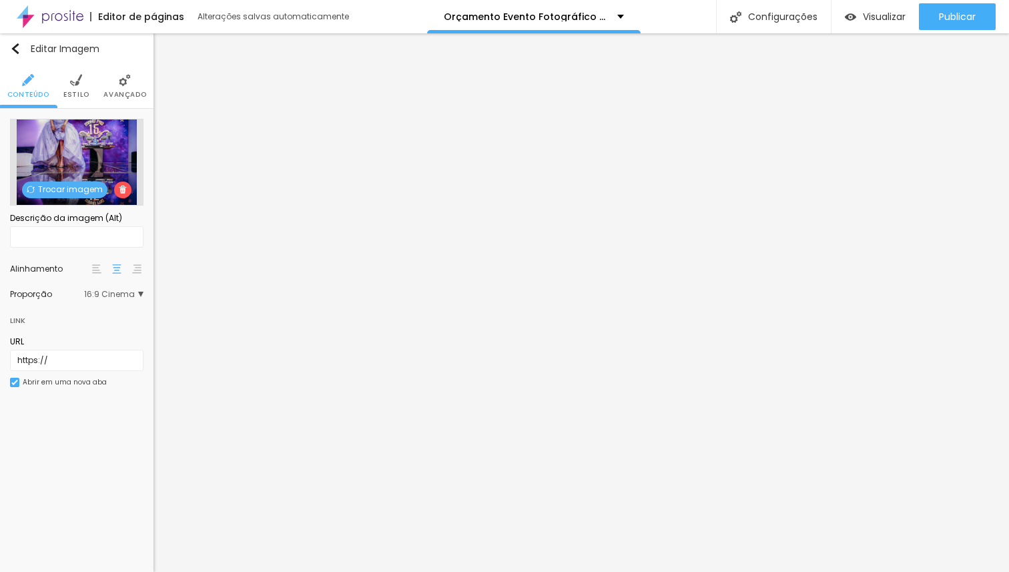
click at [133, 293] on span "16:9 Cinema" at bounding box center [113, 294] width 59 height 8
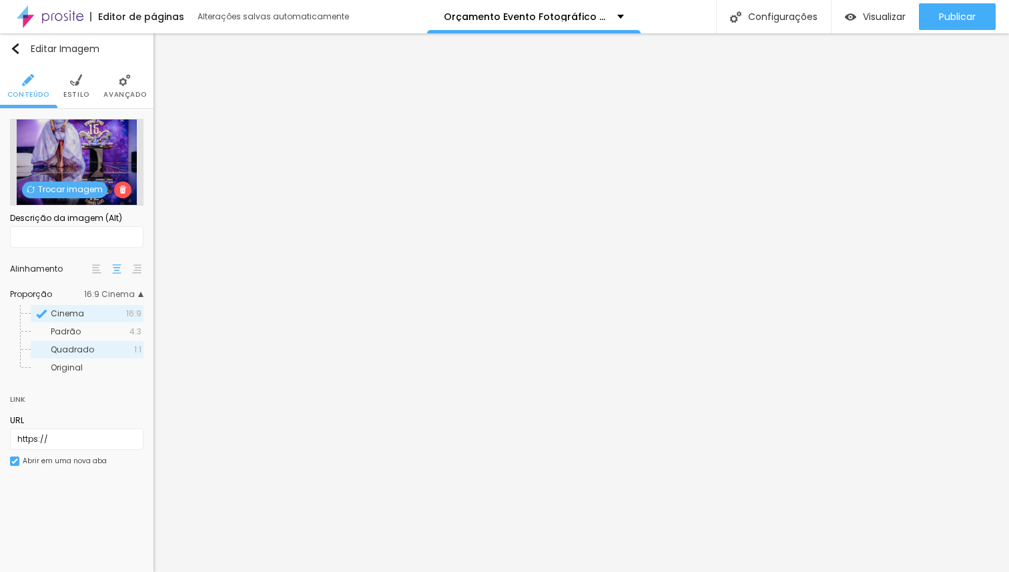
click at [77, 346] on span "Quadrado" at bounding box center [72, 349] width 43 height 11
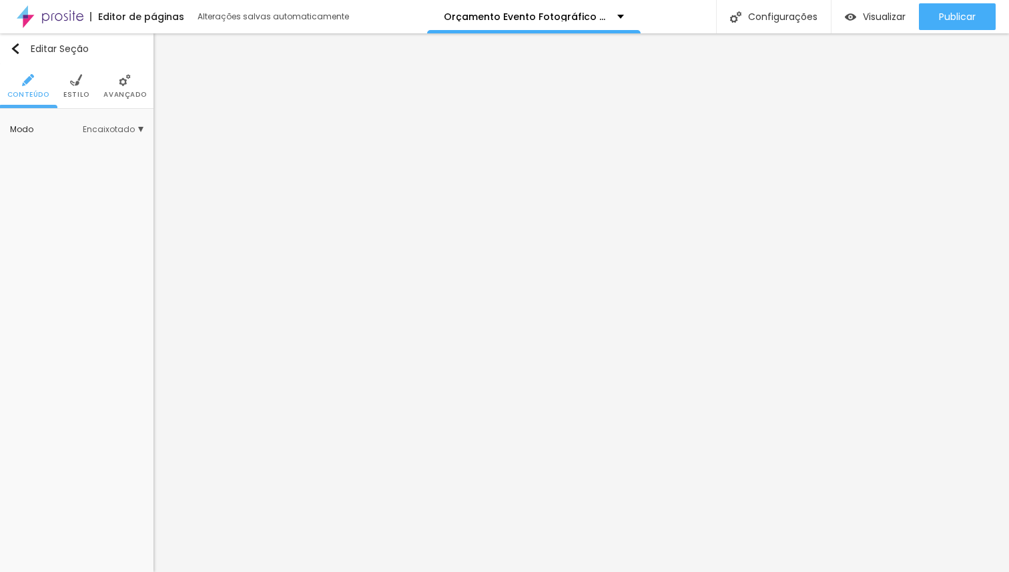
drag, startPoint x: 77, startPoint y: 91, endPoint x: 78, endPoint y: 102, distance: 10.7
click at [77, 91] on span "Estilo" at bounding box center [76, 94] width 26 height 7
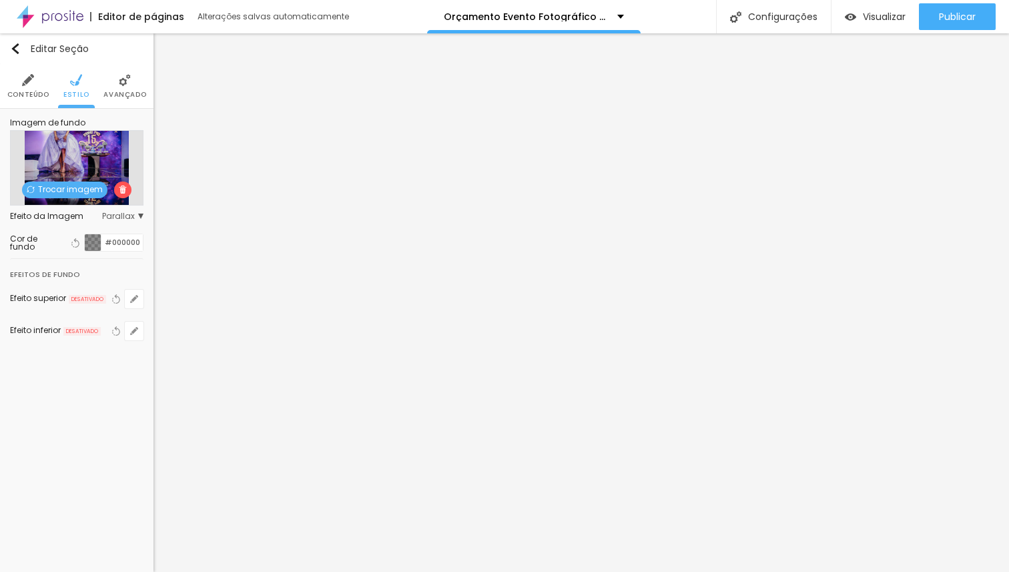
click at [59, 186] on span "Trocar imagem" at bounding box center [64, 189] width 85 height 17
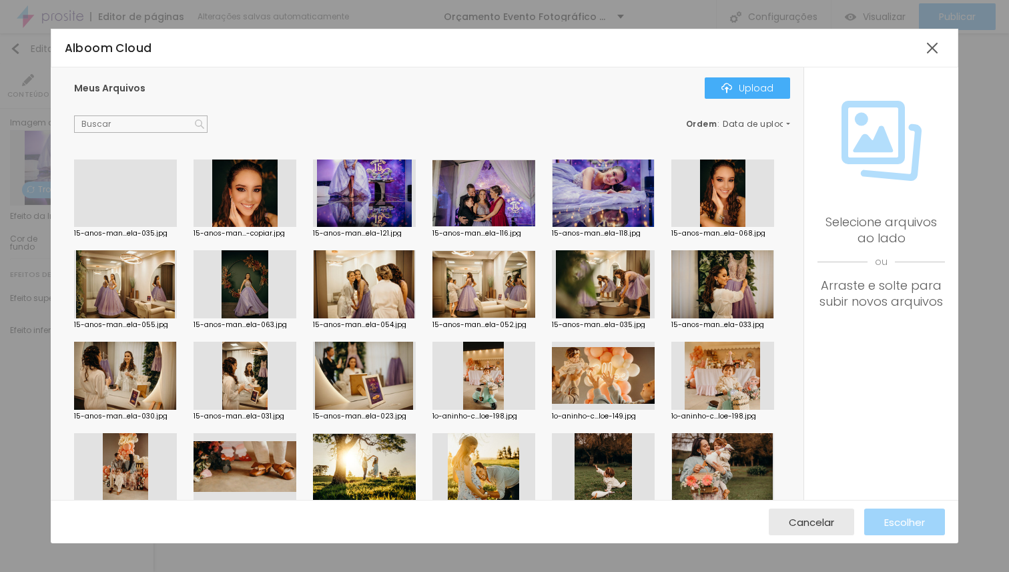
click at [593, 216] on div at bounding box center [603, 193] width 103 height 68
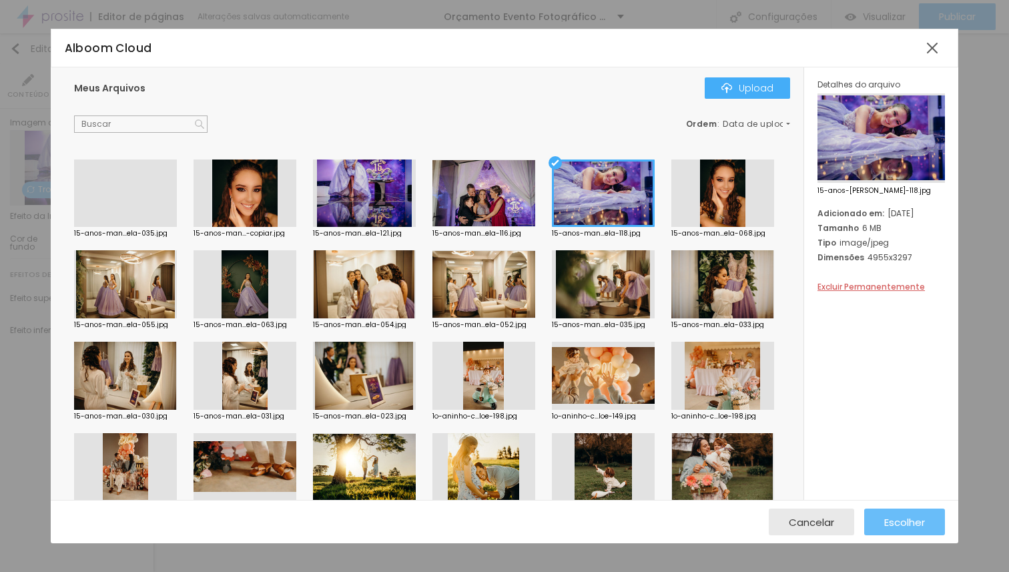
click at [914, 519] on span "Escolher" at bounding box center [904, 521] width 41 height 11
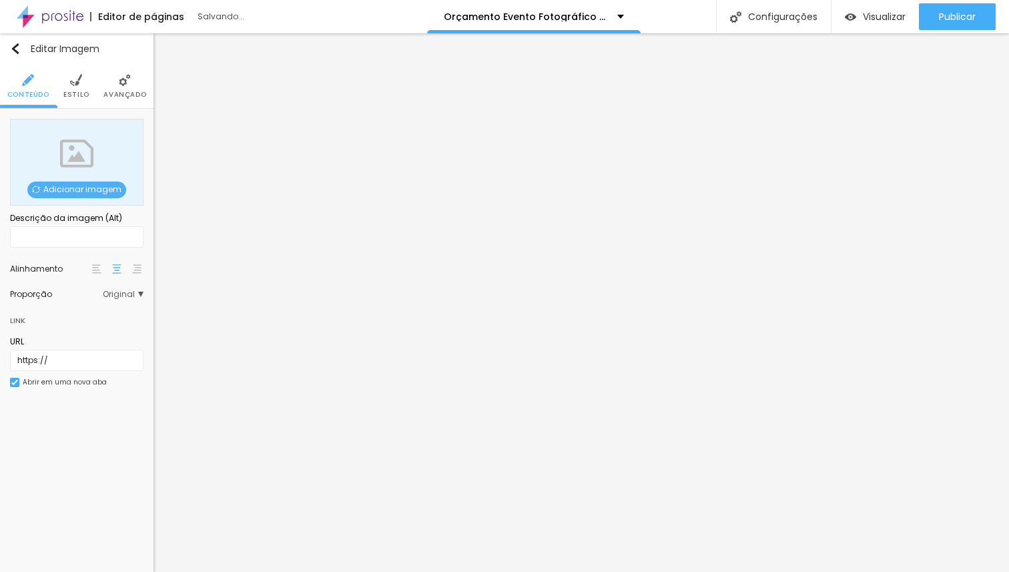
click at [101, 192] on span "Adicionar imagem" at bounding box center [76, 189] width 99 height 17
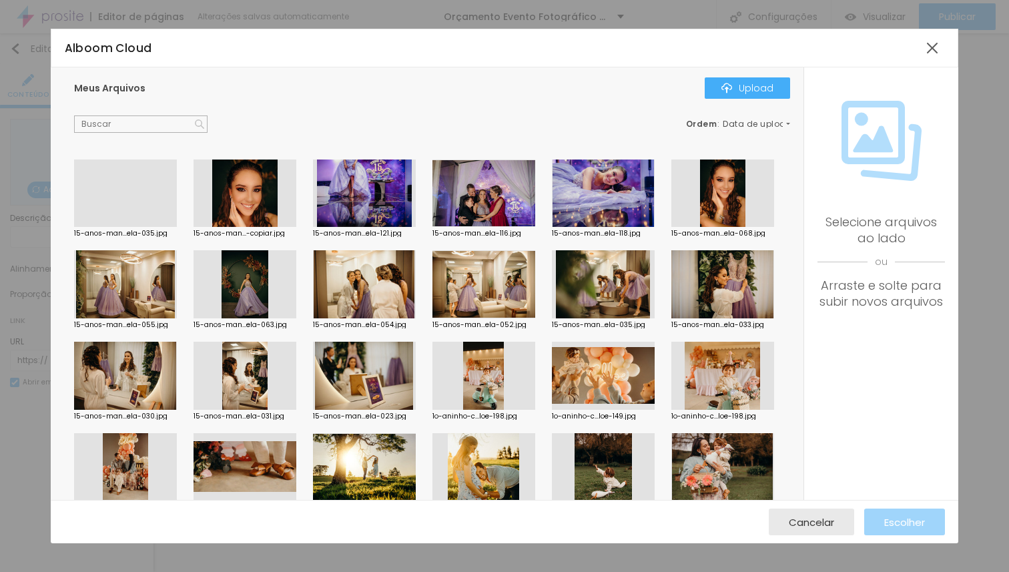
click at [552, 318] on div at bounding box center [603, 284] width 103 height 68
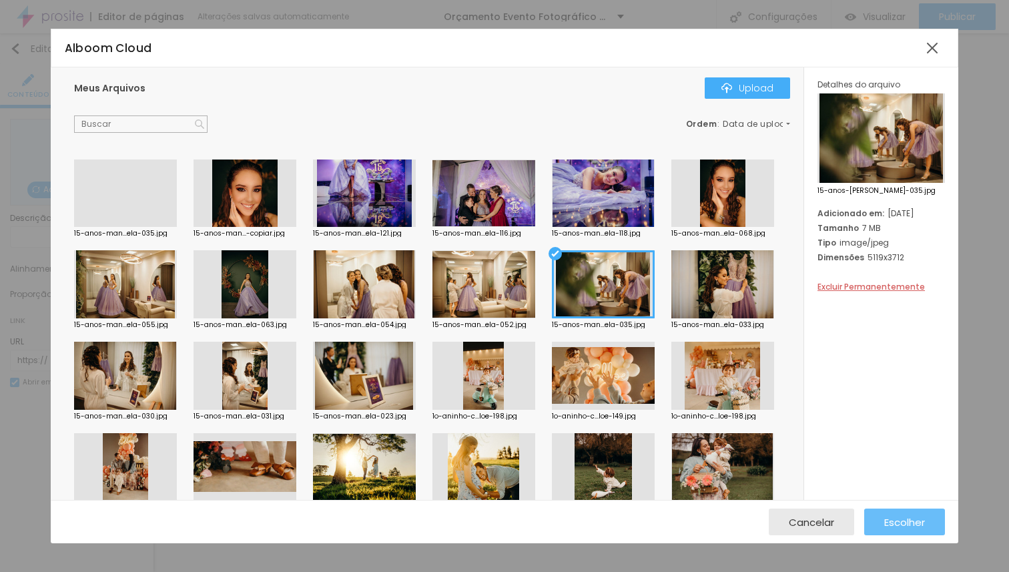
click at [877, 510] on button "Escolher" at bounding box center [904, 521] width 81 height 27
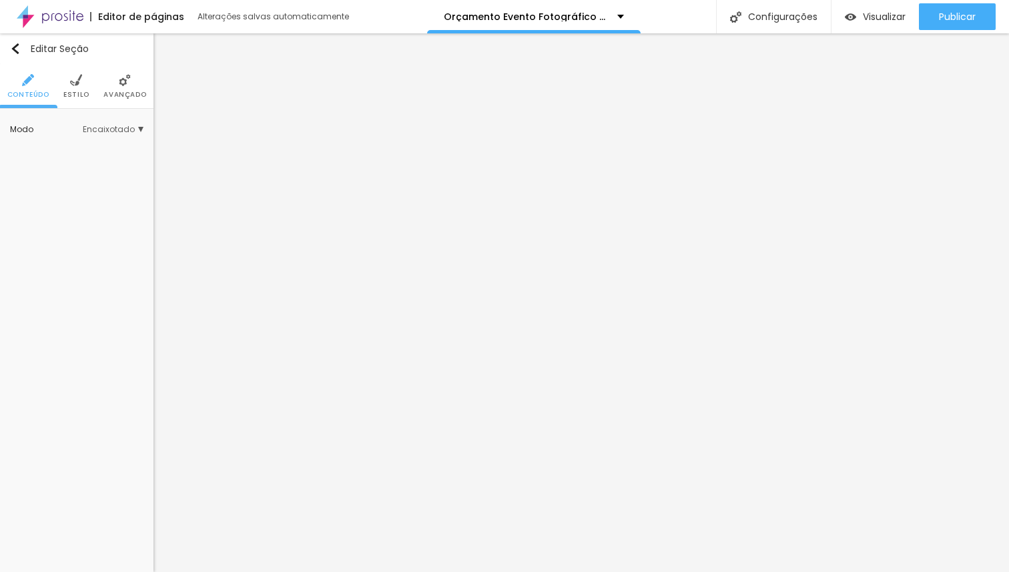
click at [121, 89] on li "Avançado" at bounding box center [124, 86] width 43 height 44
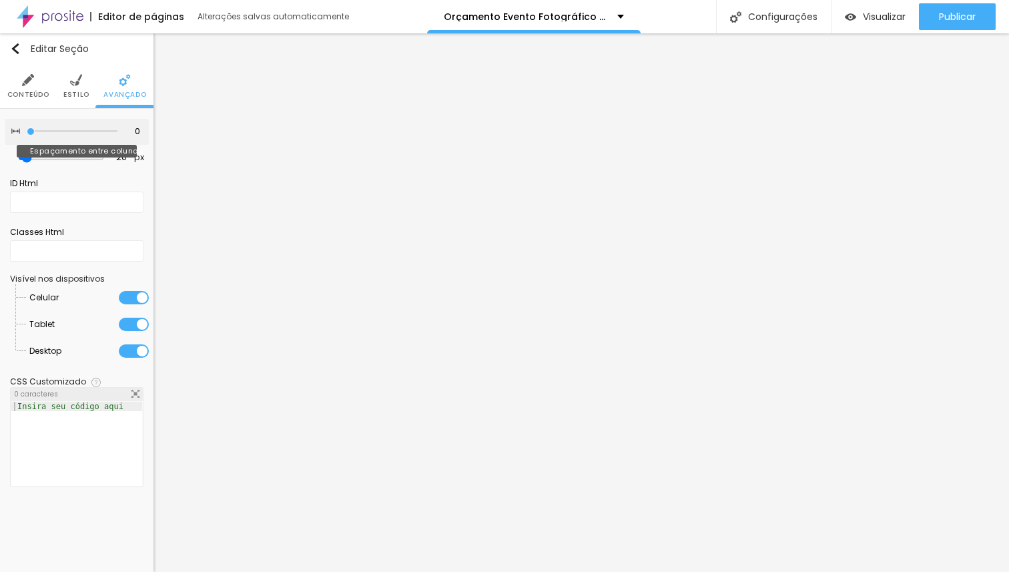
click at [27, 132] on input "range" at bounding box center [72, 131] width 91 height 7
drag, startPoint x: 32, startPoint y: 157, endPoint x: 13, endPoint y: 157, distance: 18.7
click at [25, 157] on input "range" at bounding box center [61, 157] width 73 height 7
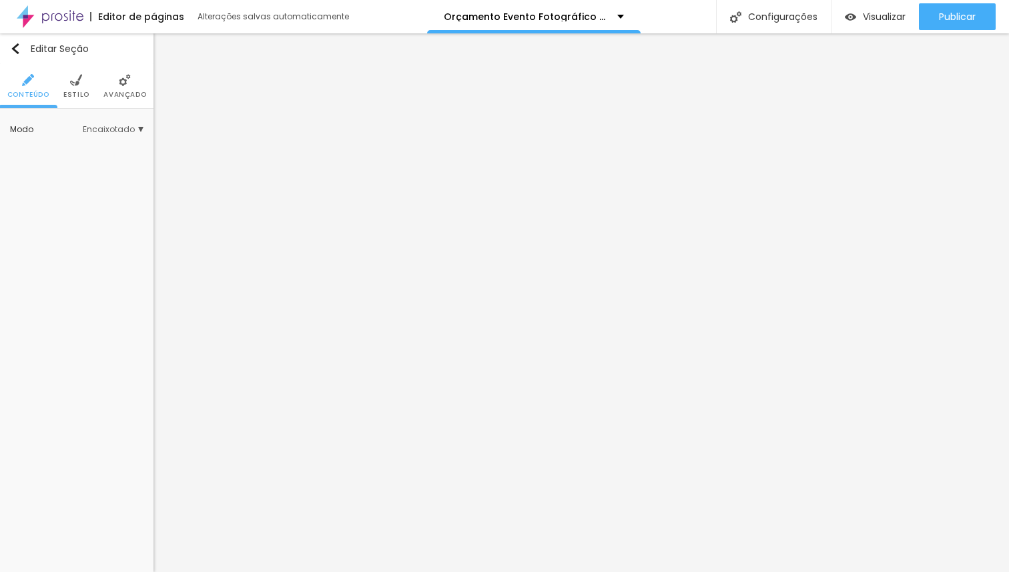
click at [75, 85] on img at bounding box center [76, 80] width 12 height 12
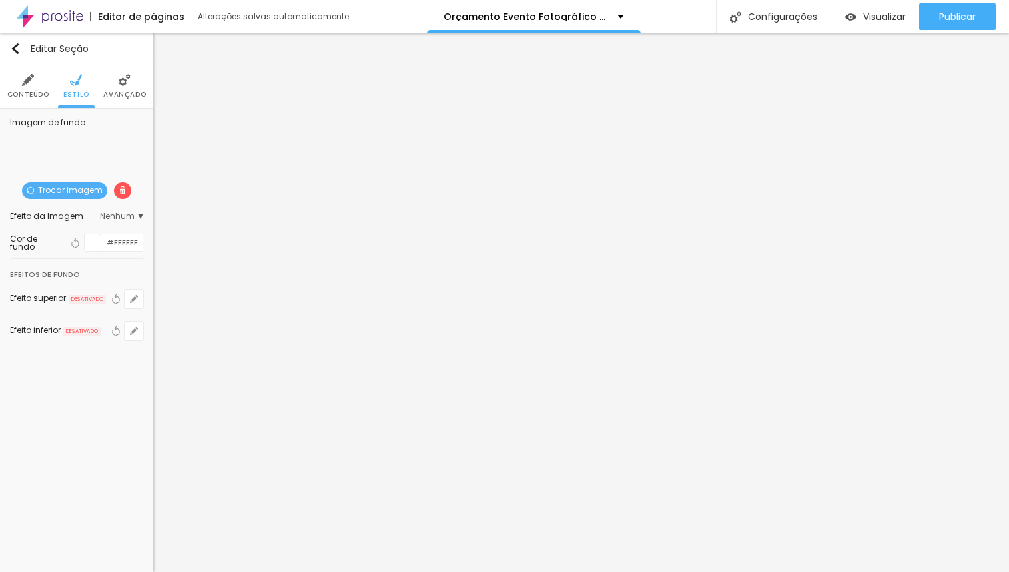
click at [72, 183] on span "Trocar imagem" at bounding box center [64, 190] width 85 height 17
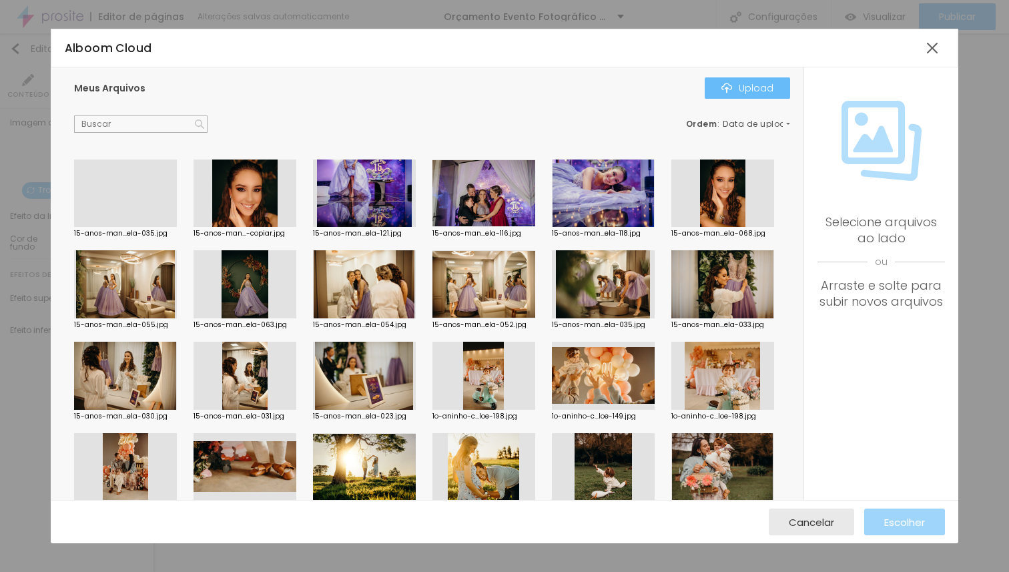
click at [749, 89] on div "Upload" at bounding box center [747, 88] width 52 height 11
click at [136, 227] on div at bounding box center [125, 227] width 103 height 0
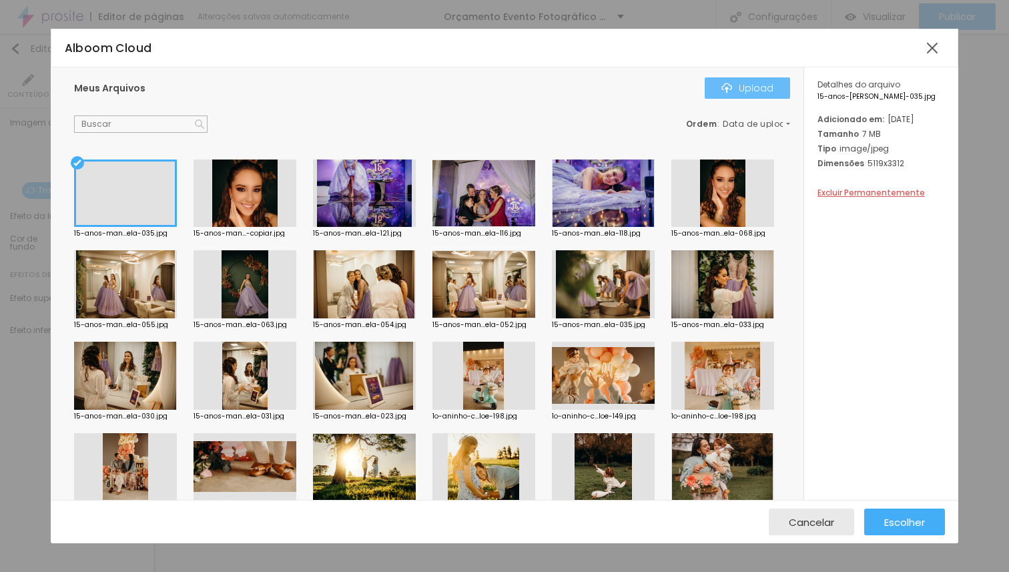
click at [752, 95] on button "Upload" at bounding box center [747, 87] width 85 height 21
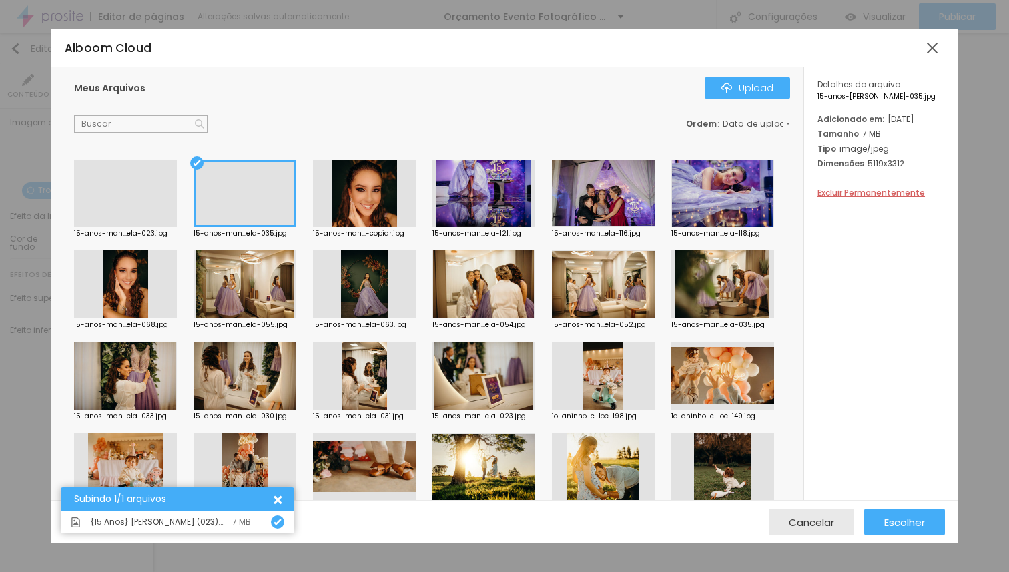
click at [148, 227] on div at bounding box center [125, 227] width 103 height 0
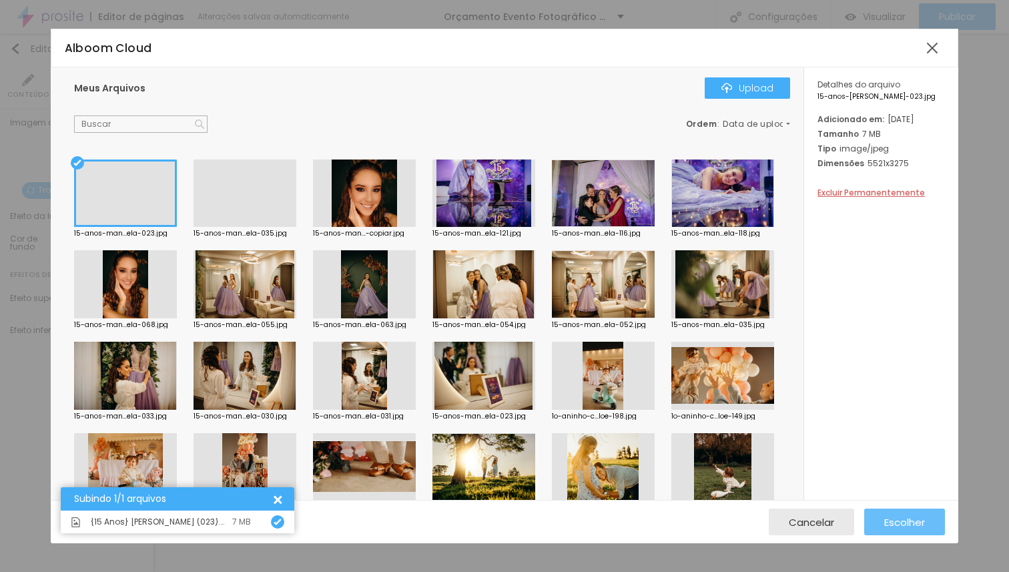
click at [898, 525] on span "Escolher" at bounding box center [904, 521] width 41 height 11
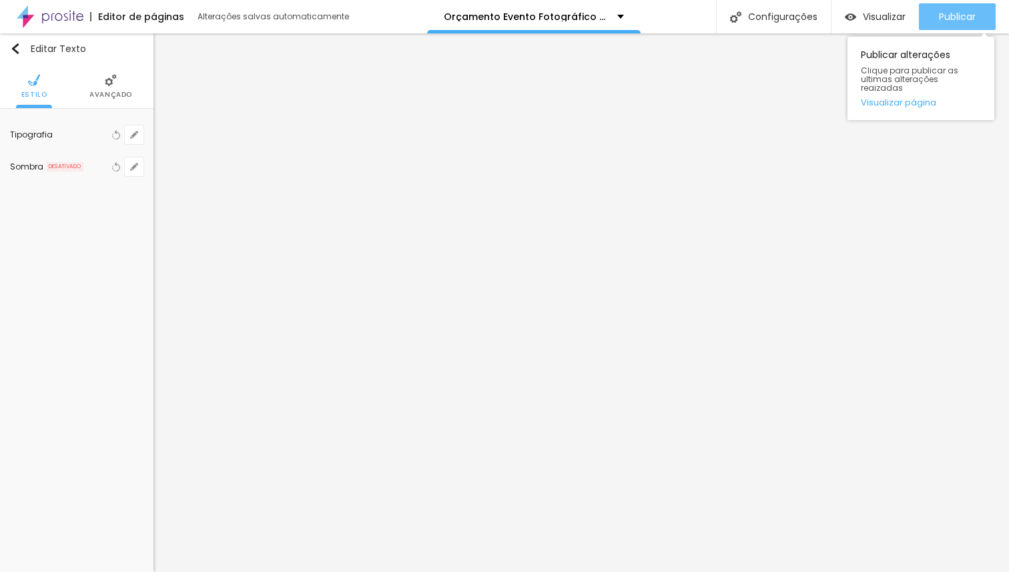
click at [956, 13] on span "Publicar" at bounding box center [957, 16] width 37 height 11
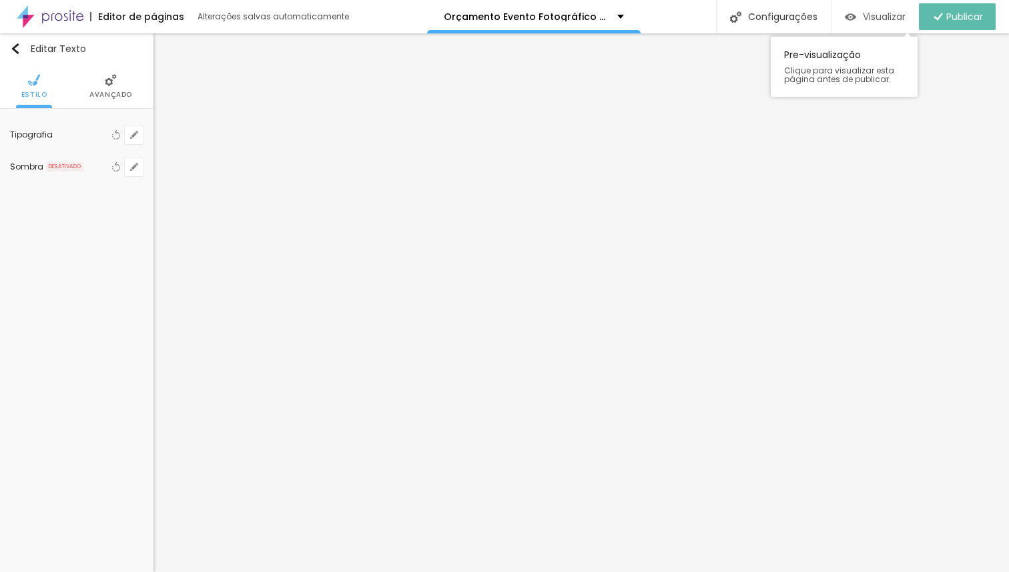
click at [885, 19] on span "Visualizar" at bounding box center [884, 16] width 43 height 11
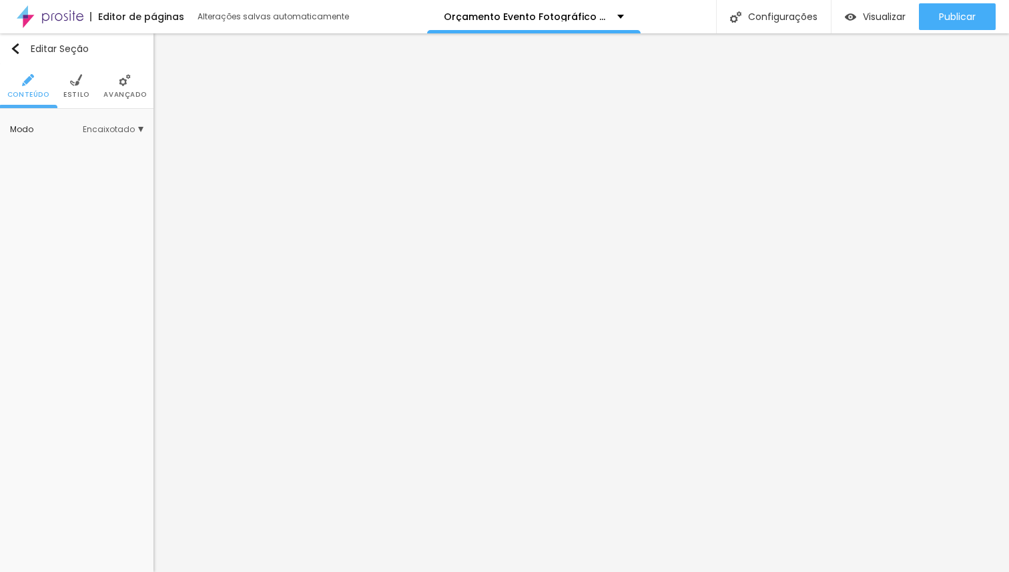
click at [119, 84] on img at bounding box center [125, 80] width 12 height 12
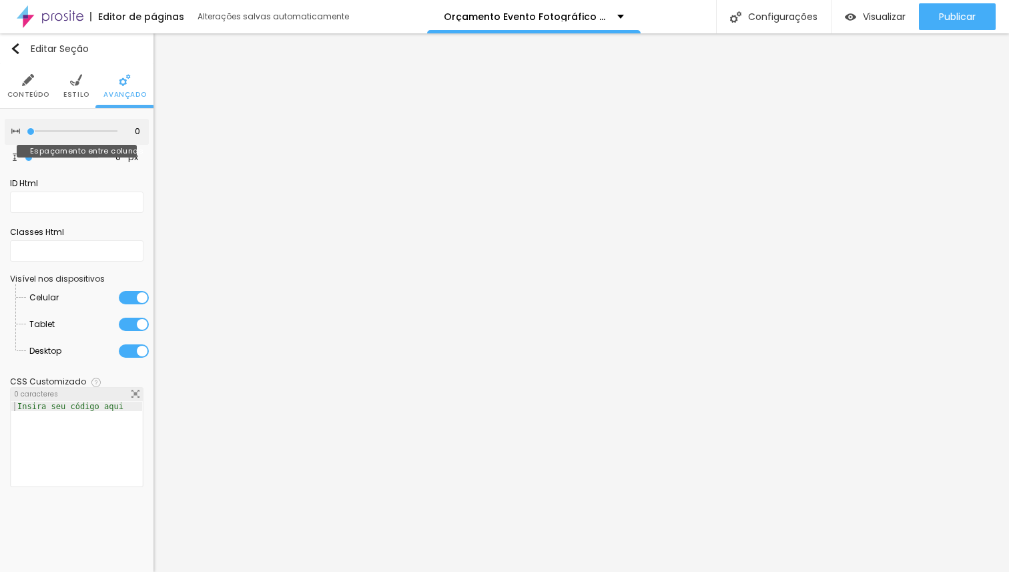
drag, startPoint x: 114, startPoint y: 131, endPoint x: 0, endPoint y: 153, distance: 116.3
click at [27, 135] on input "range" at bounding box center [72, 131] width 91 height 7
click at [25, 159] on input "range" at bounding box center [61, 157] width 73 height 7
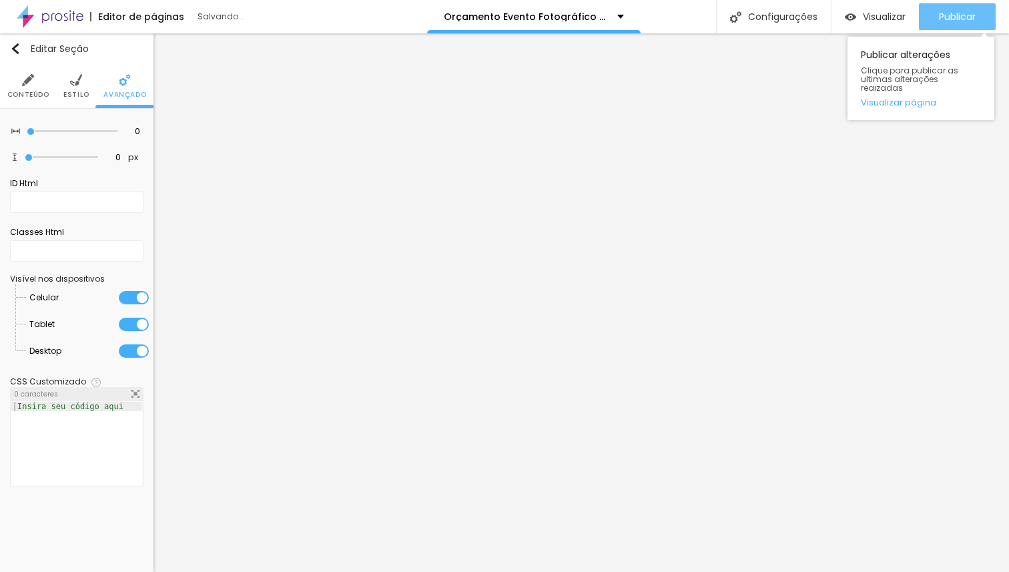
click at [976, 22] on button "Publicar" at bounding box center [957, 16] width 77 height 27
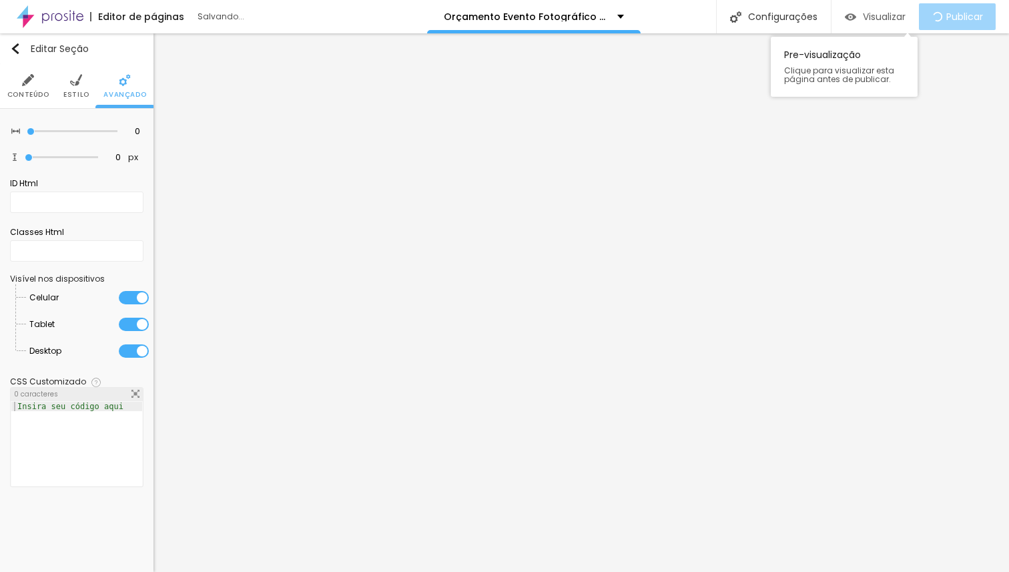
click at [868, 19] on span "Visualizar" at bounding box center [884, 16] width 43 height 11
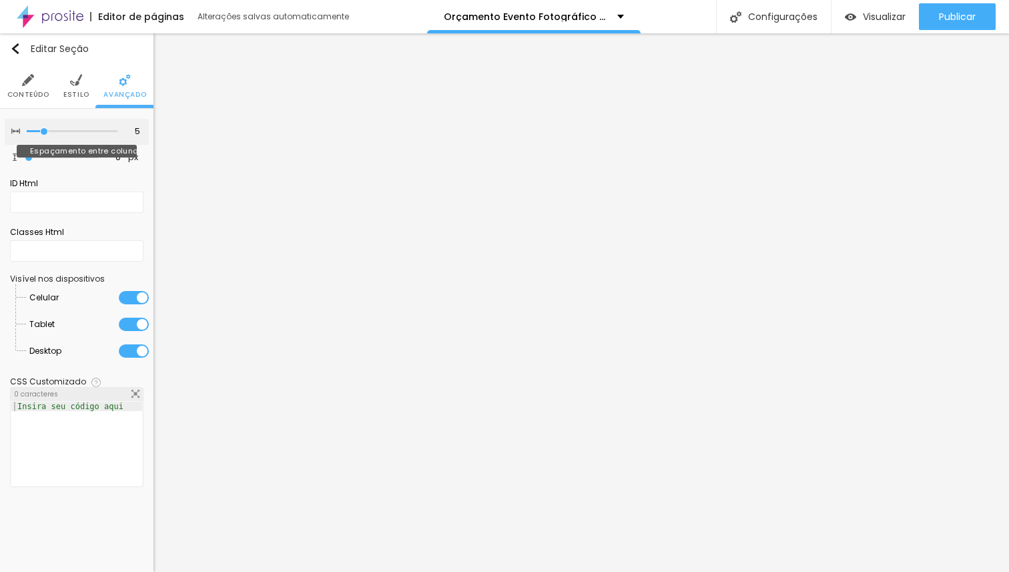
drag, startPoint x: 32, startPoint y: 131, endPoint x: 45, endPoint y: 130, distance: 12.7
click at [45, 130] on input "range" at bounding box center [72, 131] width 91 height 7
drag, startPoint x: 31, startPoint y: 157, endPoint x: 39, endPoint y: 154, distance: 8.4
click at [39, 154] on input "range" at bounding box center [61, 157] width 86 height 11
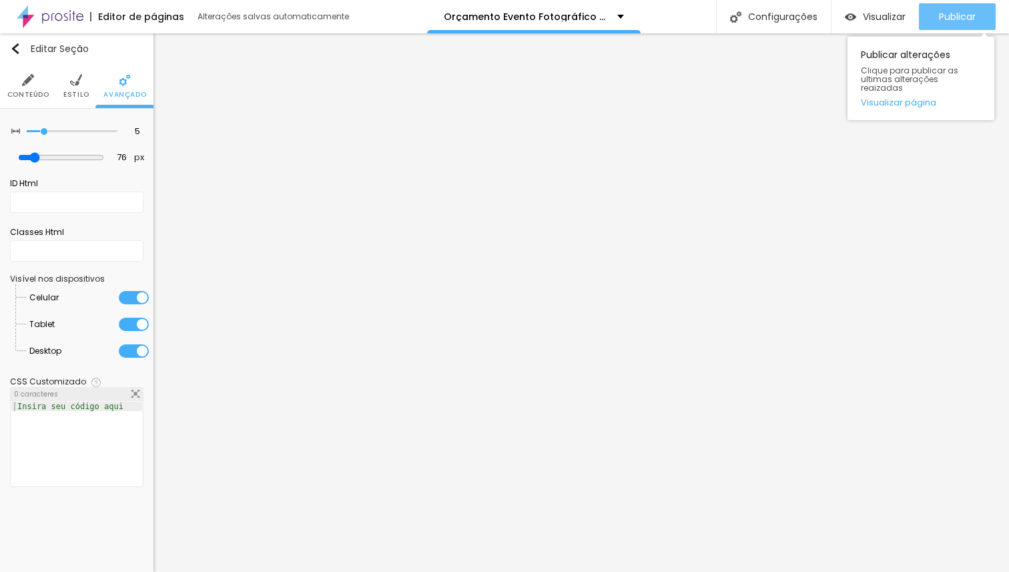
click at [949, 14] on span "Publicar" at bounding box center [957, 16] width 37 height 11
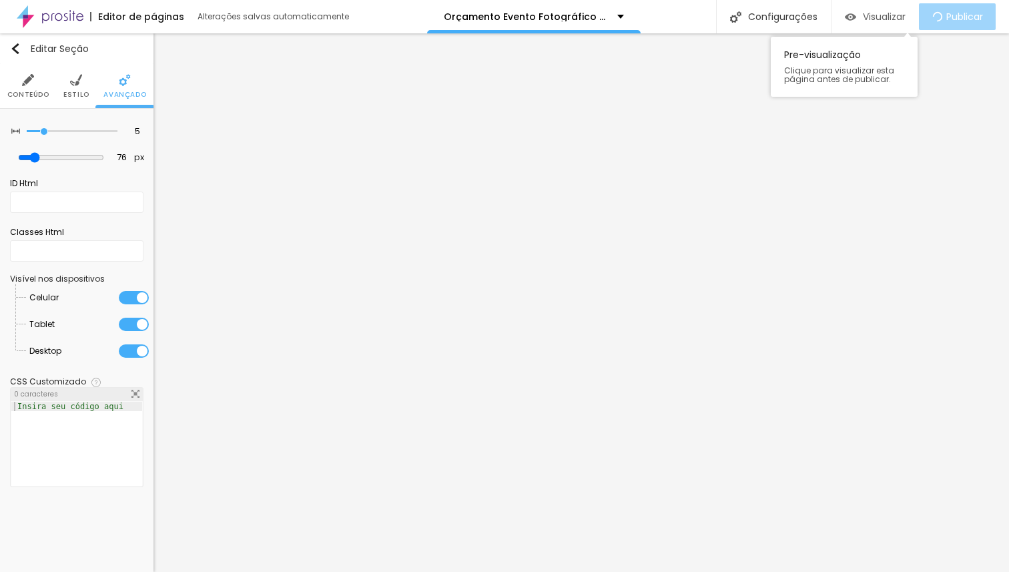
click at [873, 23] on div "Visualizar" at bounding box center [875, 16] width 61 height 27
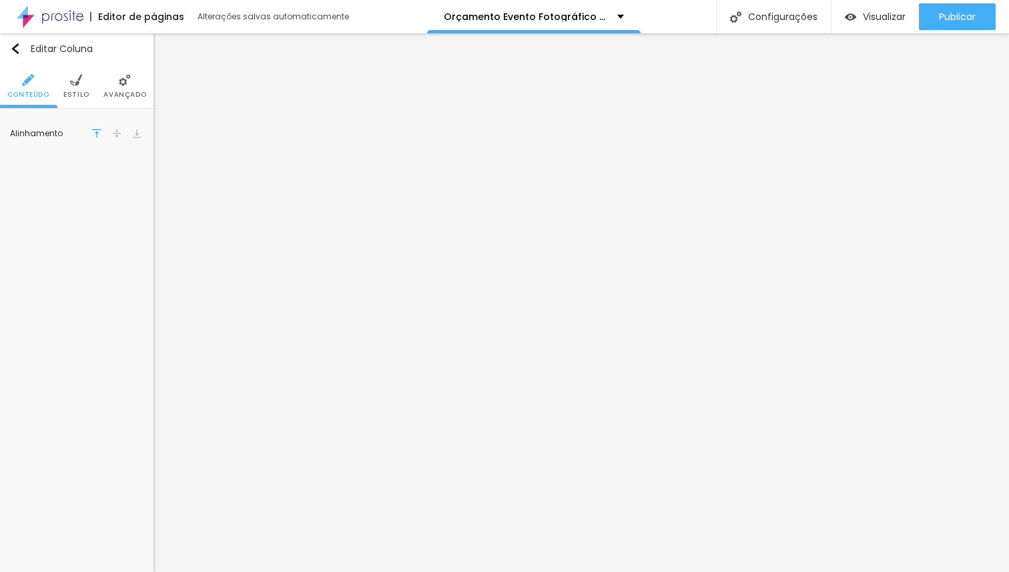
click at [108, 100] on li "Avançado" at bounding box center [124, 86] width 43 height 44
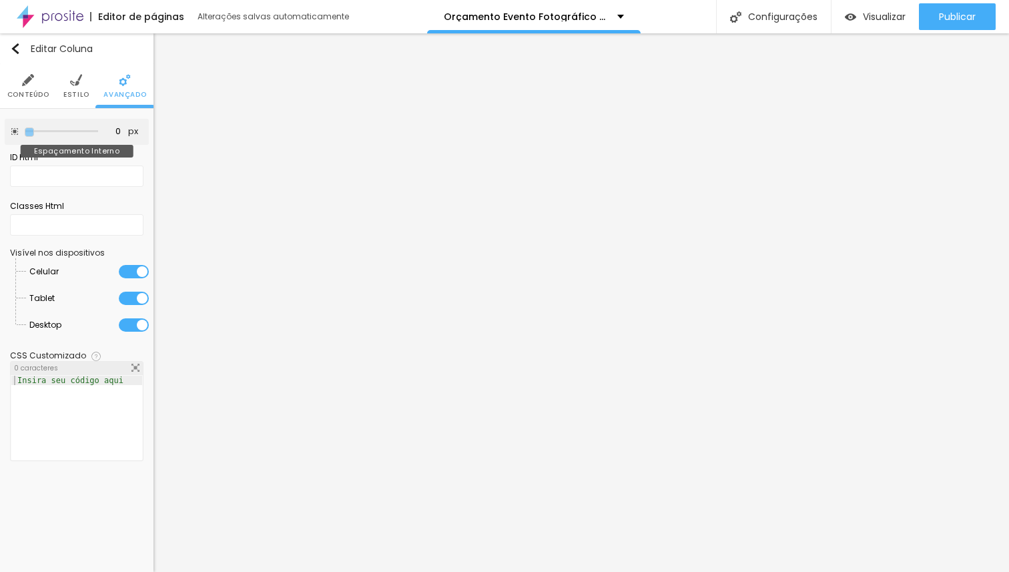
drag, startPoint x: 53, startPoint y: 133, endPoint x: 0, endPoint y: 150, distance: 56.1
click at [25, 135] on input "range" at bounding box center [61, 131] width 73 height 7
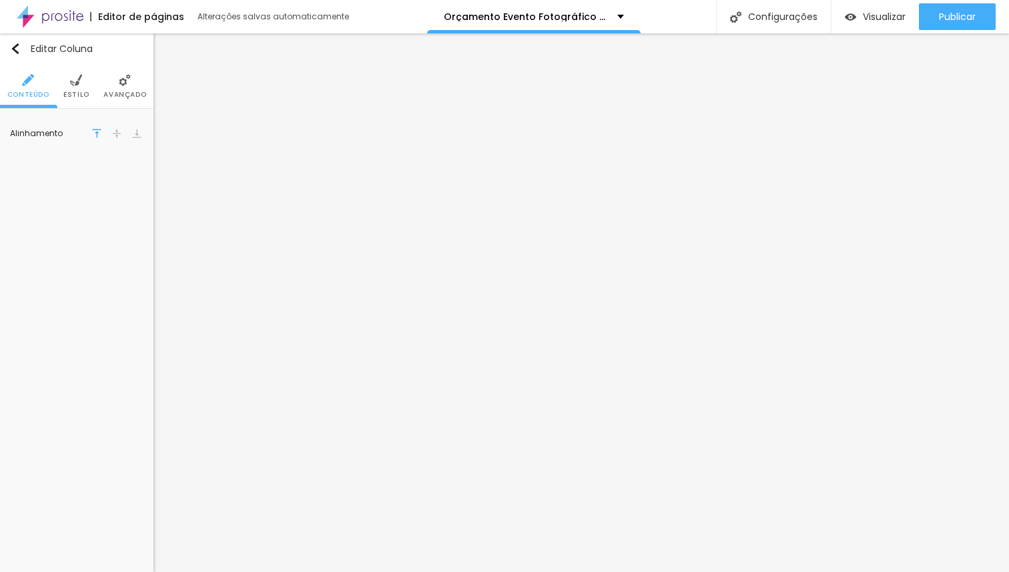
click at [118, 91] on span "Avançado" at bounding box center [124, 94] width 43 height 7
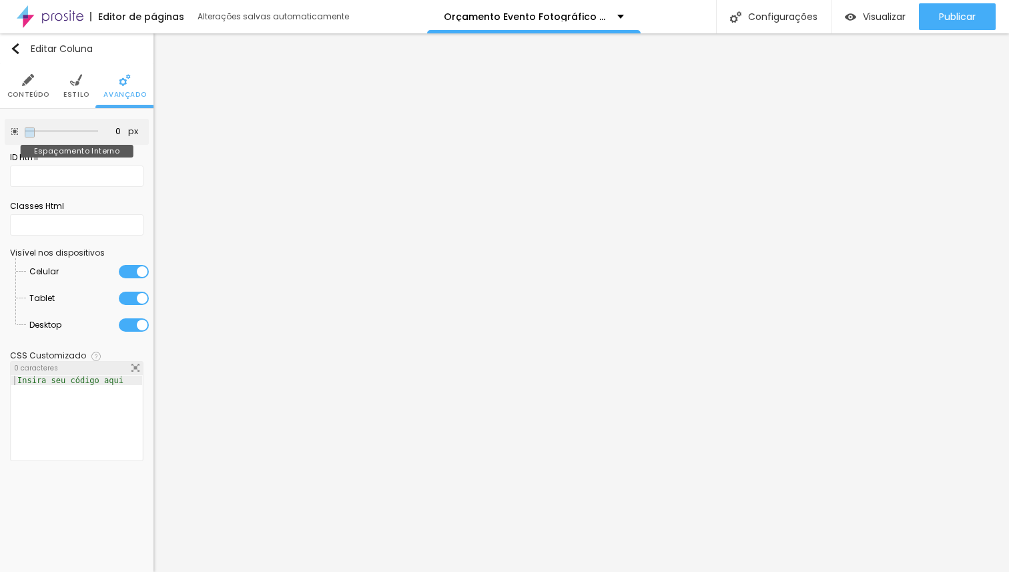
drag, startPoint x: 55, startPoint y: 131, endPoint x: 0, endPoint y: 134, distance: 55.4
click at [25, 134] on input "range" at bounding box center [61, 131] width 73 height 7
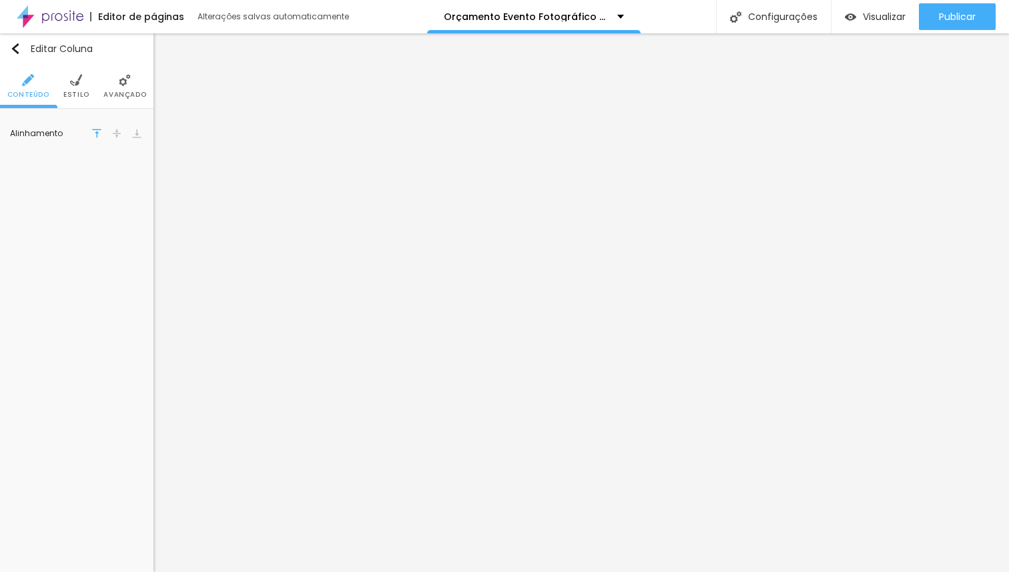
click at [139, 98] on span "Avançado" at bounding box center [124, 94] width 43 height 7
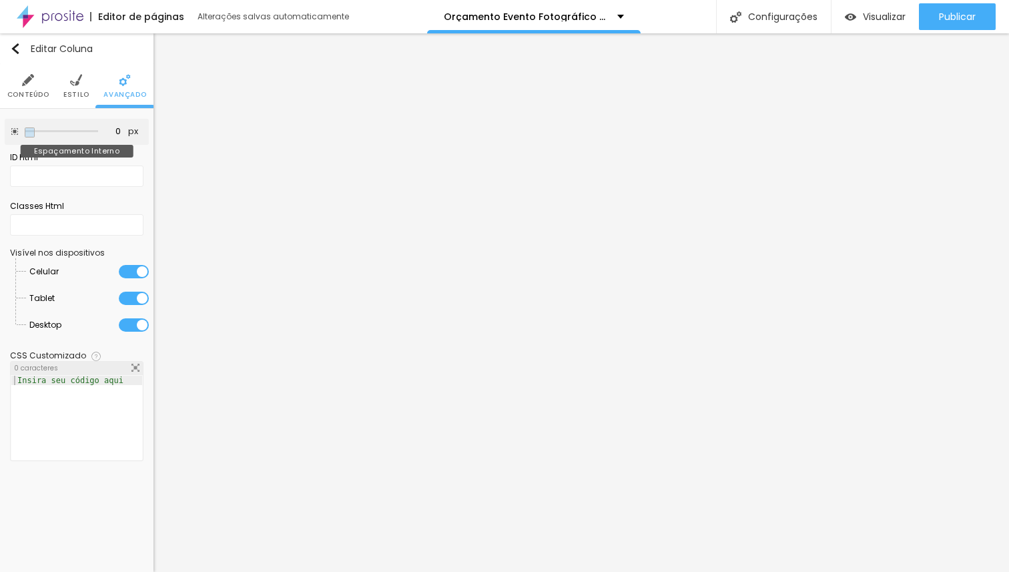
drag, startPoint x: 54, startPoint y: 132, endPoint x: 0, endPoint y: 132, distance: 54.0
click at [25, 132] on input "range" at bounding box center [61, 131] width 73 height 7
drag, startPoint x: 31, startPoint y: 131, endPoint x: 0, endPoint y: 131, distance: 31.4
click at [25, 131] on input "range" at bounding box center [61, 131] width 73 height 7
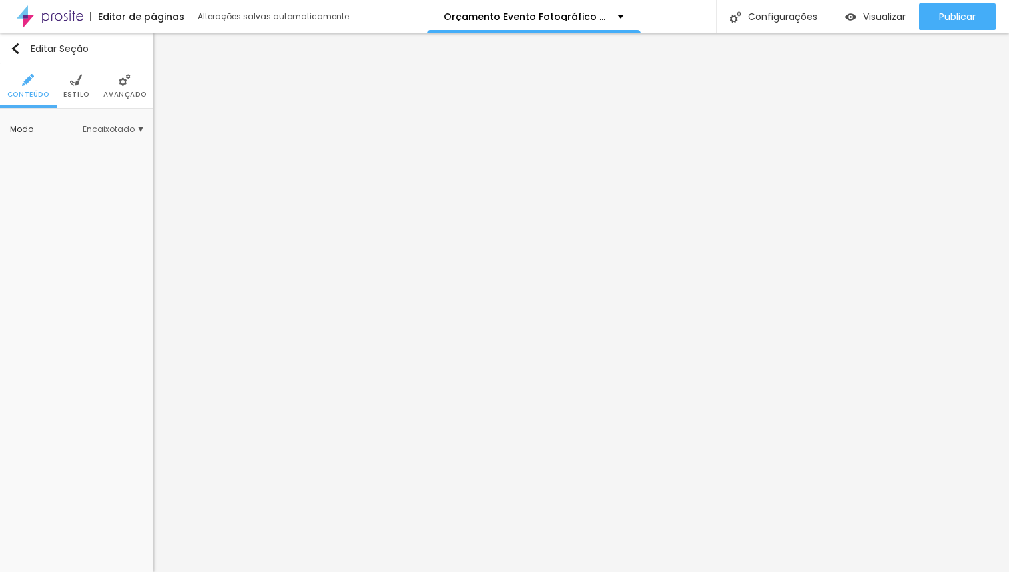
click at [126, 87] on li "Avançado" at bounding box center [124, 86] width 43 height 44
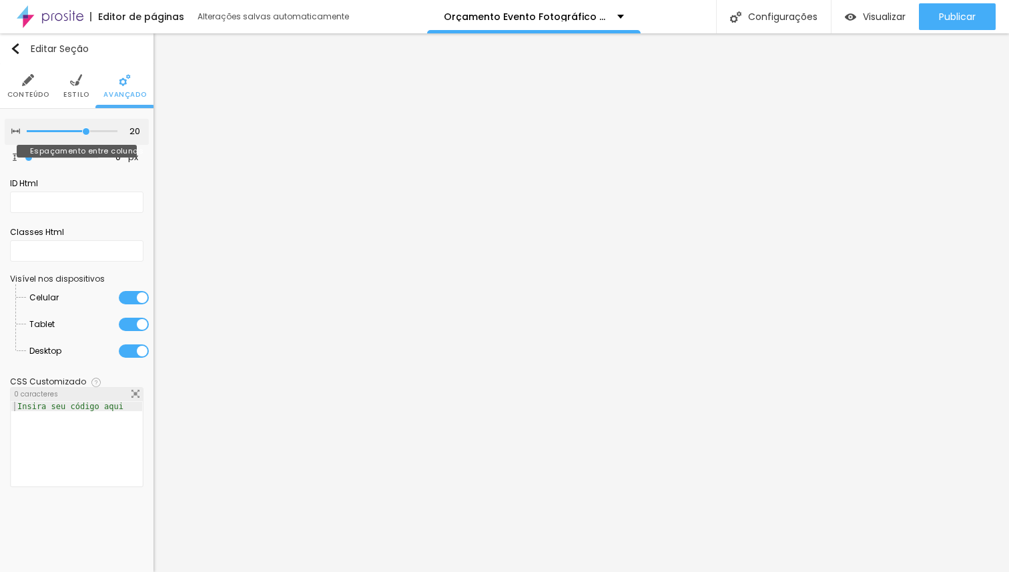
drag, startPoint x: 33, startPoint y: 132, endPoint x: 87, endPoint y: 133, distance: 54.1
click at [87, 133] on input "range" at bounding box center [72, 131] width 91 height 7
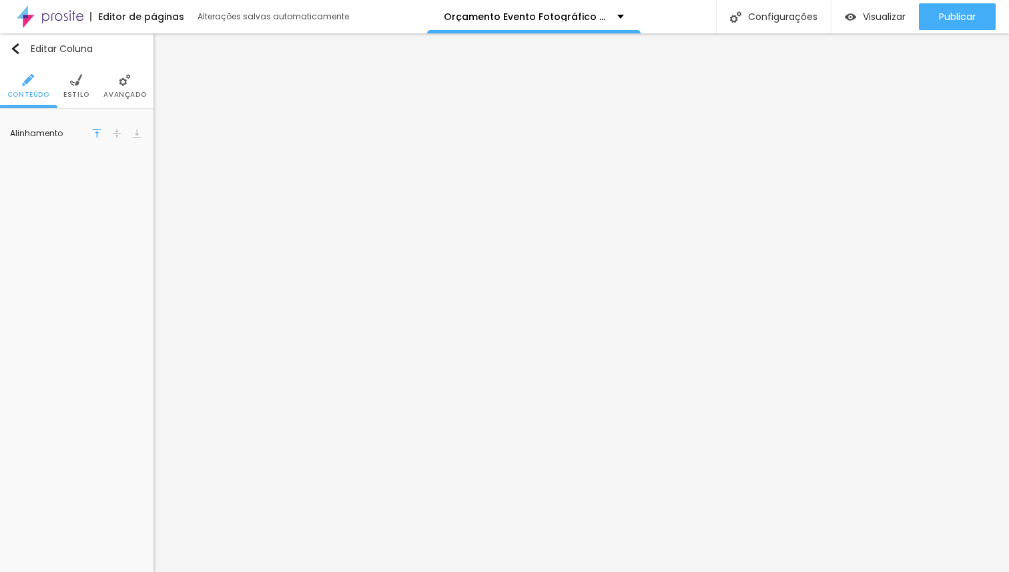
click at [116, 91] on span "Avançado" at bounding box center [124, 94] width 43 height 7
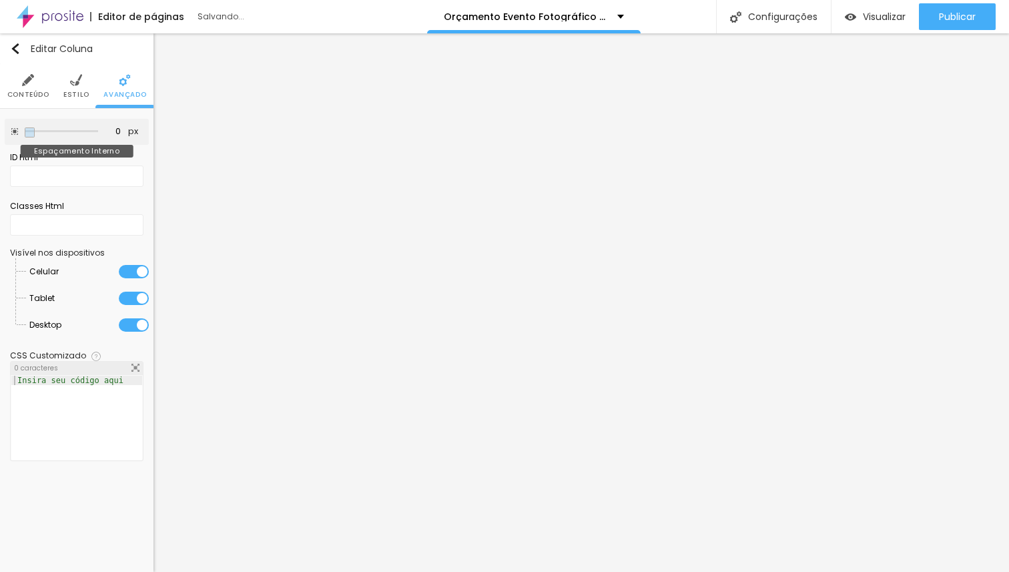
drag, startPoint x: 59, startPoint y: 130, endPoint x: 0, endPoint y: 133, distance: 58.8
click at [25, 133] on input "range" at bounding box center [61, 131] width 73 height 7
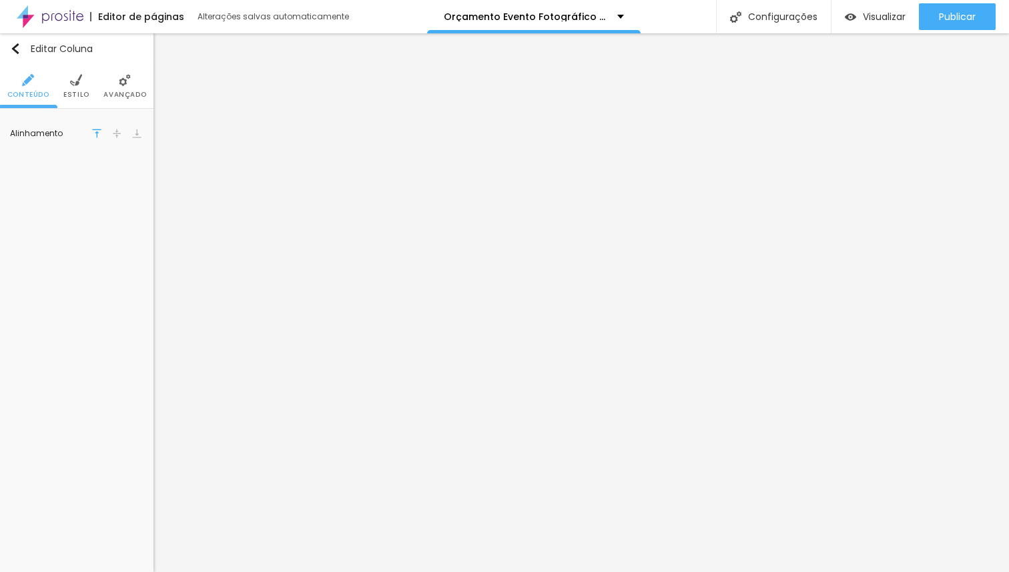
click at [123, 91] on span "Avançado" at bounding box center [124, 94] width 43 height 7
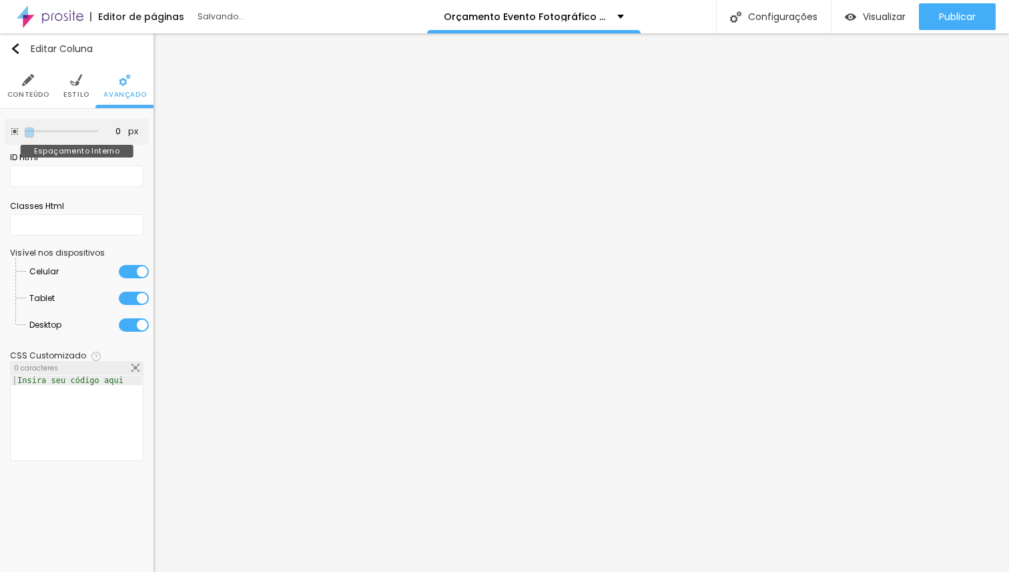
drag, startPoint x: 56, startPoint y: 131, endPoint x: 0, endPoint y: 139, distance: 56.6
click at [25, 135] on input "range" at bounding box center [61, 131] width 73 height 7
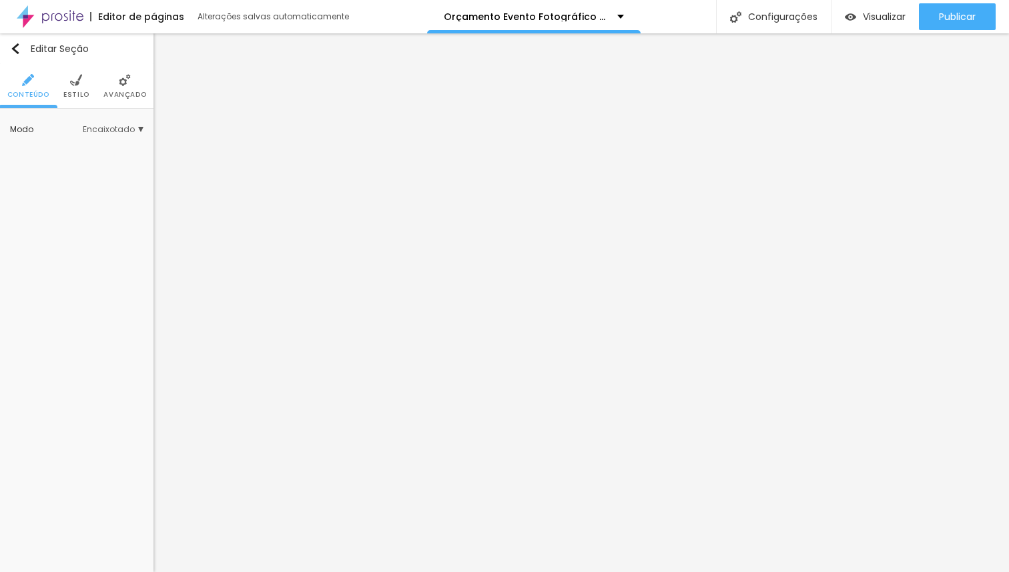
click at [128, 92] on span "Avançado" at bounding box center [124, 94] width 43 height 7
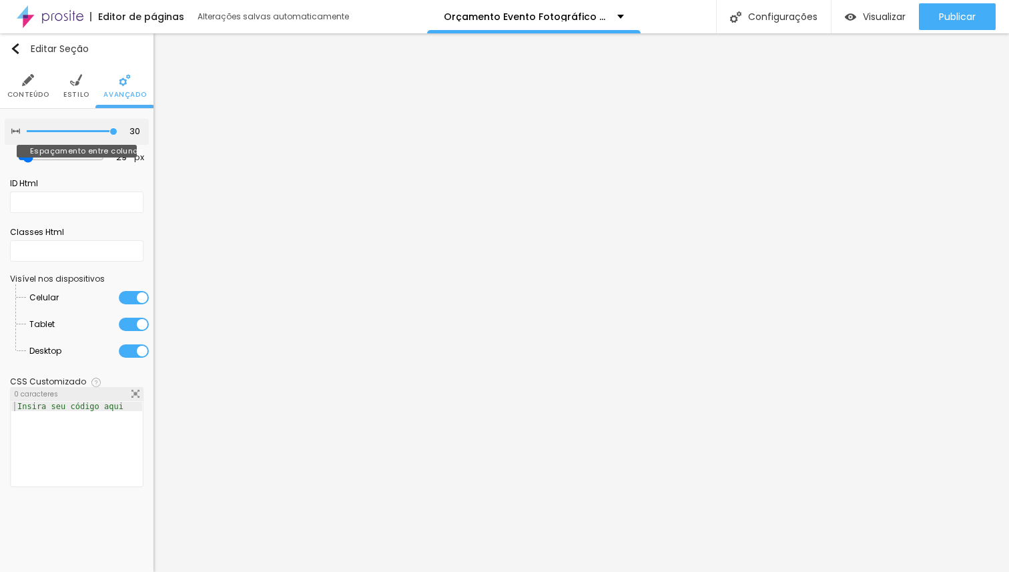
drag, startPoint x: 111, startPoint y: 131, endPoint x: 225, endPoint y: 147, distance: 114.6
click at [117, 135] on input "range" at bounding box center [72, 131] width 91 height 7
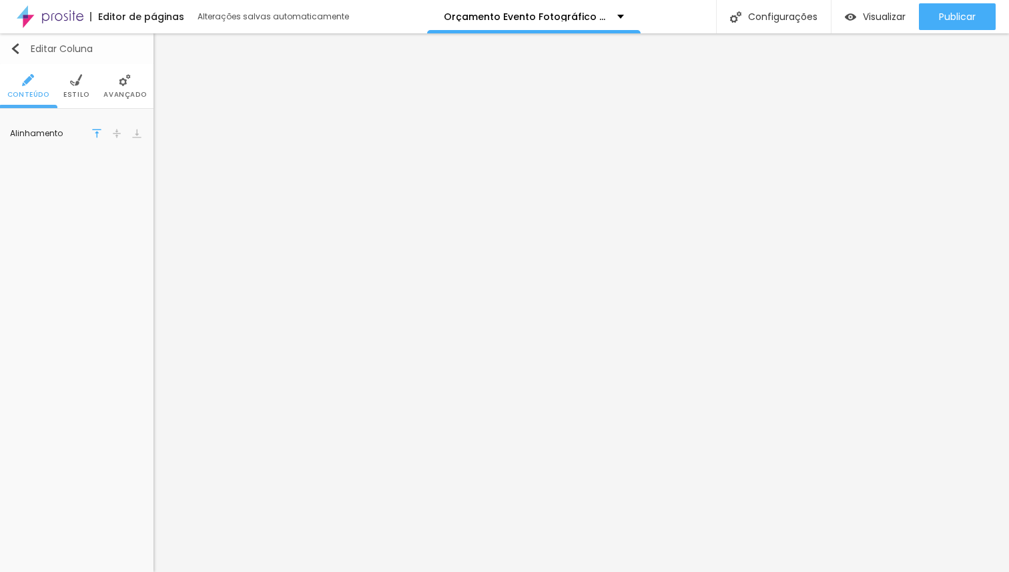
click at [117, 61] on button "Editar Coluna" at bounding box center [76, 48] width 153 height 31
click at [127, 97] on span "Avançado" at bounding box center [124, 94] width 43 height 7
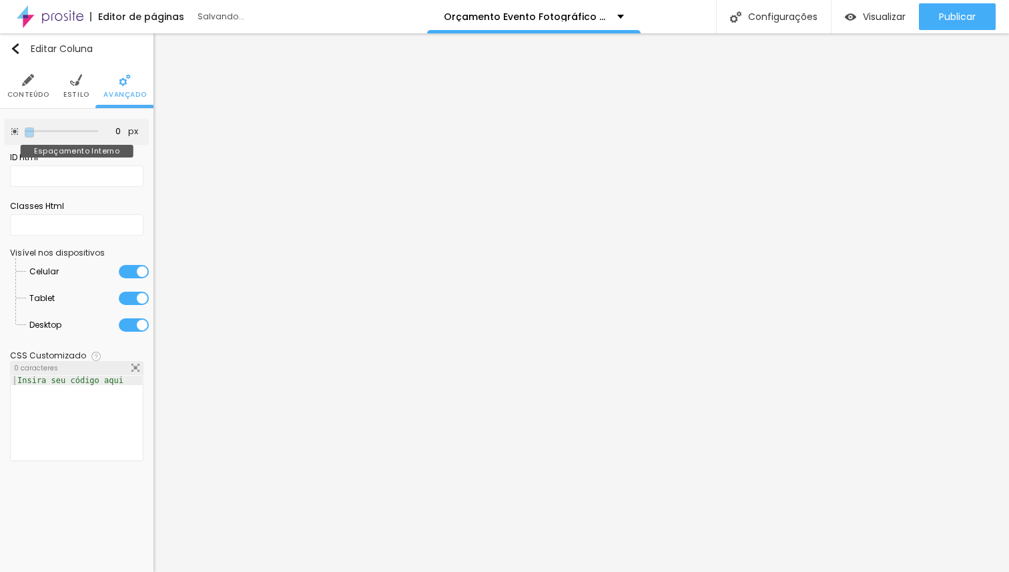
drag, startPoint x: 56, startPoint y: 130, endPoint x: 15, endPoint y: 137, distance: 41.9
click at [25, 131] on input "range" at bounding box center [61, 131] width 73 height 7
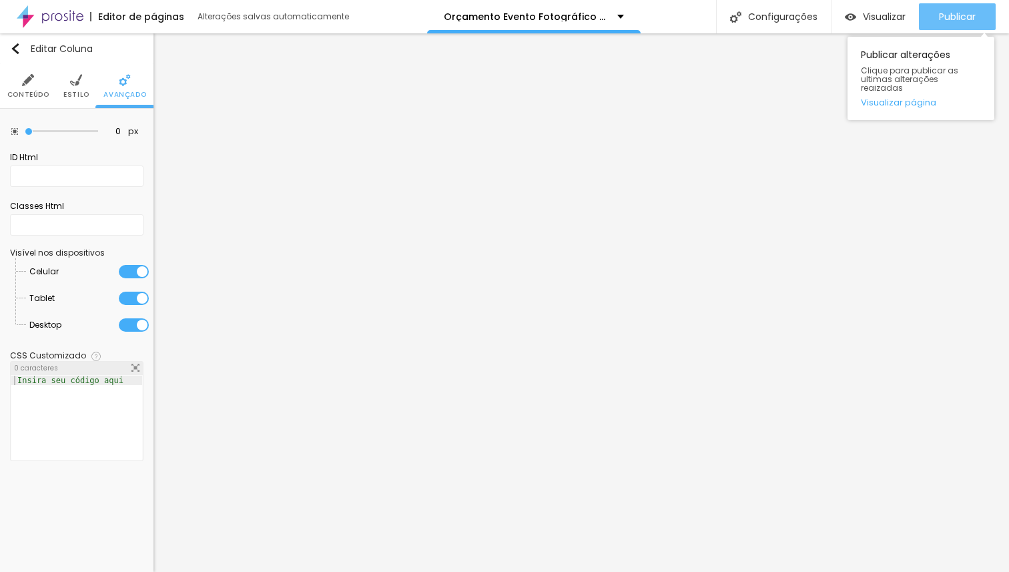
click at [967, 17] on span "Publicar" at bounding box center [957, 16] width 37 height 11
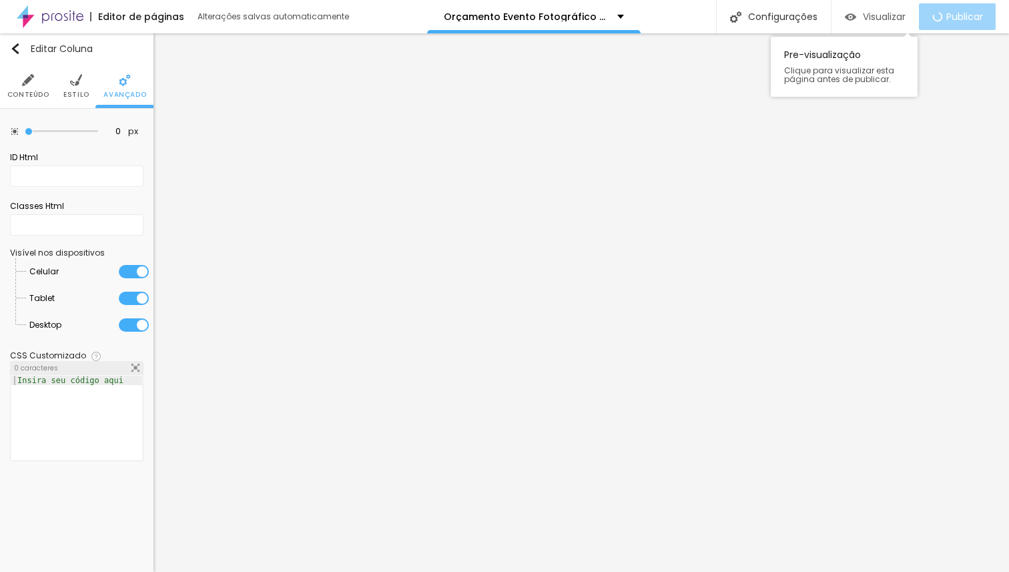
click at [879, 15] on span "Visualizar" at bounding box center [884, 16] width 43 height 11
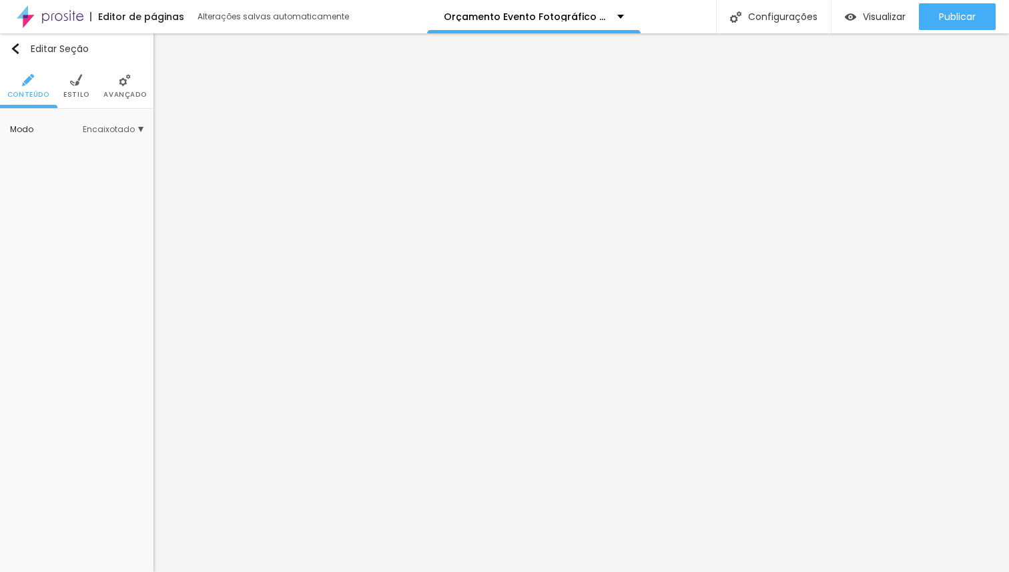
click at [124, 85] on img at bounding box center [125, 80] width 12 height 12
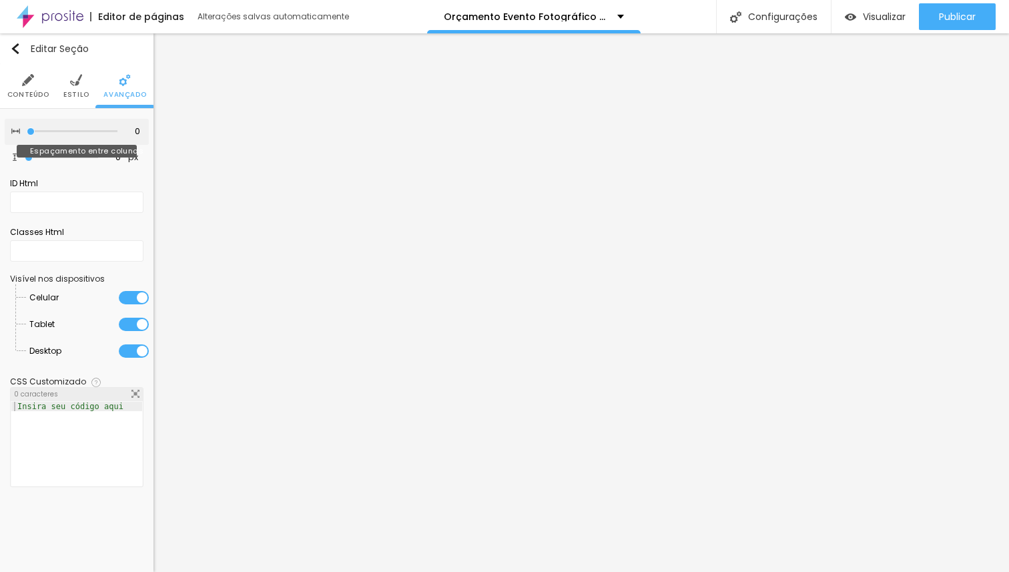
drag, startPoint x: 34, startPoint y: 131, endPoint x: 20, endPoint y: 131, distance: 14.0
click at [27, 131] on input "range" at bounding box center [72, 131] width 91 height 7
click at [32, 155] on input "range" at bounding box center [61, 157] width 86 height 11
drag, startPoint x: 31, startPoint y: 130, endPoint x: 0, endPoint y: 129, distance: 31.4
click at [27, 129] on input "range" at bounding box center [72, 131] width 91 height 7
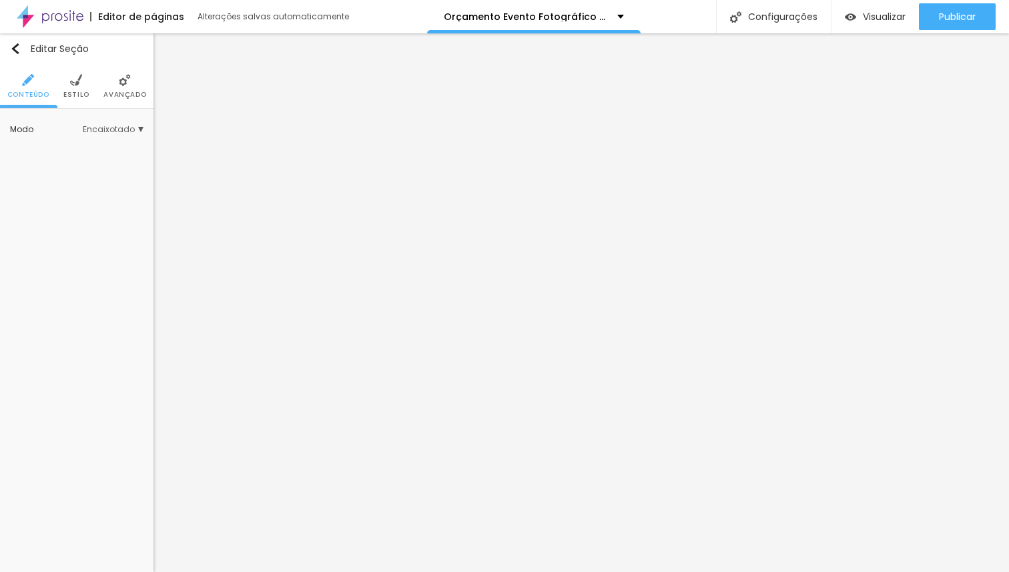
click at [133, 94] on span "Avançado" at bounding box center [124, 94] width 43 height 7
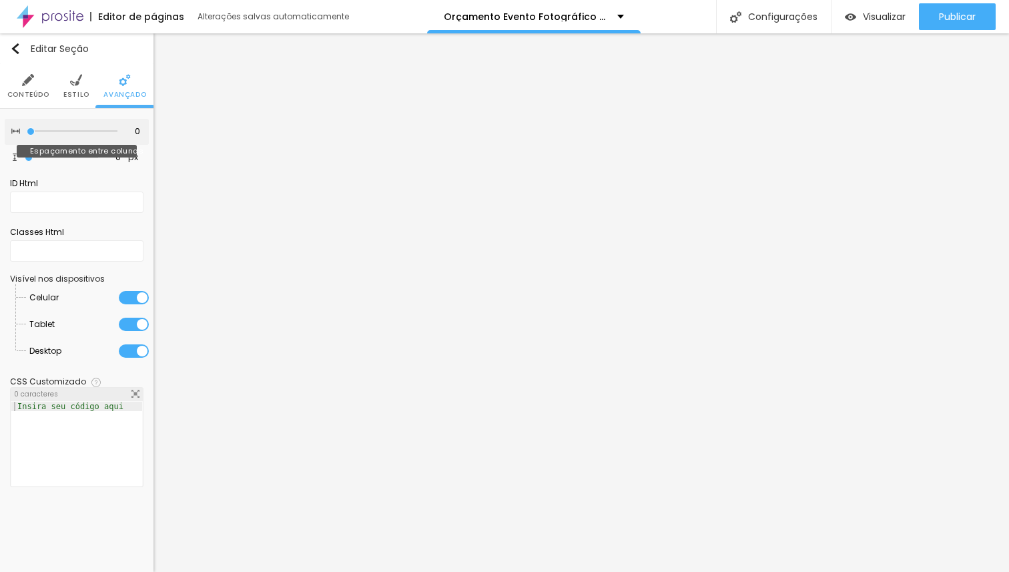
click at [27, 128] on input "range" at bounding box center [72, 131] width 91 height 7
click at [32, 155] on input "range" at bounding box center [61, 157] width 86 height 11
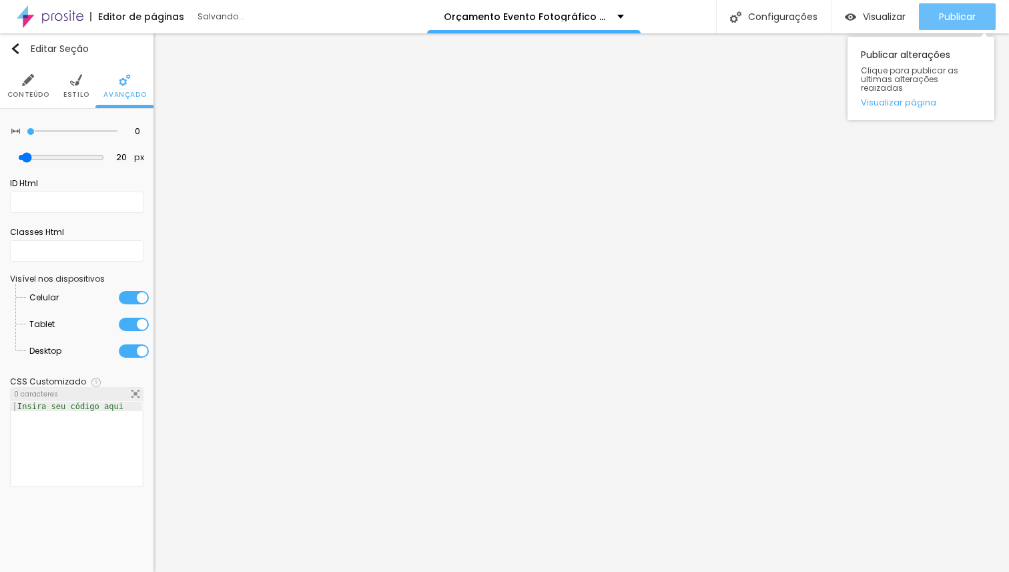
click at [974, 18] on span "Publicar" at bounding box center [957, 16] width 37 height 11
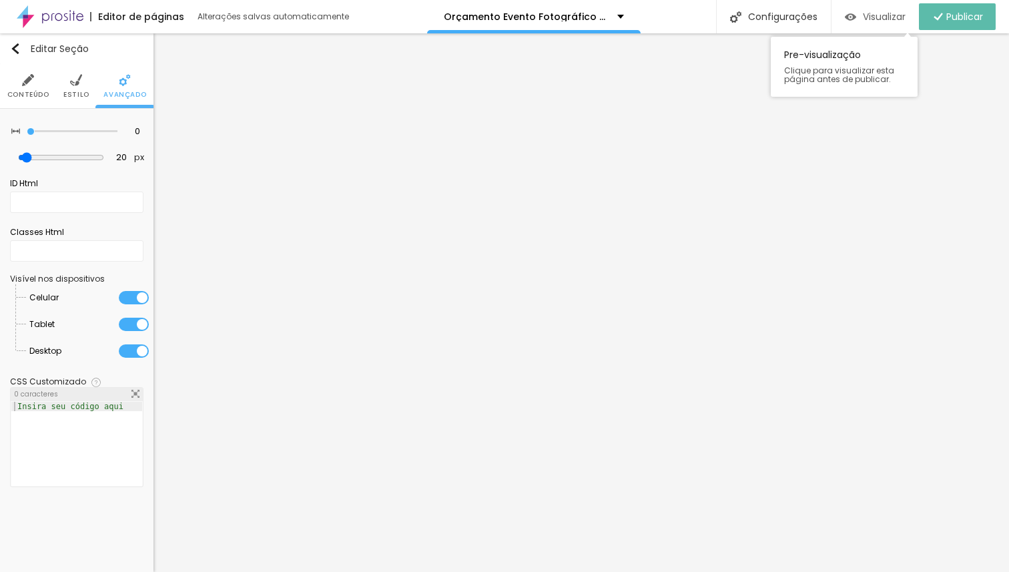
click at [887, 13] on span "Visualizar" at bounding box center [884, 16] width 43 height 11
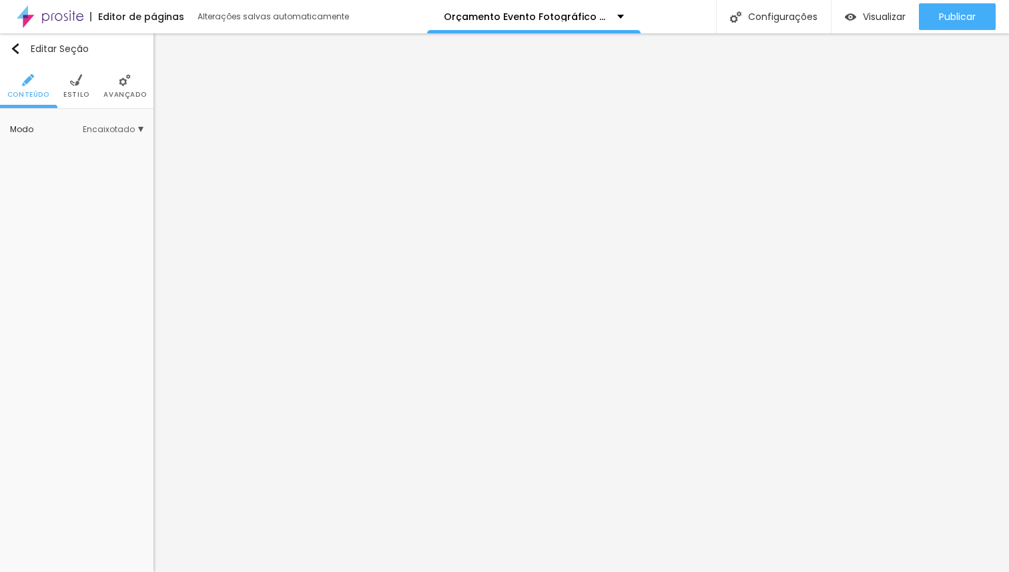
click at [112, 85] on li "Avançado" at bounding box center [124, 86] width 43 height 44
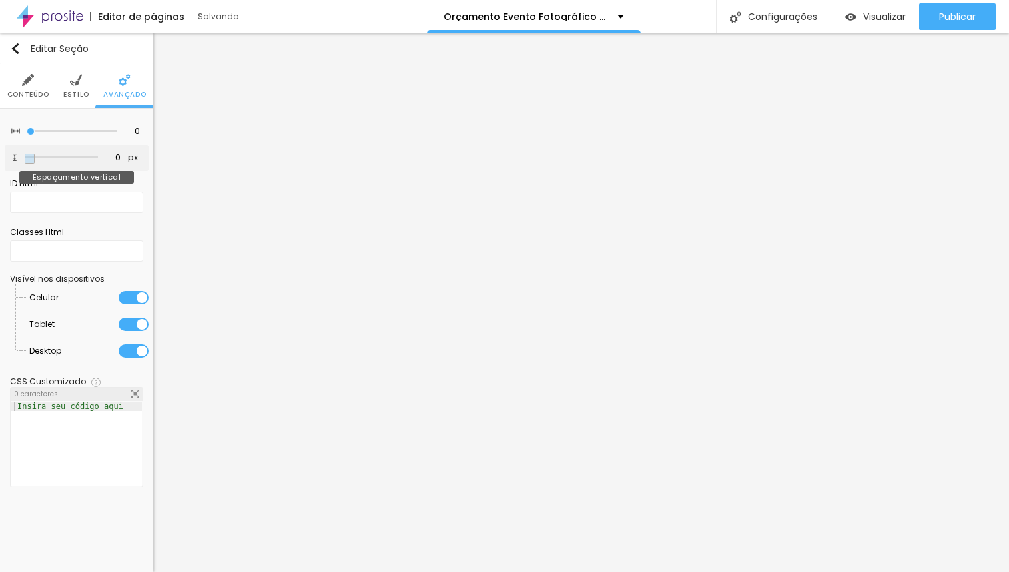
drag, startPoint x: 31, startPoint y: 155, endPoint x: 13, endPoint y: 153, distance: 18.8
click at [25, 154] on input "range" at bounding box center [61, 157] width 73 height 7
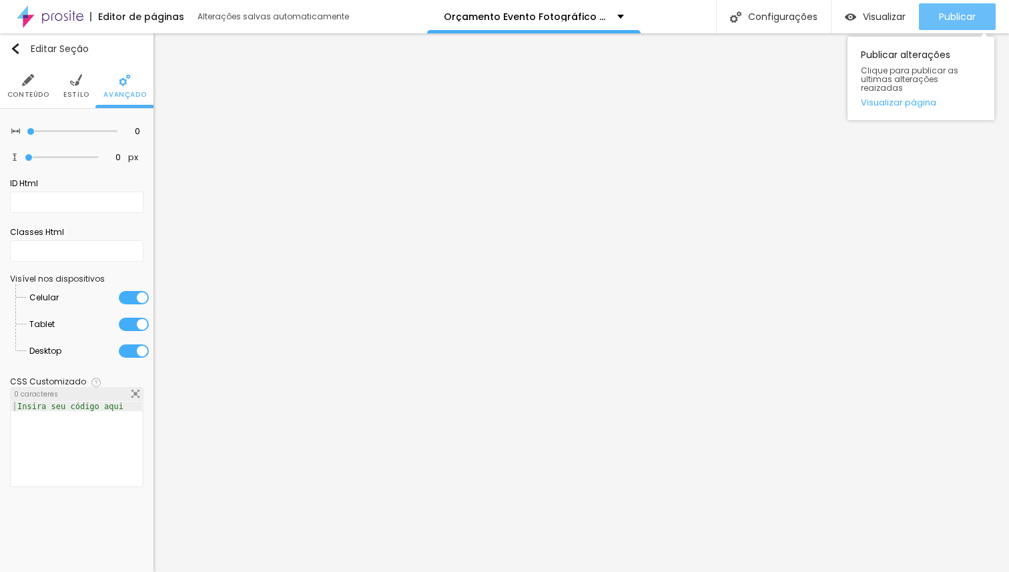
click at [945, 13] on span "Publicar" at bounding box center [957, 16] width 37 height 11
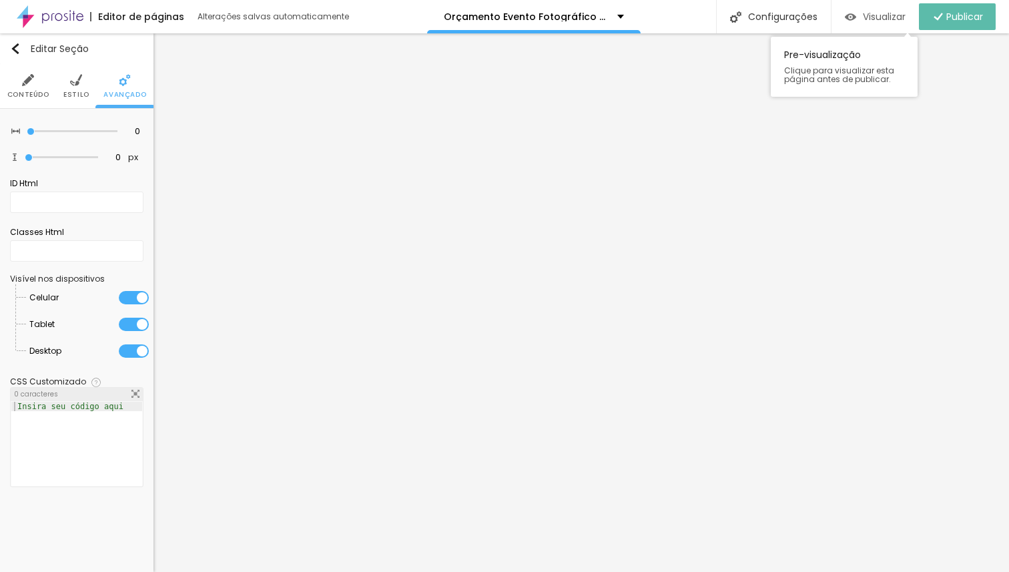
click at [887, 17] on span "Visualizar" at bounding box center [884, 16] width 43 height 11
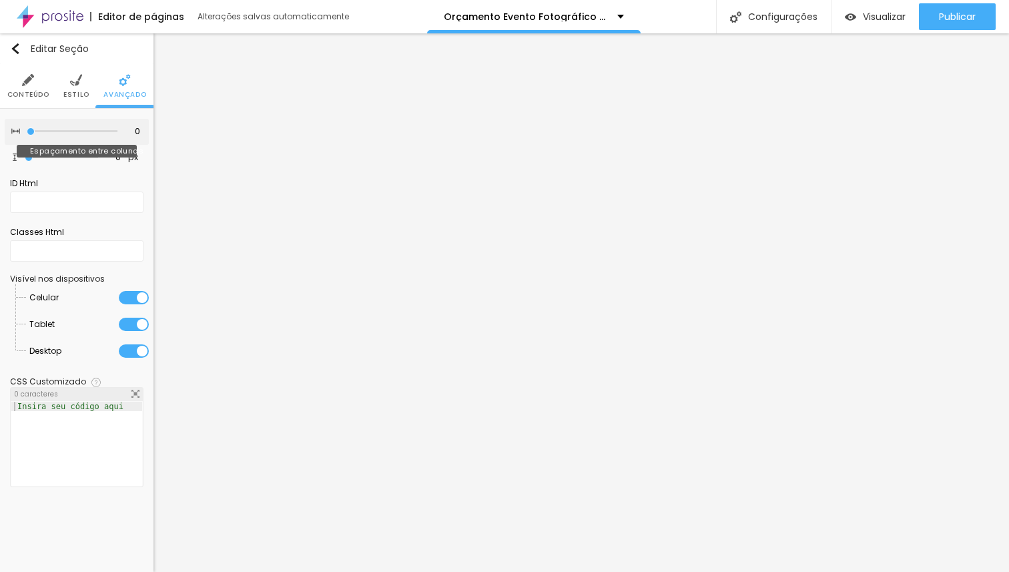
drag, startPoint x: 30, startPoint y: 130, endPoint x: 0, endPoint y: 149, distance: 35.4
click at [27, 135] on input "range" at bounding box center [72, 131] width 91 height 7
click at [32, 155] on input "range" at bounding box center [61, 157] width 86 height 11
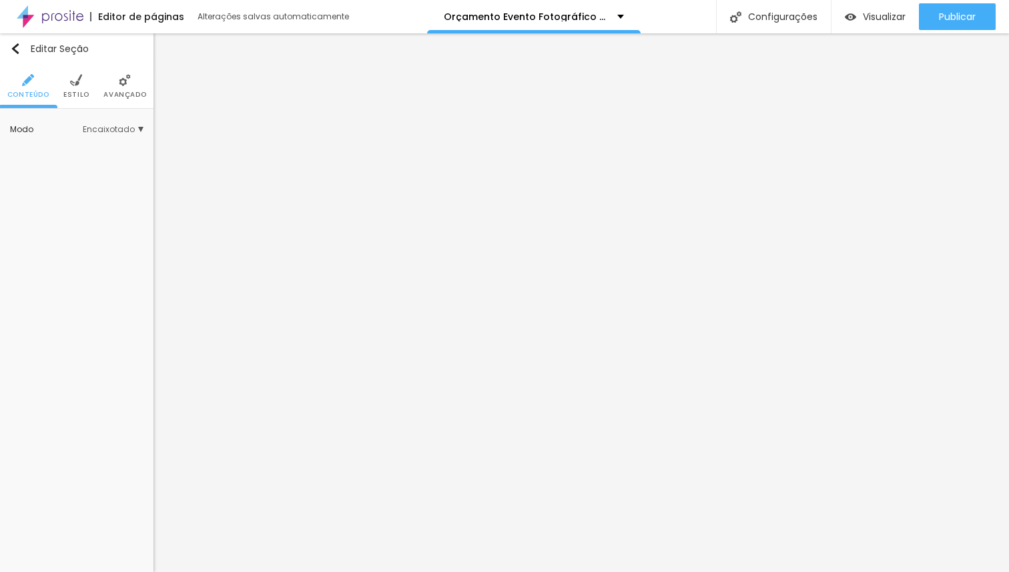
click at [127, 95] on span "Avançado" at bounding box center [124, 94] width 43 height 7
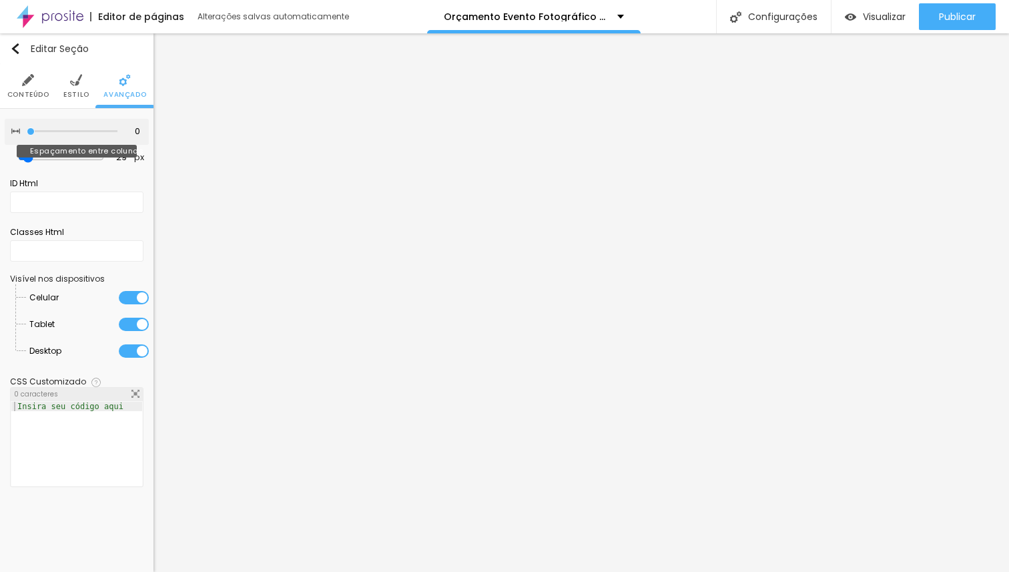
drag, startPoint x: 115, startPoint y: 132, endPoint x: 0, endPoint y: 146, distance: 115.6
click at [27, 135] on input "range" at bounding box center [72, 131] width 91 height 7
drag, startPoint x: 31, startPoint y: 158, endPoint x: 0, endPoint y: 160, distance: 31.4
click at [25, 160] on input "range" at bounding box center [61, 157] width 73 height 7
drag, startPoint x: 33, startPoint y: 132, endPoint x: 83, endPoint y: 131, distance: 50.0
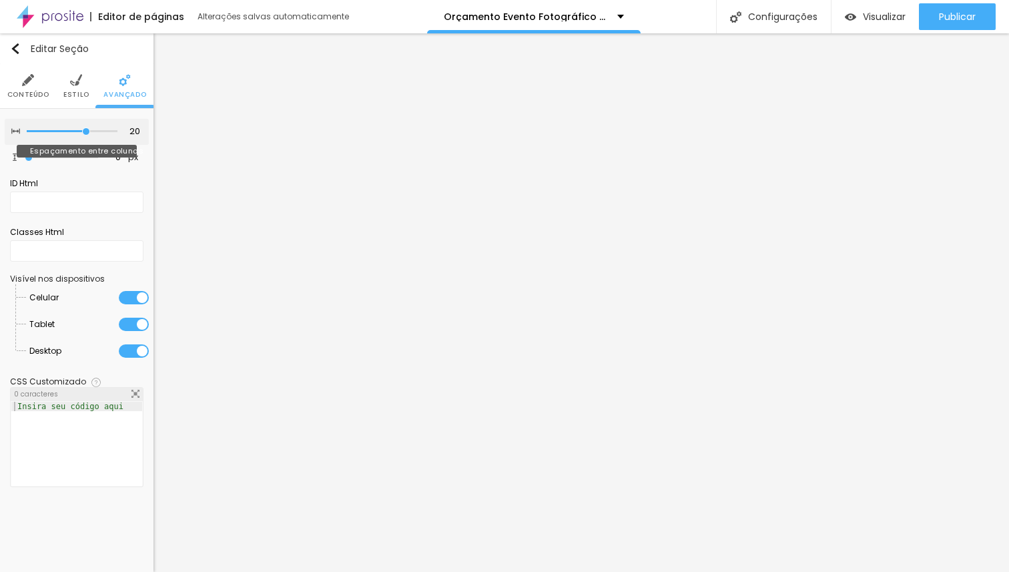
click at [83, 131] on input "range" at bounding box center [72, 131] width 91 height 7
click at [32, 152] on input "range" at bounding box center [61, 157] width 86 height 11
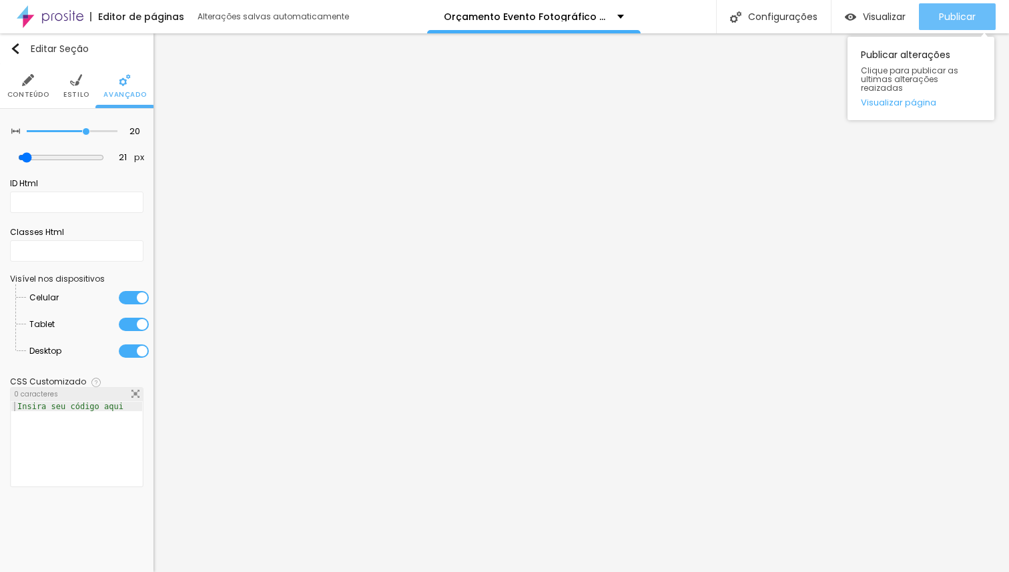
click at [968, 18] on span "Publicar" at bounding box center [957, 16] width 37 height 11
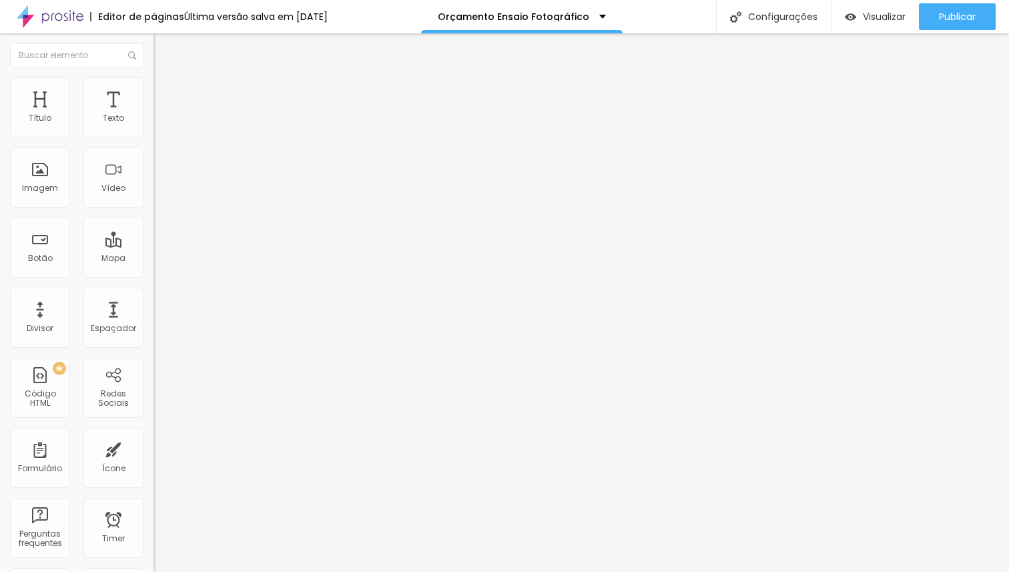
click at [165, 95] on span "Avançado" at bounding box center [187, 99] width 44 height 11
type input "10"
type input "5"
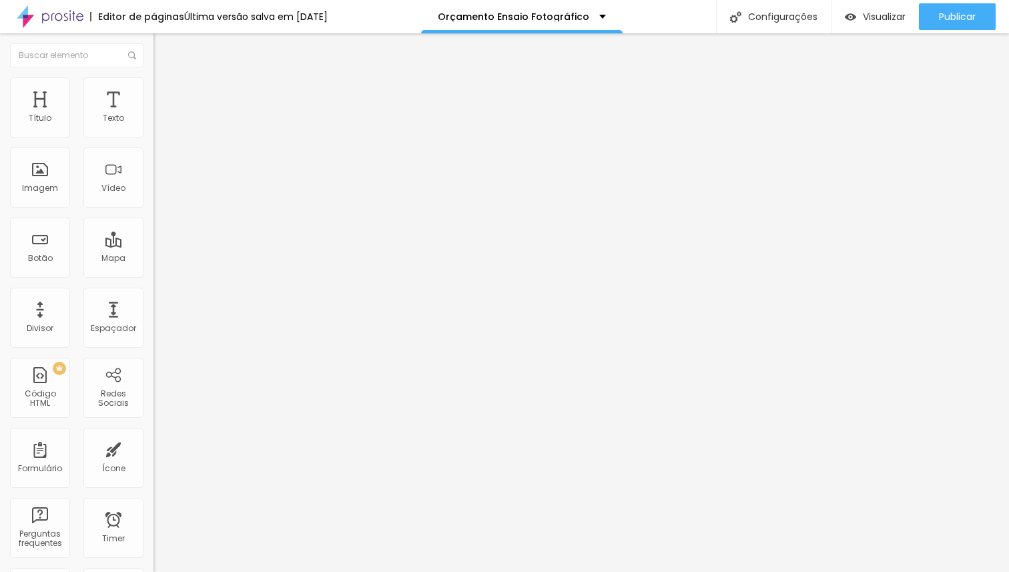
click at [153, 259] on input "range" at bounding box center [196, 264] width 86 height 11
click at [165, 79] on span "Conteúdo" at bounding box center [185, 72] width 41 height 11
click at [153, 86] on li "Estilo" at bounding box center [229, 83] width 153 height 13
